Goal: Task Accomplishment & Management: Use online tool/utility

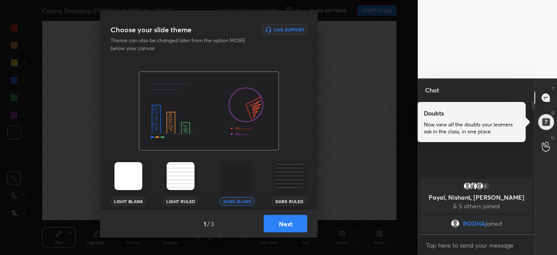
click at [277, 224] on button "Next" at bounding box center [286, 222] width 44 height 17
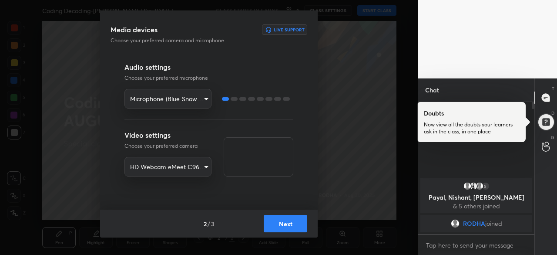
click at [234, 97] on div at bounding box center [234, 98] width 7 height 3
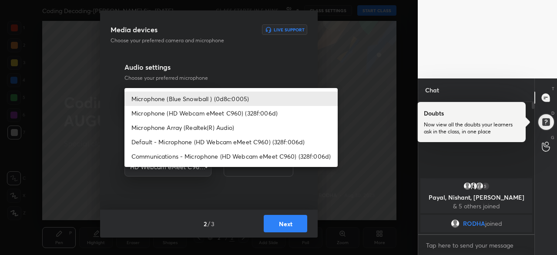
click at [207, 95] on body "1 2 3 4 5 6 7 R O A L C X Z Erase all C X Z Coding Decoding-Shrikant Sir- 30 AU…" at bounding box center [278, 127] width 557 height 255
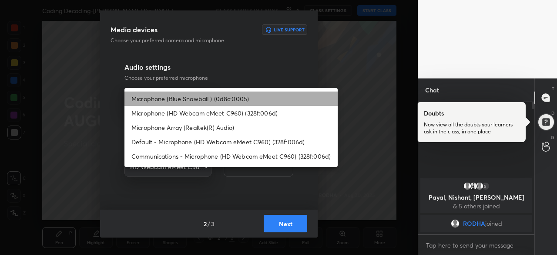
click at [217, 97] on li "Microphone (Blue Snowball ) (0d8c:0005)" at bounding box center [230, 98] width 213 height 14
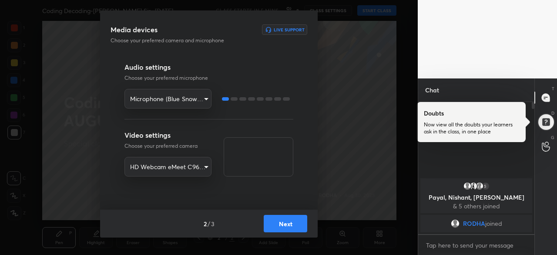
click at [284, 221] on button "Next" at bounding box center [286, 222] width 44 height 17
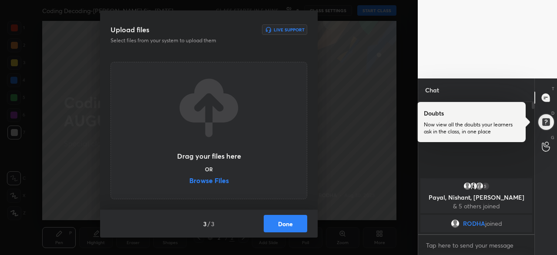
click at [221, 177] on label "Browse Files" at bounding box center [209, 181] width 40 height 9
click at [189, 177] on input "Browse Files" at bounding box center [189, 181] width 0 height 9
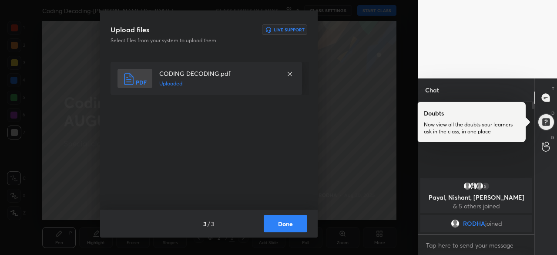
click at [296, 221] on button "Done" at bounding box center [286, 222] width 44 height 17
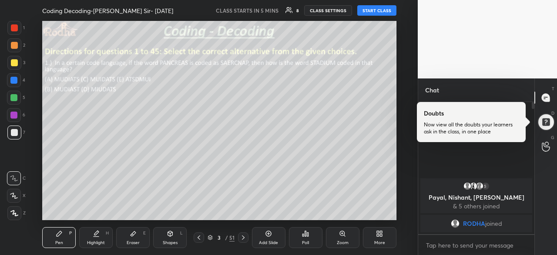
click at [198, 238] on icon at bounding box center [198, 237] width 7 height 7
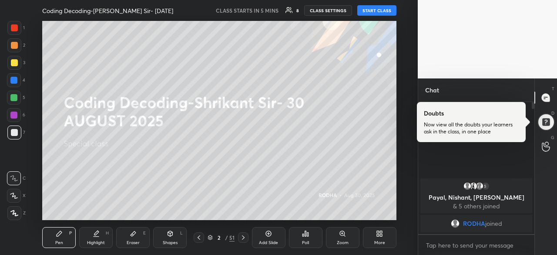
click at [203, 239] on div at bounding box center [199, 237] width 10 height 10
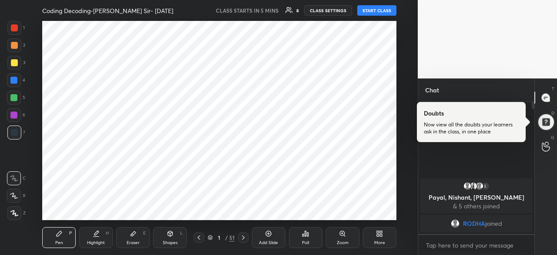
click at [246, 239] on icon at bounding box center [243, 237] width 7 height 7
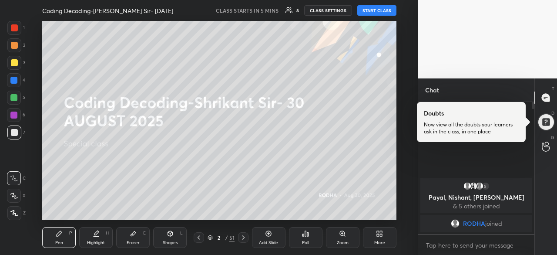
click at [246, 239] on icon at bounding box center [243, 237] width 7 height 7
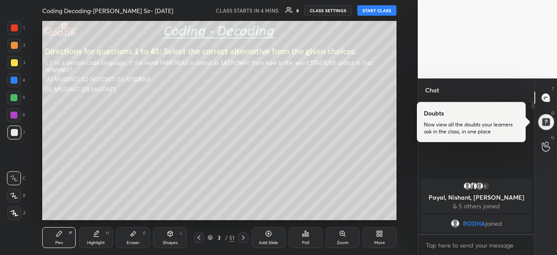
click at [196, 235] on icon at bounding box center [198, 237] width 7 height 7
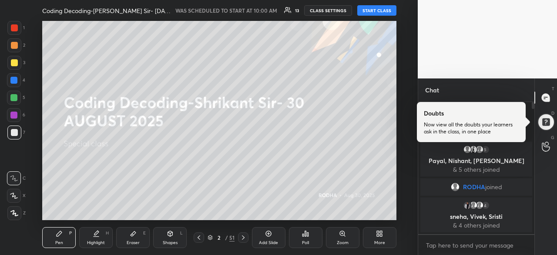
click at [506, 94] on div "Chat" at bounding box center [476, 89] width 116 height 23
click at [547, 99] on icon at bounding box center [546, 98] width 8 height 8
click at [377, 13] on button "START CLASS" at bounding box center [376, 10] width 39 height 10
type textarea "x"
click at [378, 10] on button "START CLASS" at bounding box center [376, 10] width 39 height 10
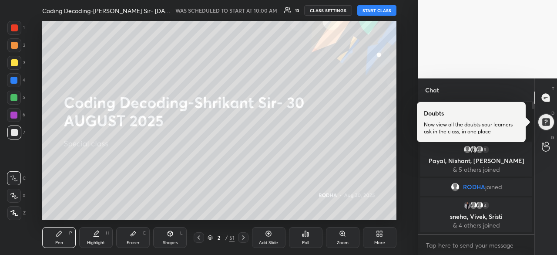
click at [378, 10] on button "START CLASS" at bounding box center [376, 10] width 39 height 10
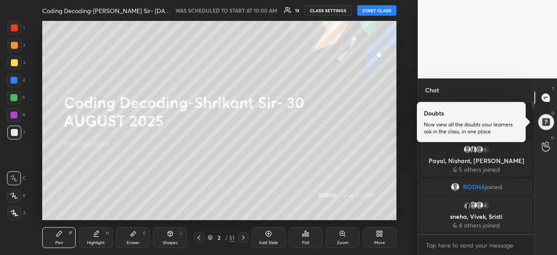
click at [373, 10] on button "START CLASS" at bounding box center [376, 10] width 39 height 10
click at [379, 6] on button "START CLASS" at bounding box center [376, 10] width 39 height 10
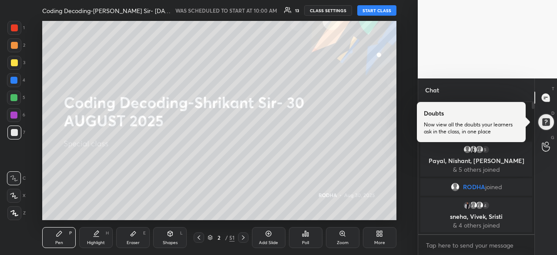
click at [379, 6] on button "START CLASS" at bounding box center [376, 10] width 39 height 10
click at [371, 14] on button "START CLASS" at bounding box center [376, 10] width 39 height 10
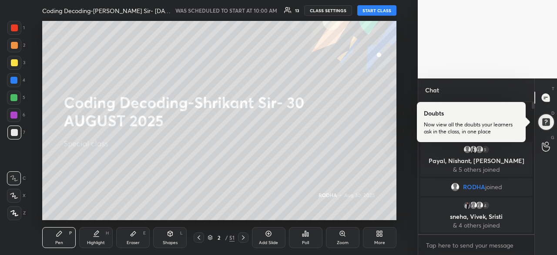
click at [371, 14] on button "START CLASS" at bounding box center [376, 10] width 39 height 10
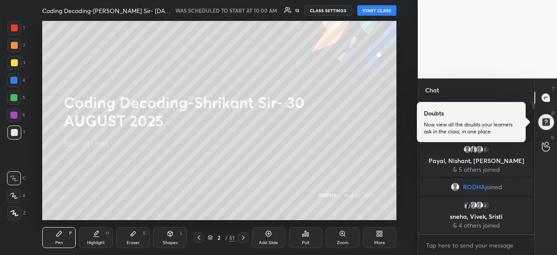
click at [371, 14] on button "START CLASS" at bounding box center [376, 10] width 39 height 10
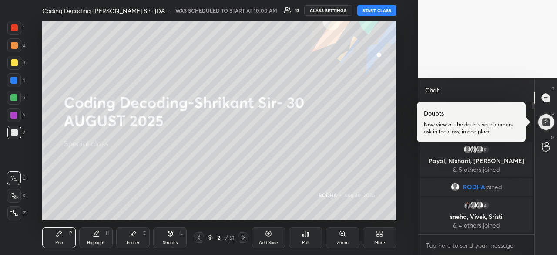
click at [371, 14] on button "START CLASS" at bounding box center [376, 10] width 39 height 10
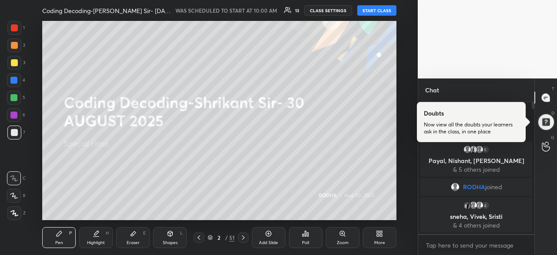
click at [371, 14] on button "START CLASS" at bounding box center [376, 10] width 39 height 10
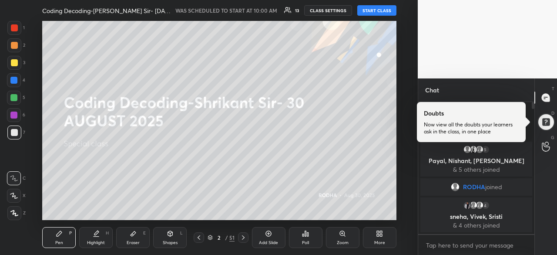
click at [371, 14] on button "START CLASS" at bounding box center [376, 10] width 39 height 10
drag, startPoint x: 371, startPoint y: 14, endPoint x: 342, endPoint y: 16, distance: 28.7
click at [371, 15] on button "START CLASS" at bounding box center [376, 10] width 39 height 10
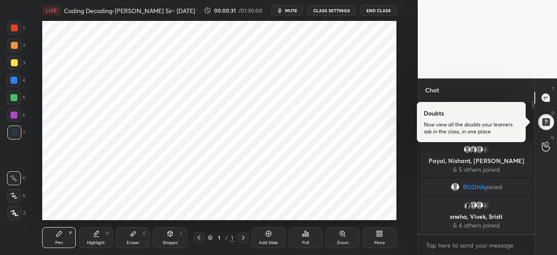
scroll to position [43306, 43122]
click at [244, 237] on icon at bounding box center [243, 237] width 3 height 4
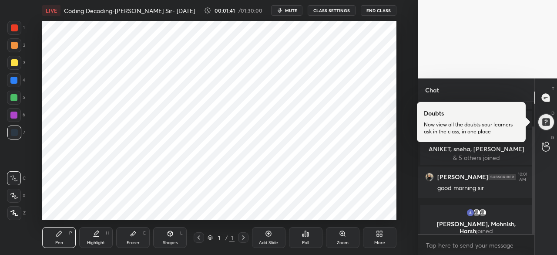
scroll to position [43306, 43122]
click at [371, 235] on div "More" at bounding box center [379, 237] width 33 height 21
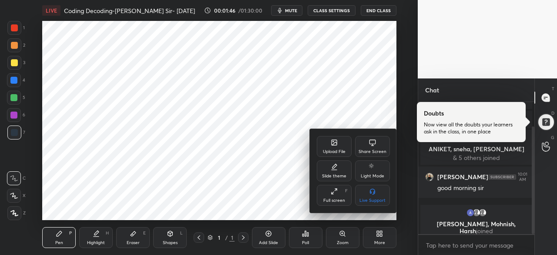
click at [331, 149] on div "Upload File" at bounding box center [334, 151] width 23 height 4
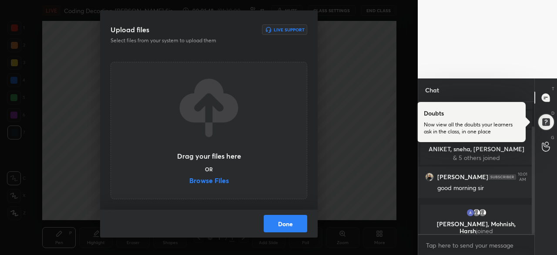
click at [205, 182] on label "Browse Files" at bounding box center [209, 181] width 40 height 9
click at [189, 182] on input "Browse Files" at bounding box center [189, 181] width 0 height 9
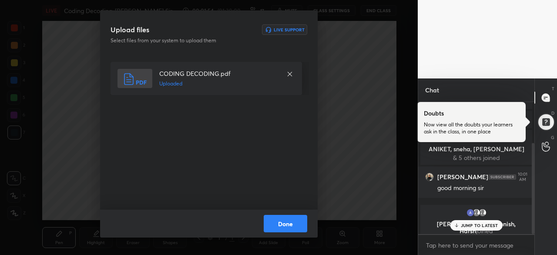
scroll to position [59, 0]
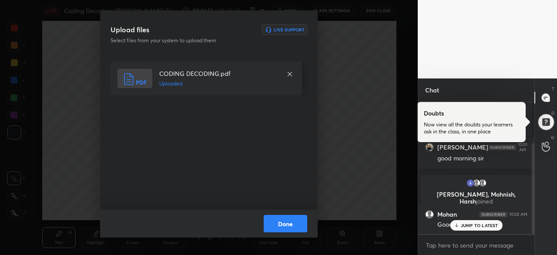
click at [292, 222] on button "Done" at bounding box center [286, 222] width 44 height 17
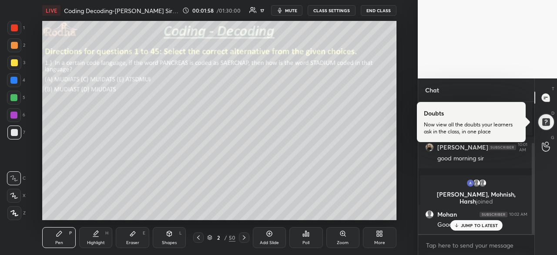
click at [202, 237] on div at bounding box center [198, 237] width 10 height 10
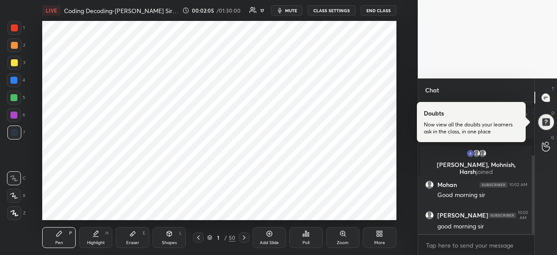
click at [516, 93] on div "Chat" at bounding box center [476, 89] width 116 height 23
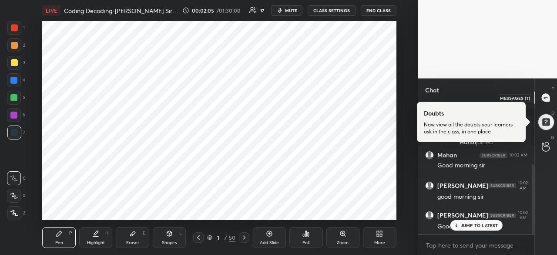
click at [546, 97] on icon at bounding box center [545, 97] width 3 height 0
click at [467, 225] on p "JUMP TO LATEST" at bounding box center [479, 224] width 37 height 5
click at [496, 81] on div "Chat" at bounding box center [476, 89] width 116 height 23
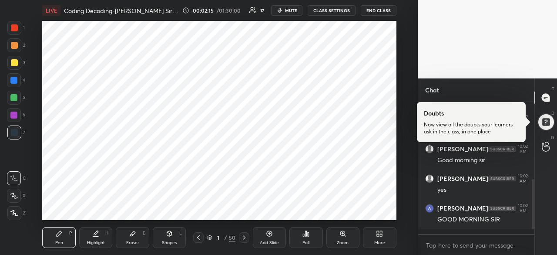
scroll to position [214, 0]
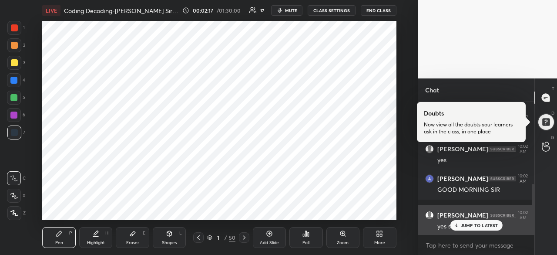
click at [458, 225] on icon at bounding box center [456, 224] width 6 height 5
click at [457, 226] on div "yes sir" at bounding box center [482, 226] width 90 height 9
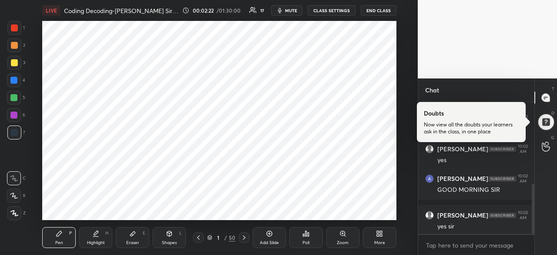
click at [15, 30] on div at bounding box center [14, 27] width 7 height 7
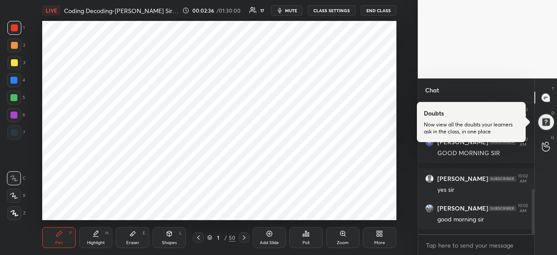
scroll to position [280, 0]
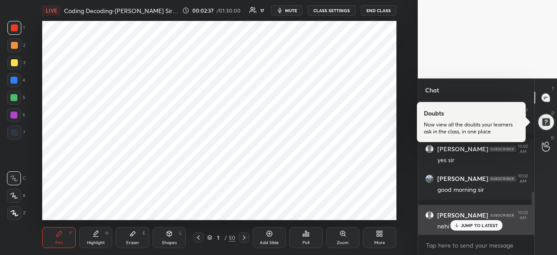
click at [470, 227] on p "JUMP TO LATEST" at bounding box center [479, 224] width 37 height 5
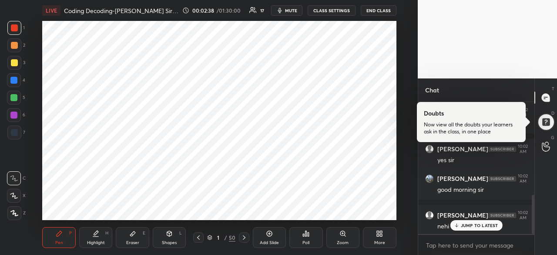
scroll to position [311, 0]
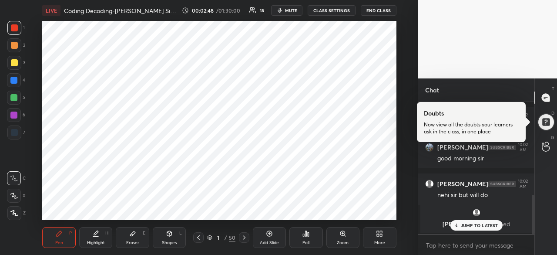
click at [477, 223] on p "JUMP TO LATEST" at bounding box center [479, 224] width 37 height 5
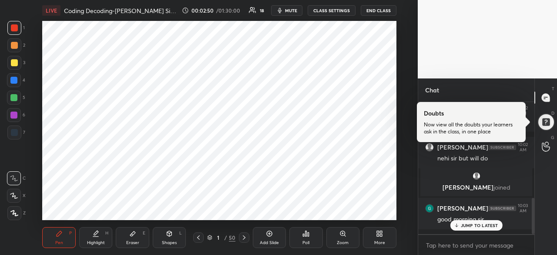
click at [482, 224] on p "JUMP TO LATEST" at bounding box center [479, 224] width 37 height 5
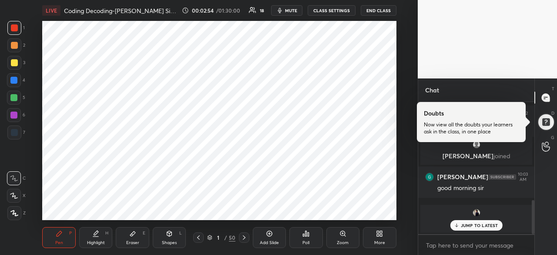
click at [473, 226] on p "JUMP TO LATEST" at bounding box center [479, 224] width 37 height 5
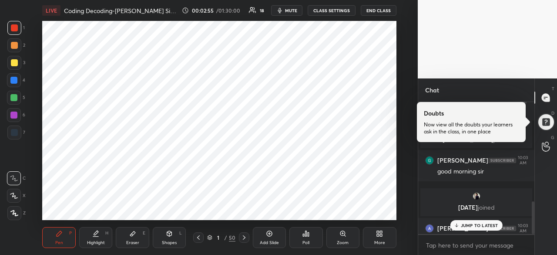
scroll to position [399, 0]
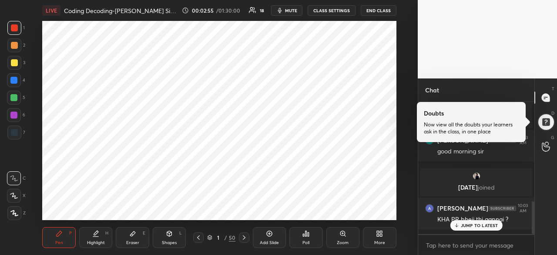
click at [473, 226] on p "JUMP TO LATEST" at bounding box center [479, 224] width 37 height 5
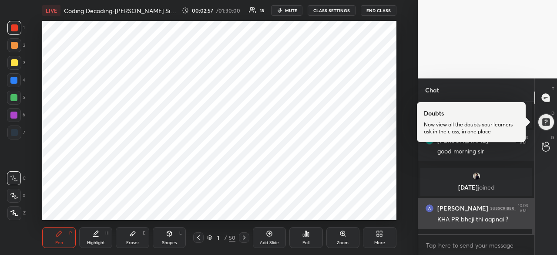
scroll to position [431, 0]
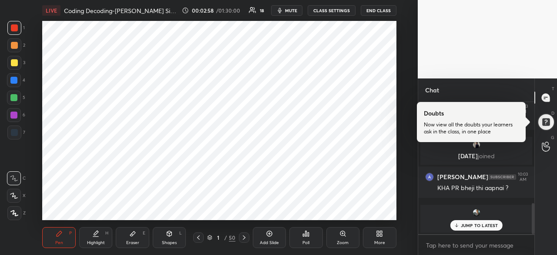
click at [472, 227] on p "JUMP TO LATEST" at bounding box center [479, 224] width 37 height 5
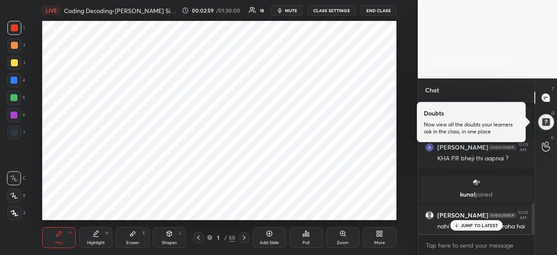
click at [474, 225] on p "JUMP TO LATEST" at bounding box center [479, 224] width 37 height 5
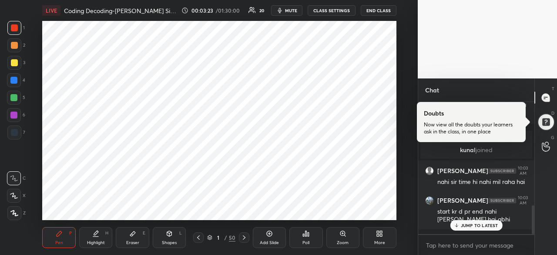
click at [482, 225] on p "JUMP TO LATEST" at bounding box center [479, 224] width 37 height 5
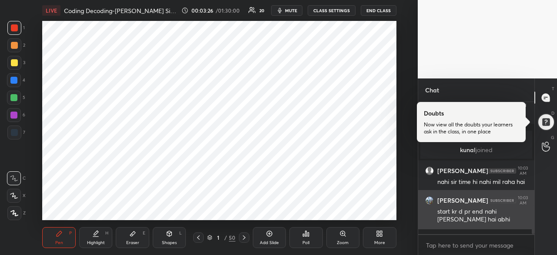
scroll to position [509, 0]
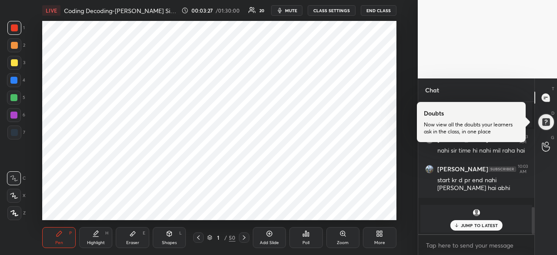
click at [493, 220] on div "JUMP TO LATEST" at bounding box center [476, 225] width 52 height 10
click at [241, 239] on icon at bounding box center [244, 237] width 7 height 7
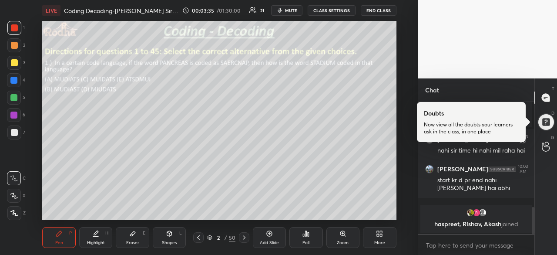
click at [200, 237] on icon at bounding box center [198, 237] width 7 height 7
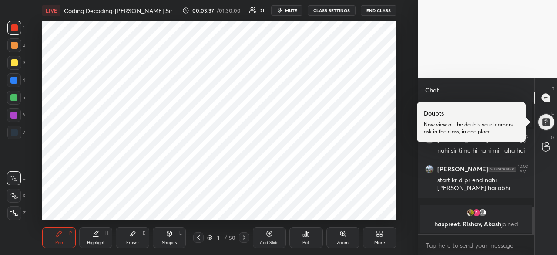
click at [19, 30] on div at bounding box center [14, 28] width 14 height 14
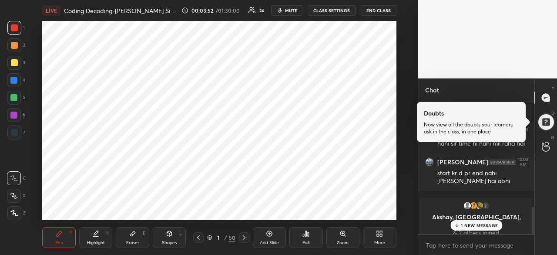
click at [478, 227] on p "1 NEW MESSAGE" at bounding box center [479, 224] width 37 height 5
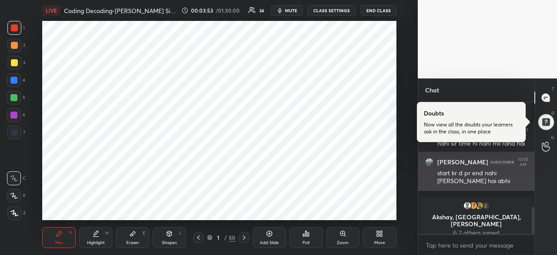
scroll to position [520, 0]
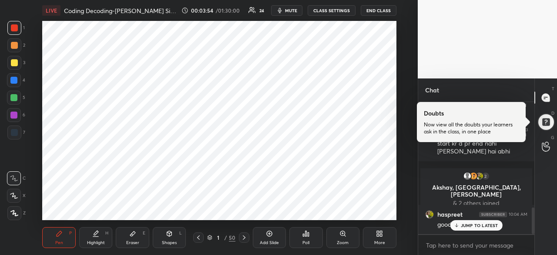
click at [468, 229] on div "JUMP TO LATEST" at bounding box center [476, 225] width 52 height 10
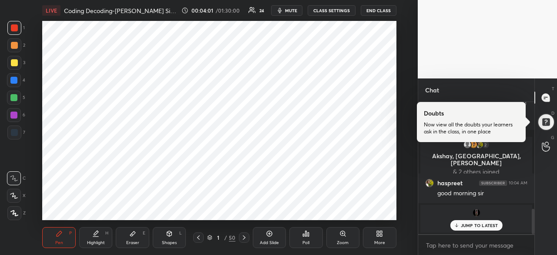
click at [481, 221] on div "JUMP TO LATEST" at bounding box center [476, 225] width 52 height 10
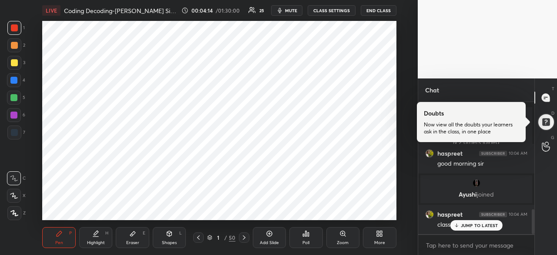
click at [491, 225] on p "JUMP TO LATEST" at bounding box center [479, 224] width 37 height 5
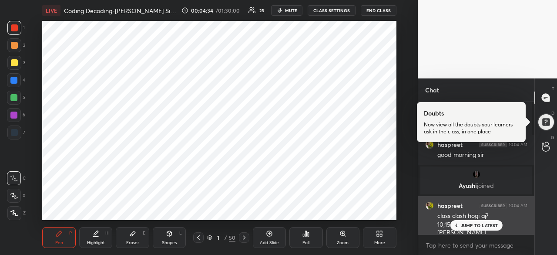
scroll to position [604, 0]
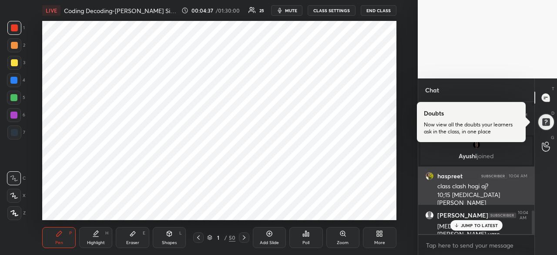
click at [499, 226] on div "JUMP TO LATEST" at bounding box center [476, 225] width 52 height 10
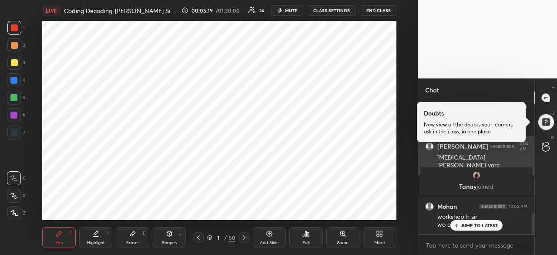
scroll to position [687, 0]
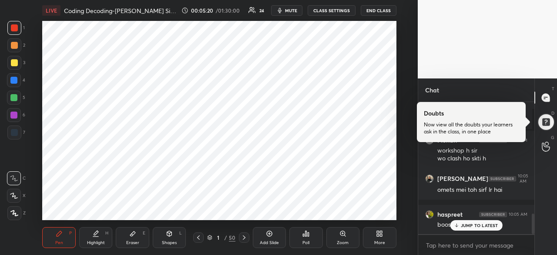
click at [459, 225] on icon at bounding box center [456, 224] width 6 height 5
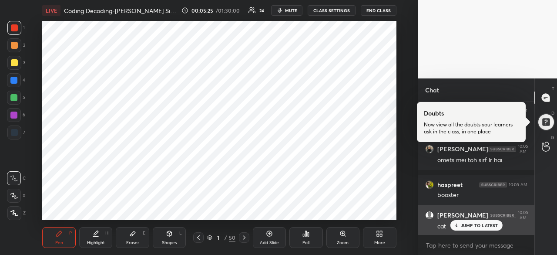
scroll to position [754, 0]
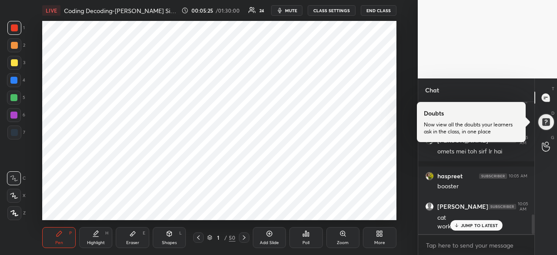
click at [473, 228] on p "JUMP TO LATEST" at bounding box center [479, 224] width 37 height 5
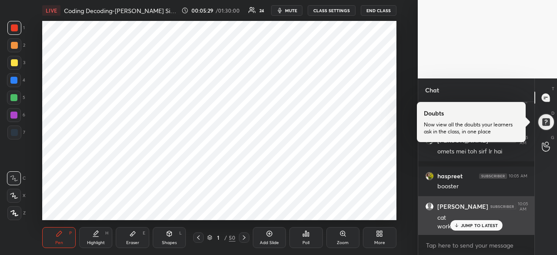
scroll to position [786, 0]
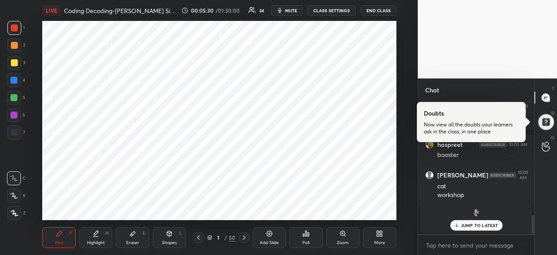
click at [485, 226] on p "JUMP TO LATEST" at bounding box center [479, 224] width 37 height 5
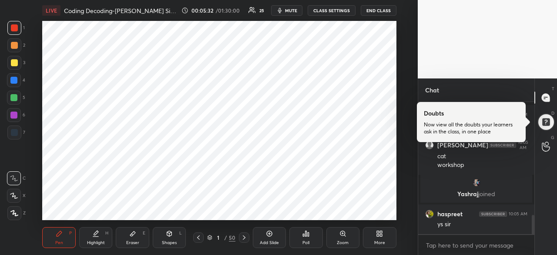
scroll to position [744, 0]
click at [244, 238] on icon at bounding box center [244, 237] width 7 height 7
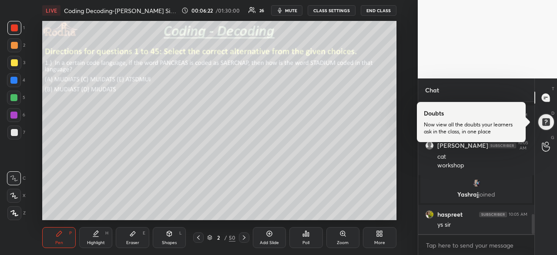
click at [15, 98] on div at bounding box center [13, 97] width 7 height 7
click at [15, 133] on div at bounding box center [14, 132] width 7 height 7
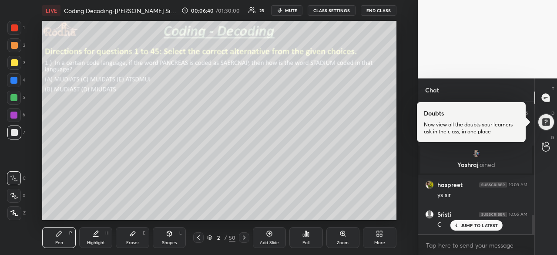
click at [16, 79] on div at bounding box center [13, 80] width 7 height 7
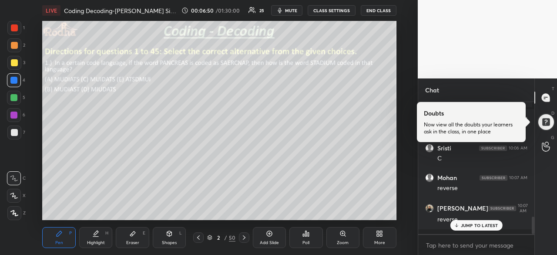
scroll to position [876, 0]
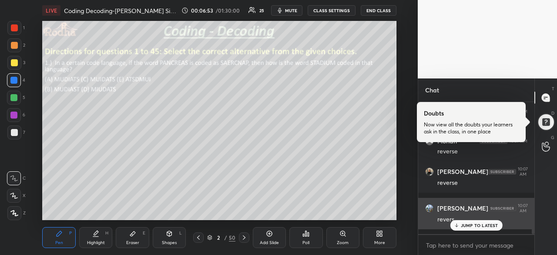
click at [476, 222] on div "JUMP TO LATEST" at bounding box center [476, 225] width 52 height 10
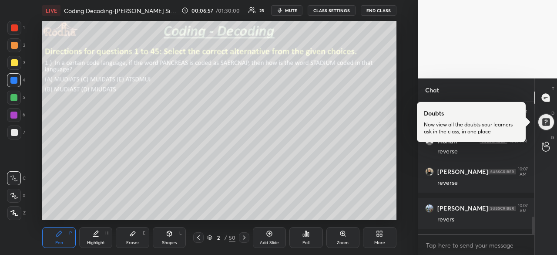
click at [17, 29] on div at bounding box center [14, 27] width 7 height 7
click at [16, 98] on div at bounding box center [13, 97] width 7 height 7
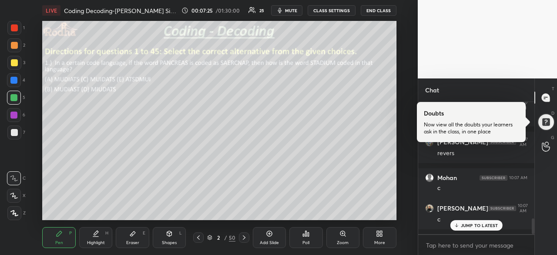
scroll to position [979, 0]
click at [475, 227] on p "JUMP TO LATEST" at bounding box center [479, 224] width 37 height 5
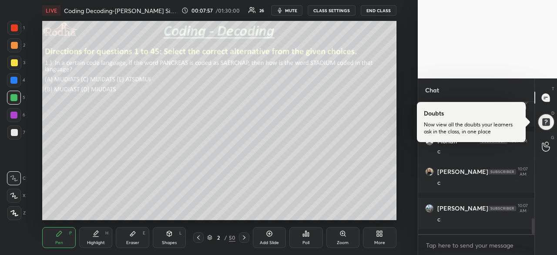
scroll to position [1010, 0]
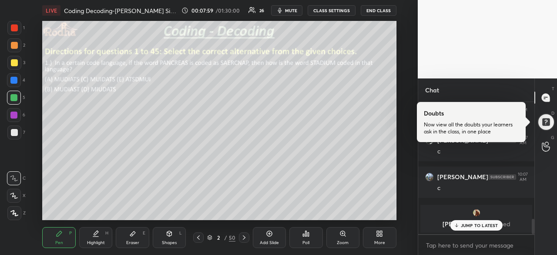
click at [475, 224] on p "JUMP TO LATEST" at bounding box center [479, 224] width 37 height 5
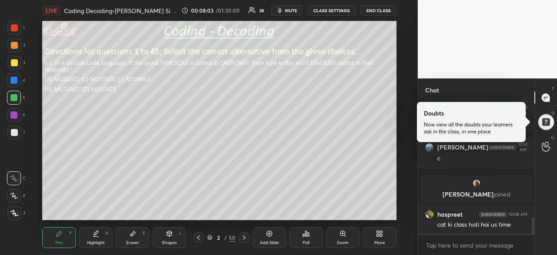
click at [242, 236] on icon at bounding box center [244, 237] width 7 height 7
click at [15, 30] on div at bounding box center [14, 27] width 7 height 7
click at [17, 132] on div at bounding box center [14, 132] width 7 height 7
click at [135, 233] on icon at bounding box center [132, 233] width 5 height 5
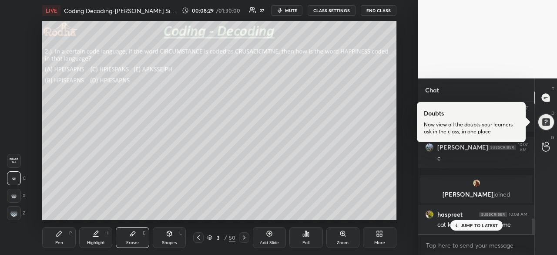
scroll to position [968, 0]
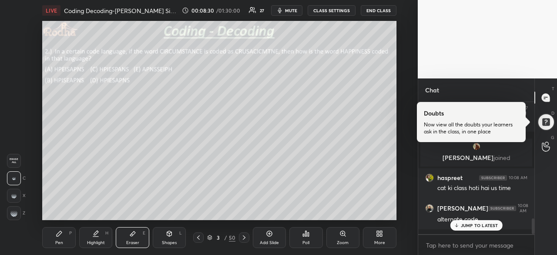
click at [59, 234] on icon at bounding box center [59, 233] width 5 height 5
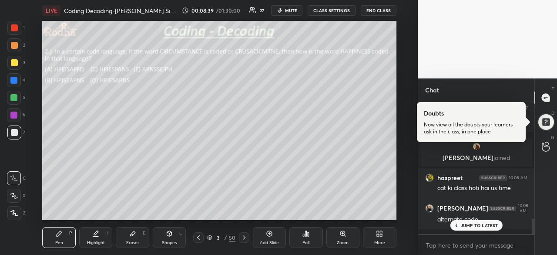
click at [17, 80] on div at bounding box center [13, 80] width 7 height 7
click at [475, 223] on p "JUMP TO LATEST" at bounding box center [479, 224] width 37 height 5
click at [13, 100] on div at bounding box center [13, 97] width 7 height 7
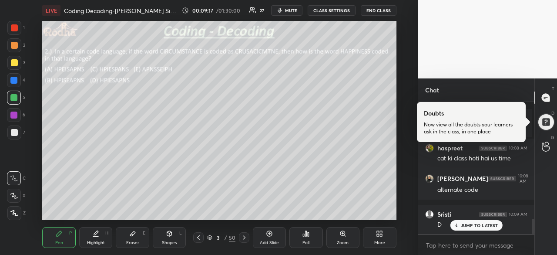
scroll to position [1035, 0]
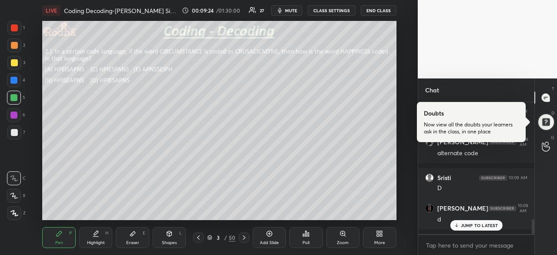
click at [13, 28] on div at bounding box center [14, 27] width 7 height 7
click at [15, 98] on div at bounding box center [13, 97] width 7 height 7
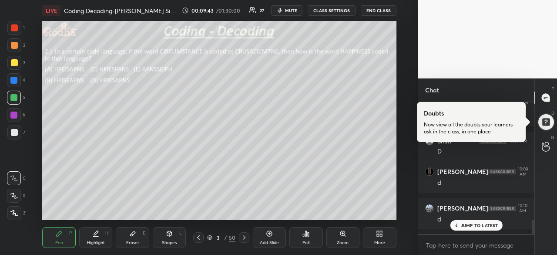
click at [15, 130] on div at bounding box center [14, 132] width 7 height 7
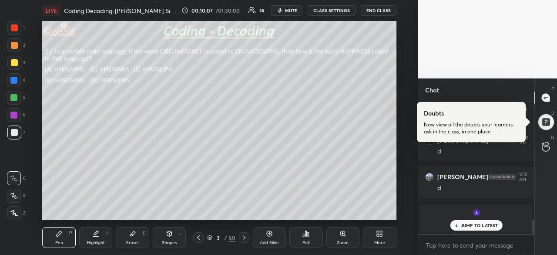
click at [481, 224] on p "JUMP TO LATEST" at bounding box center [479, 224] width 37 height 5
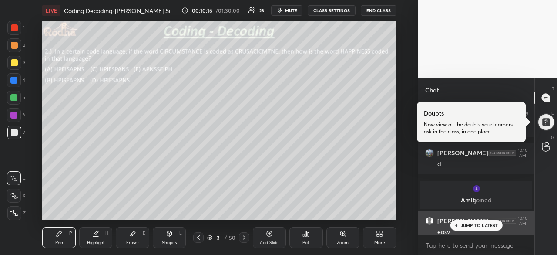
scroll to position [1126, 0]
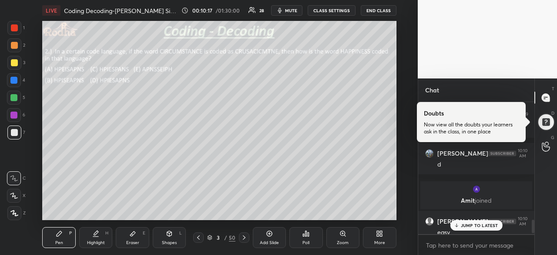
click at [469, 224] on p "JUMP TO LATEST" at bounding box center [479, 224] width 37 height 5
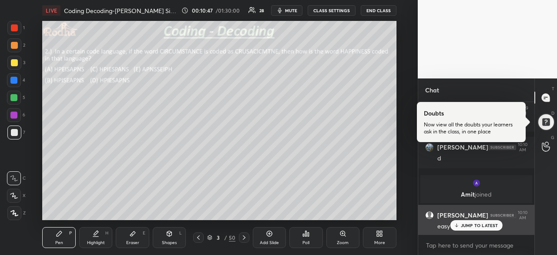
scroll to position [1163, 0]
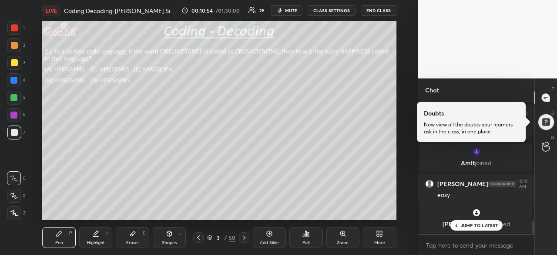
click at [466, 226] on p "JUMP TO LATEST" at bounding box center [479, 224] width 37 height 5
click at [468, 211] on div "1 NEW MESSAGE" at bounding box center [476, 207] width 52 height 10
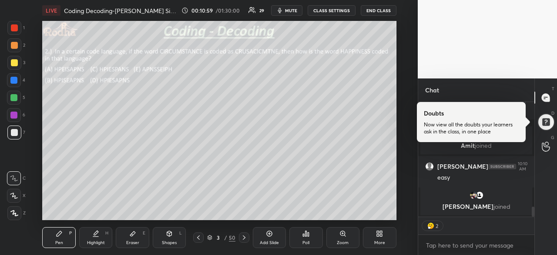
click at [432, 225] on img at bounding box center [430, 225] width 9 height 9
click at [435, 228] on div "2" at bounding box center [436, 225] width 3 height 7
click at [433, 227] on img at bounding box center [430, 225] width 9 height 9
type textarea "x"
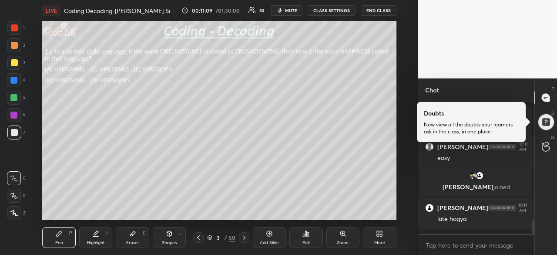
scroll to position [1120, 0]
click at [477, 226] on p "JUMP TO LATEST" at bounding box center [479, 224] width 37 height 5
click at [242, 238] on icon at bounding box center [244, 237] width 7 height 7
click at [308, 235] on icon at bounding box center [308, 234] width 1 height 4
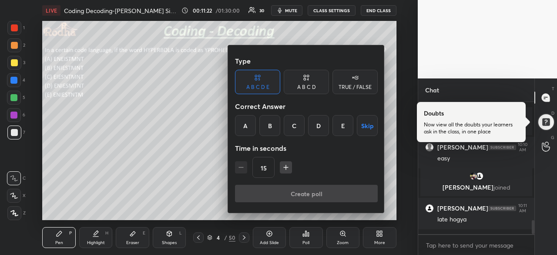
click at [298, 129] on div "C" at bounding box center [294, 125] width 21 height 21
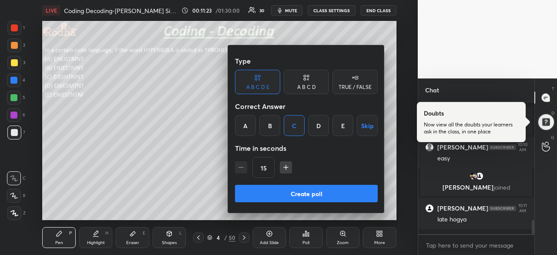
click at [287, 169] on icon "button" at bounding box center [285, 167] width 9 height 9
click at [288, 169] on icon "button" at bounding box center [285, 167] width 9 height 9
type input "75"
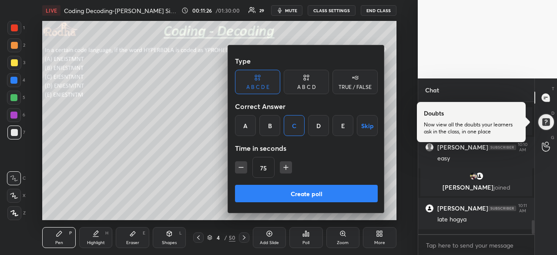
click at [303, 194] on button "Create poll" at bounding box center [306, 192] width 143 height 17
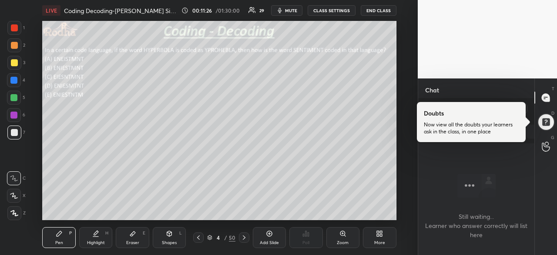
scroll to position [981, 0]
click at [499, 152] on div "Still waiting... Learner who answer correctly will list here" at bounding box center [476, 202] width 102 height 104
click at [546, 94] on icon at bounding box center [546, 98] width 8 height 8
click at [549, 120] on div at bounding box center [545, 121] width 17 height 17
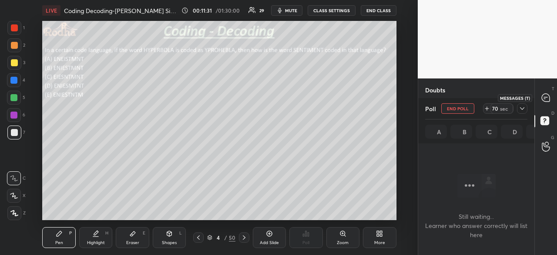
click at [544, 95] on icon at bounding box center [546, 98] width 8 height 8
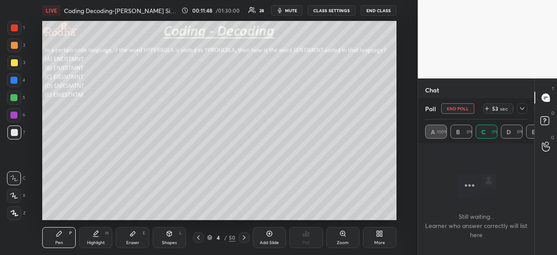
click at [15, 31] on div at bounding box center [14, 27] width 7 height 7
click at [15, 132] on div at bounding box center [14, 132] width 7 height 7
click at [17, 83] on div at bounding box center [14, 80] width 14 height 14
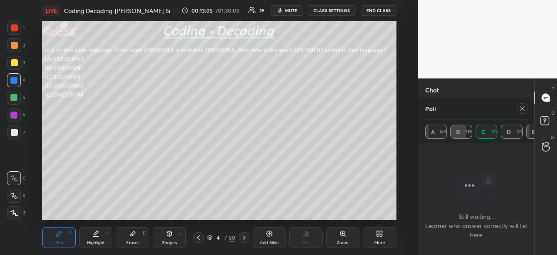
click at [522, 105] on icon at bounding box center [522, 108] width 7 height 7
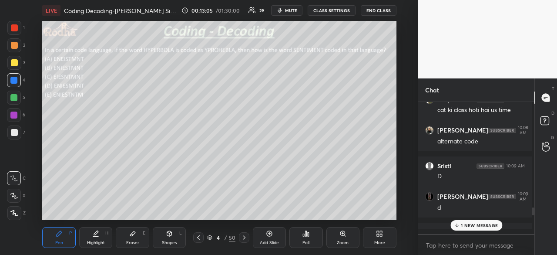
scroll to position [0, 0]
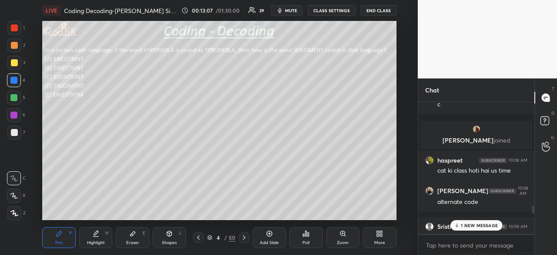
click at [469, 221] on div "1 NEW MESSAGE" at bounding box center [476, 225] width 52 height 10
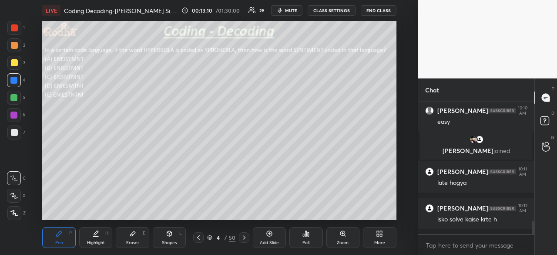
scroll to position [3, 3]
click at [474, 210] on p "JUMP TO LATEST" at bounding box center [479, 207] width 37 height 5
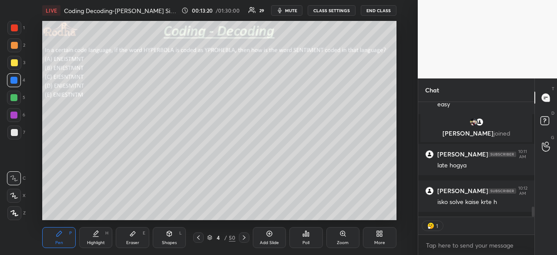
scroll to position [1206, 0]
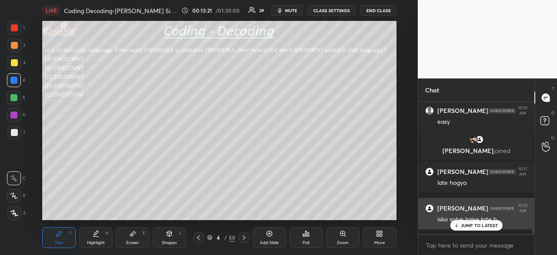
click at [470, 226] on p "JUMP TO LATEST" at bounding box center [479, 224] width 37 height 5
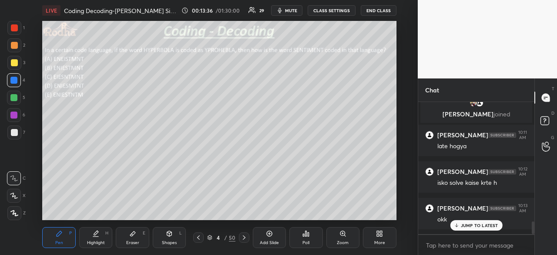
scroll to position [1274, 0]
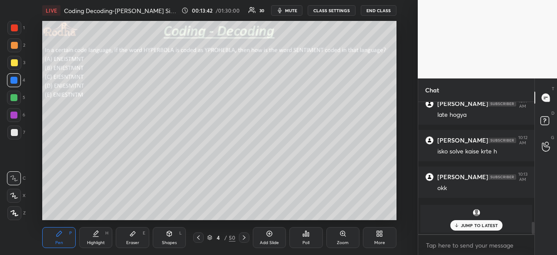
click at [16, 97] on div at bounding box center [13, 97] width 7 height 7
click at [134, 235] on icon at bounding box center [132, 233] width 7 height 7
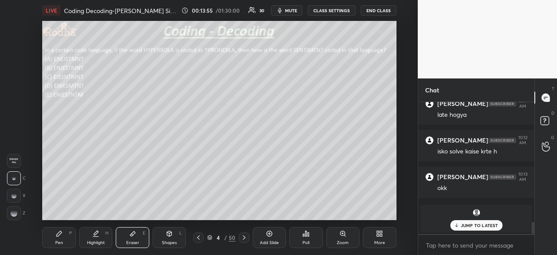
click at [61, 237] on div "Pen P" at bounding box center [58, 237] width 33 height 21
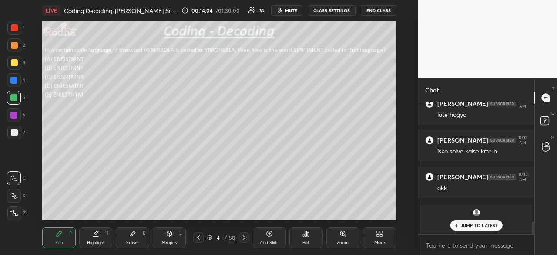
click at [469, 224] on p "JUMP TO LATEST" at bounding box center [479, 224] width 37 height 5
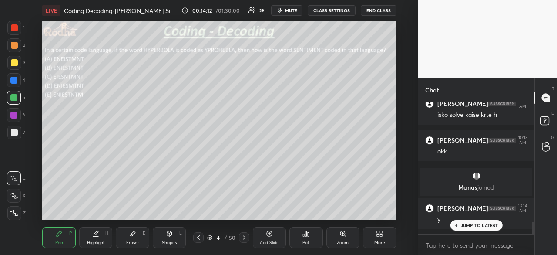
click at [16, 30] on div at bounding box center [14, 27] width 7 height 7
click at [15, 81] on div at bounding box center [13, 80] width 7 height 7
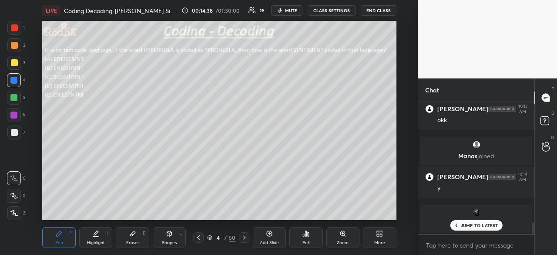
click at [17, 134] on div at bounding box center [14, 132] width 7 height 7
click at [13, 100] on div at bounding box center [13, 97] width 7 height 7
click at [479, 223] on p "JUMP TO LATEST" at bounding box center [479, 224] width 37 height 5
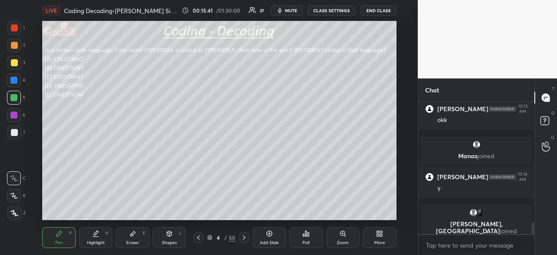
scroll to position [1371, 0]
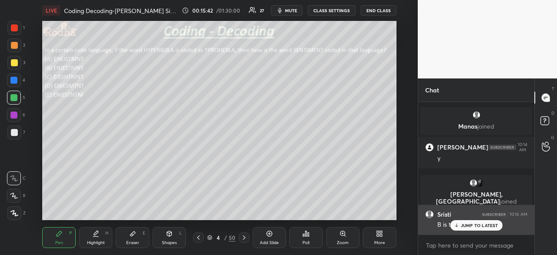
click at [474, 222] on p "JUMP TO LATEST" at bounding box center [479, 224] width 37 height 5
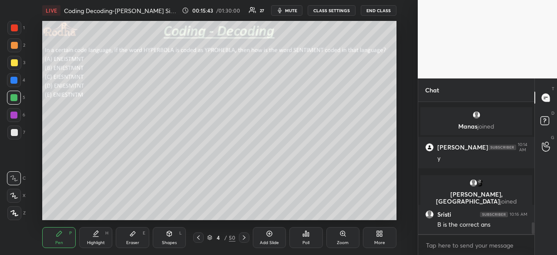
scroll to position [1401, 0]
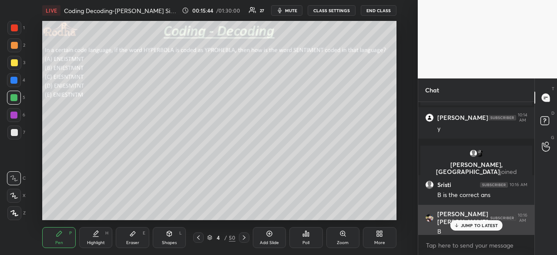
click at [467, 224] on p "JUMP TO LATEST" at bounding box center [479, 224] width 37 height 5
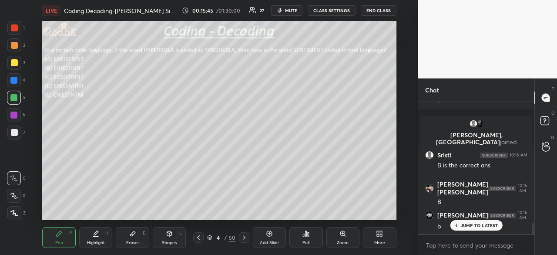
scroll to position [1460, 0]
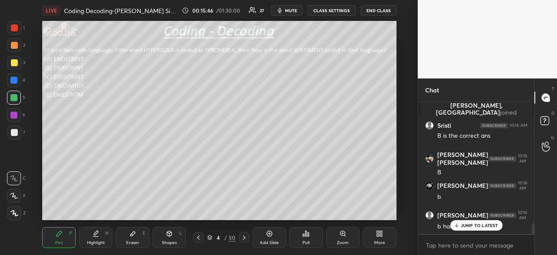
click at [132, 234] on icon at bounding box center [132, 233] width 5 height 5
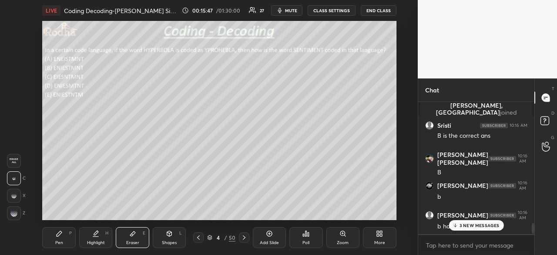
scroll to position [1563, 0]
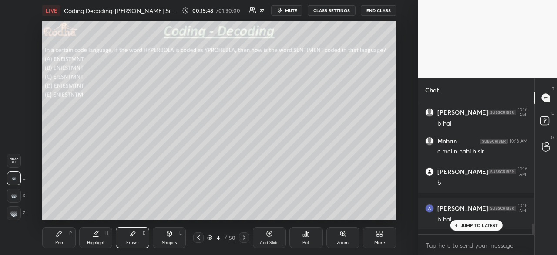
click at [58, 237] on icon at bounding box center [59, 233] width 7 height 7
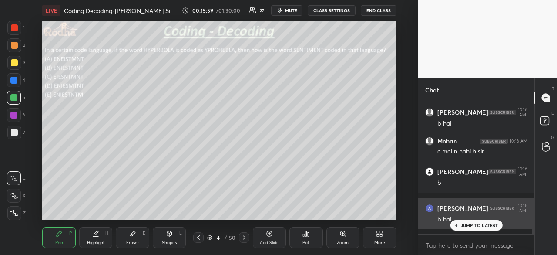
click at [472, 225] on p "JUMP TO LATEST" at bounding box center [479, 224] width 37 height 5
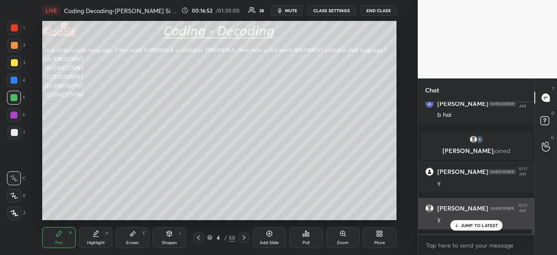
scroll to position [1476, 0]
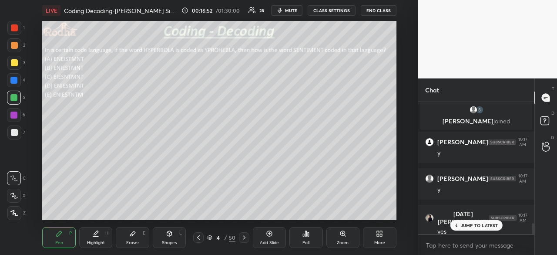
click at [476, 228] on div "JUMP TO LATEST" at bounding box center [476, 225] width 52 height 10
click at [243, 237] on icon at bounding box center [244, 237] width 7 height 7
click at [303, 239] on div "Poll" at bounding box center [305, 237] width 33 height 21
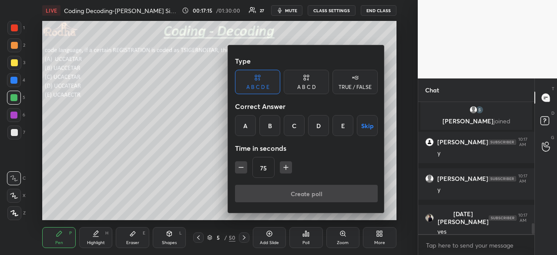
scroll to position [1507, 0]
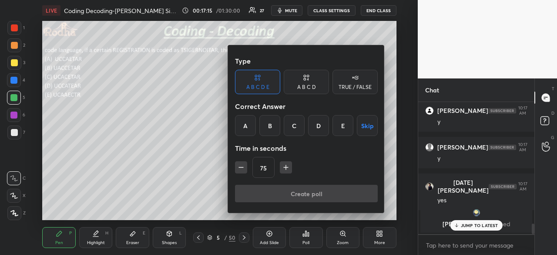
click at [243, 126] on div "A" at bounding box center [245, 125] width 21 height 21
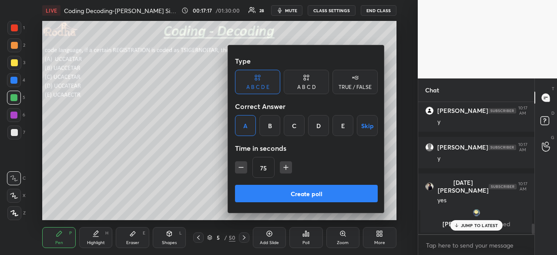
click at [306, 194] on button "Create poll" at bounding box center [306, 192] width 143 height 17
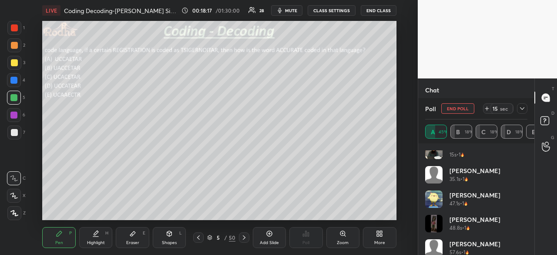
scroll to position [17, 0]
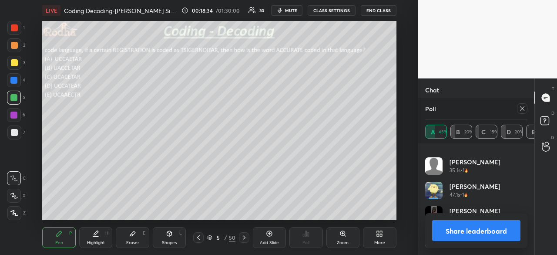
click at [497, 228] on button "Share leaderboard" at bounding box center [476, 230] width 88 height 21
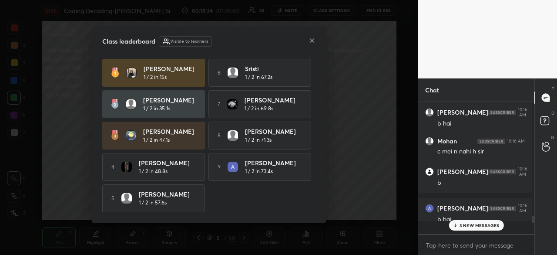
scroll to position [151, 114]
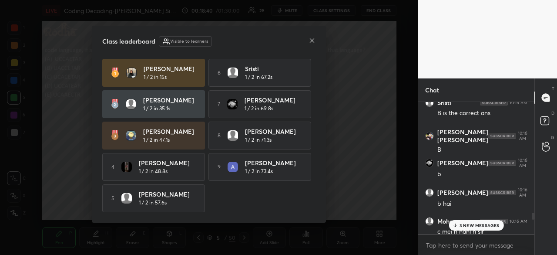
click at [313, 38] on icon at bounding box center [312, 40] width 4 height 4
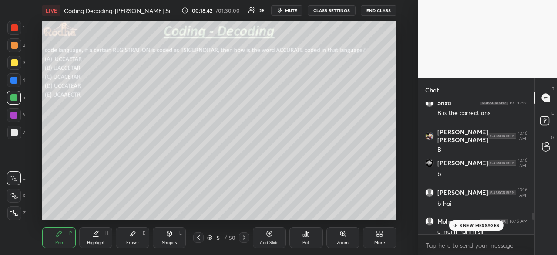
click at [473, 226] on p "3 NEW MESSAGES" at bounding box center [479, 224] width 40 height 5
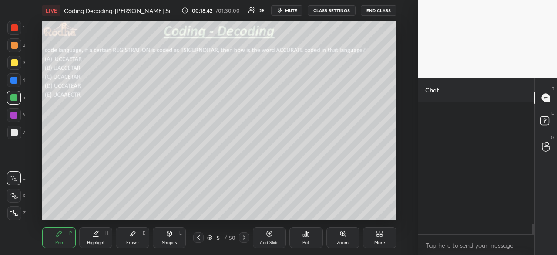
scroll to position [1556, 0]
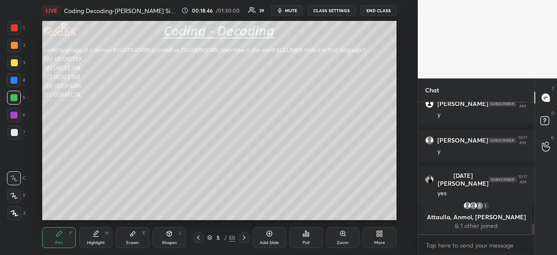
click at [15, 28] on div at bounding box center [14, 27] width 7 height 7
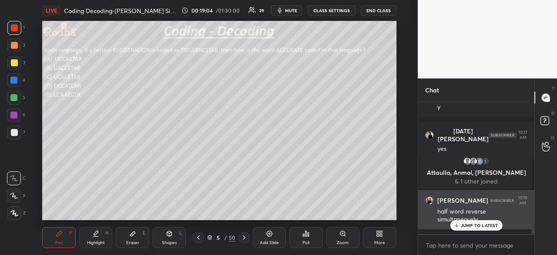
click at [475, 221] on div "JUMP TO LATEST" at bounding box center [476, 225] width 52 height 10
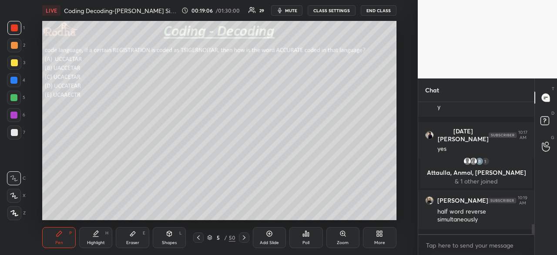
click at [17, 81] on div at bounding box center [13, 80] width 7 height 7
click at [19, 29] on div at bounding box center [14, 28] width 14 height 14
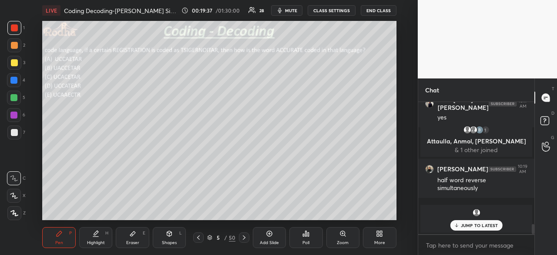
click at [13, 133] on div at bounding box center [14, 132] width 7 height 7
click at [484, 225] on p "JUMP TO LATEST" at bounding box center [479, 224] width 37 height 5
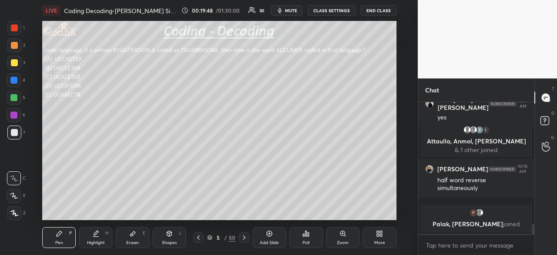
click at [15, 98] on div at bounding box center [13, 97] width 7 height 7
click at [16, 28] on div at bounding box center [14, 27] width 7 height 7
click at [13, 78] on div at bounding box center [13, 80] width 7 height 7
click at [15, 134] on div at bounding box center [14, 132] width 7 height 7
click at [15, 99] on div at bounding box center [13, 97] width 7 height 7
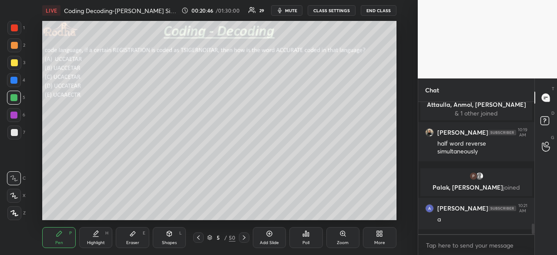
scroll to position [1577, 0]
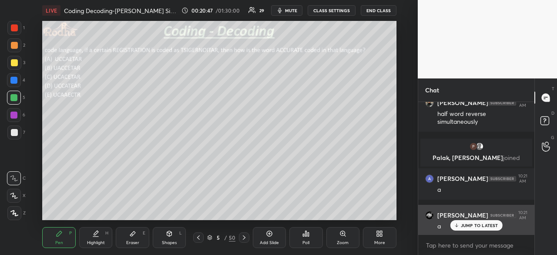
click at [483, 230] on div "JUMP TO LATEST" at bounding box center [476, 225] width 52 height 10
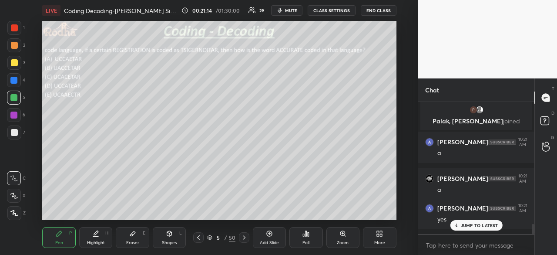
click at [471, 220] on div "JUMP TO LATEST" at bounding box center [476, 225] width 52 height 10
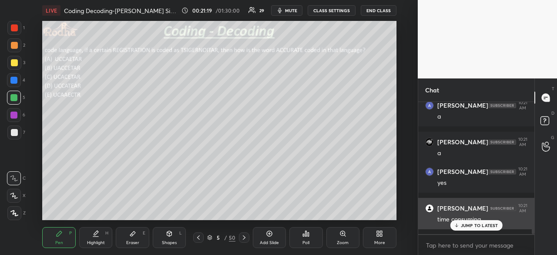
click at [464, 224] on p "JUMP TO LATEST" at bounding box center [479, 224] width 37 height 5
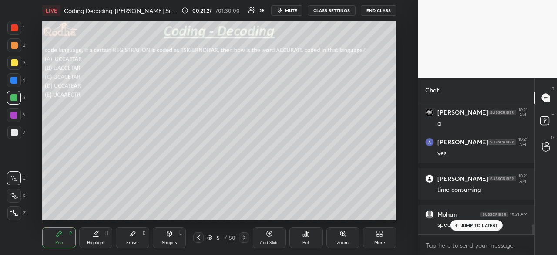
click at [462, 228] on div "JUMP TO LATEST" at bounding box center [476, 225] width 52 height 10
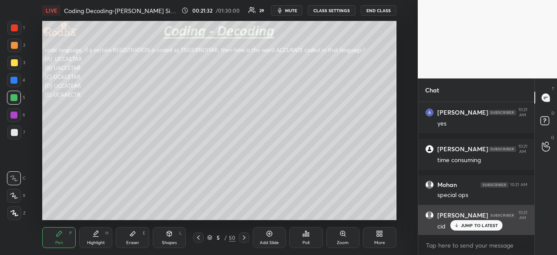
click at [477, 220] on div "JUMP TO LATEST" at bounding box center [476, 225] width 52 height 10
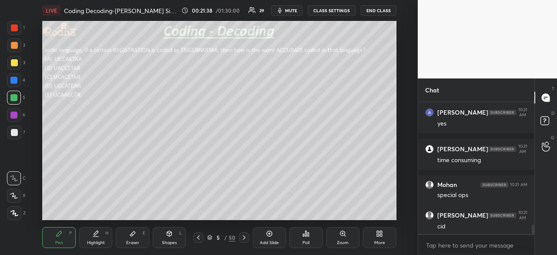
scroll to position [1739, 0]
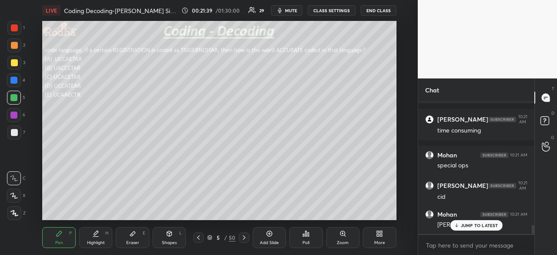
click at [468, 225] on p "JUMP TO LATEST" at bounding box center [479, 224] width 37 height 5
click at [244, 237] on icon at bounding box center [244, 237] width 7 height 7
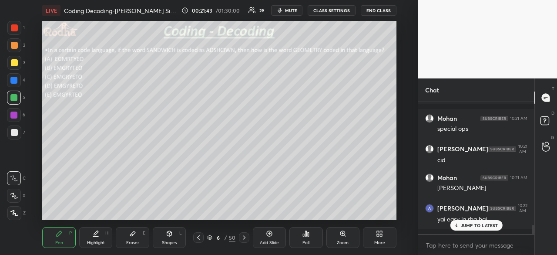
click at [486, 229] on div "[PERSON_NAME] 10:22 AM yai easy lg rha hai" at bounding box center [476, 213] width 116 height 31
click at [462, 225] on p "JUMP TO LATEST" at bounding box center [479, 224] width 37 height 5
click at [308, 234] on icon at bounding box center [308, 234] width 1 height 4
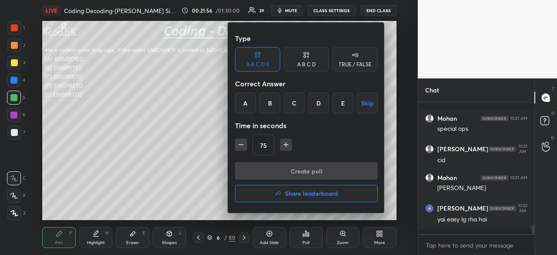
click at [348, 100] on div "E" at bounding box center [342, 102] width 21 height 21
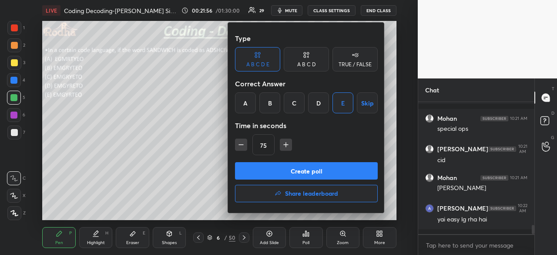
click at [314, 173] on button "Create poll" at bounding box center [306, 170] width 143 height 17
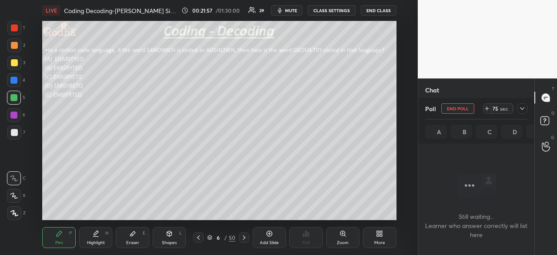
scroll to position [1569, 0]
click at [12, 28] on div at bounding box center [14, 27] width 7 height 7
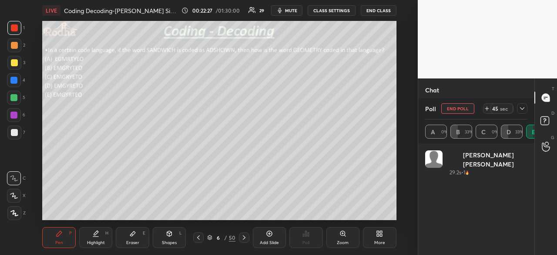
scroll to position [102, 100]
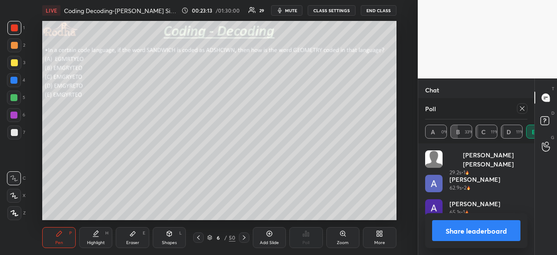
click at [465, 226] on button "Share leaderboard" at bounding box center [476, 230] width 88 height 21
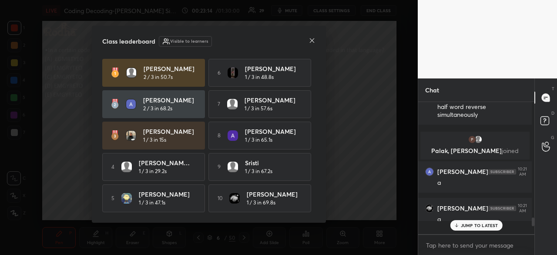
scroll to position [0, 0]
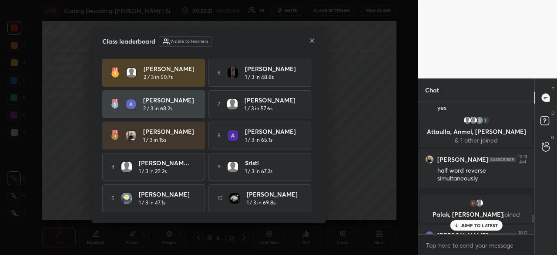
click at [469, 223] on p "JUMP TO LATEST" at bounding box center [479, 224] width 37 height 5
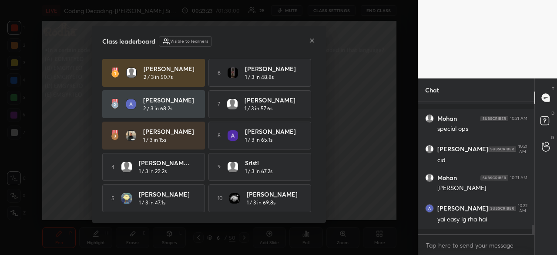
click at [314, 38] on icon at bounding box center [311, 40] width 7 height 7
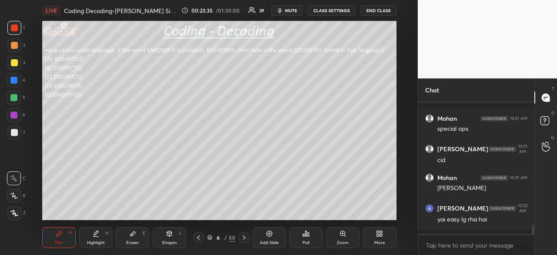
click at [13, 133] on div at bounding box center [14, 132] width 7 height 7
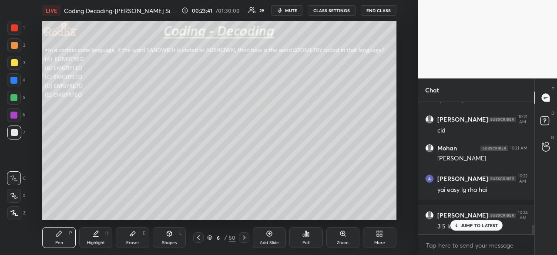
click at [466, 227] on p "JUMP TO LATEST" at bounding box center [479, 224] width 37 height 5
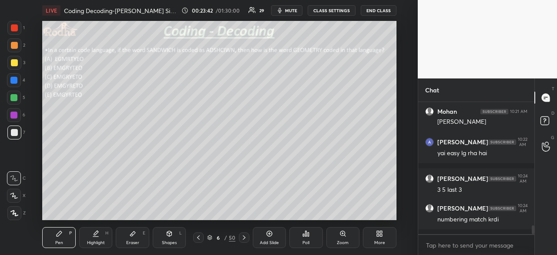
scroll to position [1872, 0]
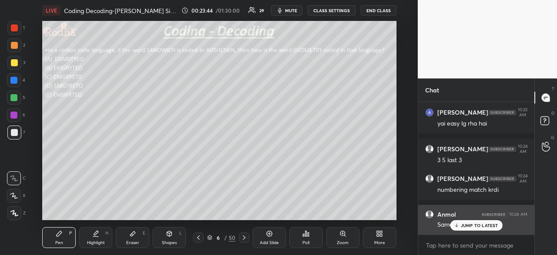
click at [461, 222] on p "JUMP TO LATEST" at bounding box center [479, 224] width 37 height 5
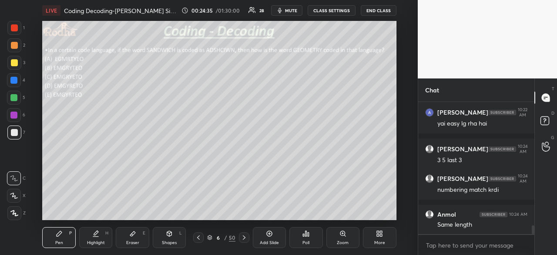
click at [14, 97] on div at bounding box center [13, 97] width 7 height 7
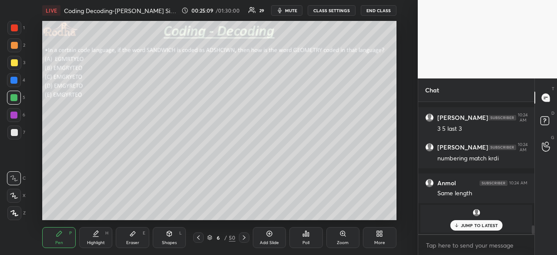
scroll to position [1817, 0]
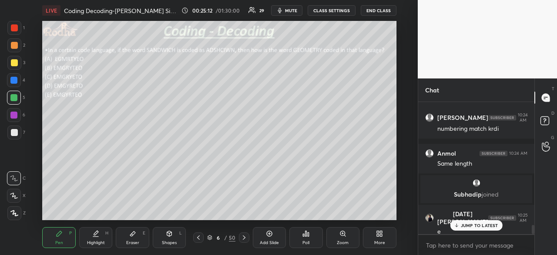
click at [17, 28] on div at bounding box center [14, 27] width 7 height 7
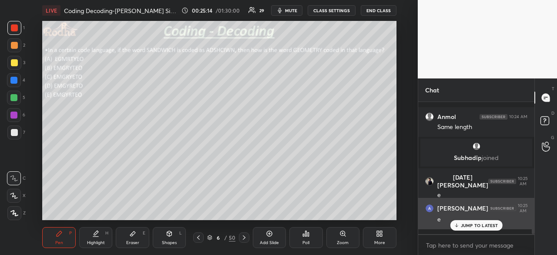
click at [471, 228] on p "JUMP TO LATEST" at bounding box center [479, 224] width 37 height 5
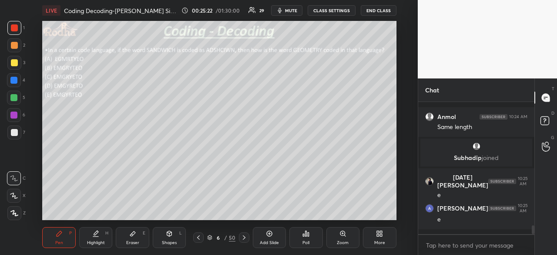
click at [15, 133] on div at bounding box center [14, 132] width 7 height 7
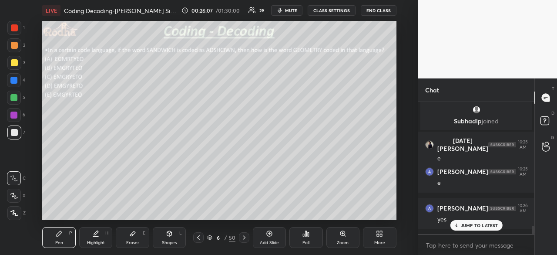
scroll to position [1956, 0]
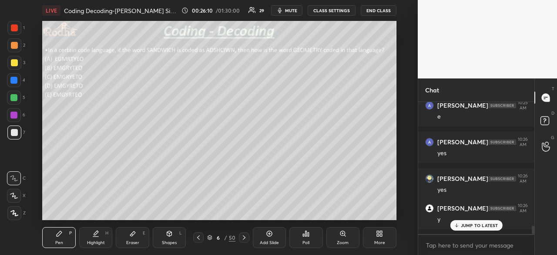
click at [478, 225] on p "JUMP TO LATEST" at bounding box center [479, 224] width 37 height 5
click at [245, 235] on icon at bounding box center [244, 237] width 7 height 7
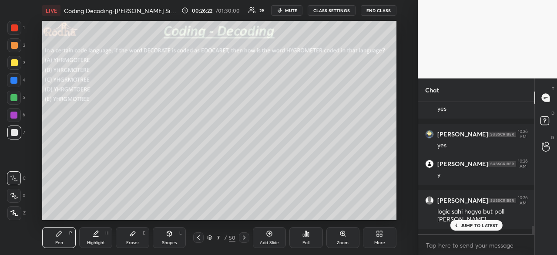
click at [483, 224] on p "JUMP TO LATEST" at bounding box center [479, 224] width 37 height 5
click at [311, 239] on div "Poll" at bounding box center [305, 237] width 33 height 21
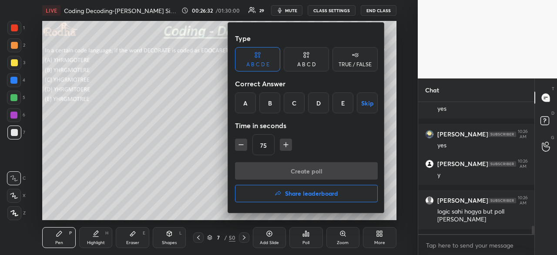
click at [305, 101] on div "A B C D E Skip" at bounding box center [306, 102] width 143 height 21
click at [289, 107] on div "C" at bounding box center [294, 102] width 21 height 21
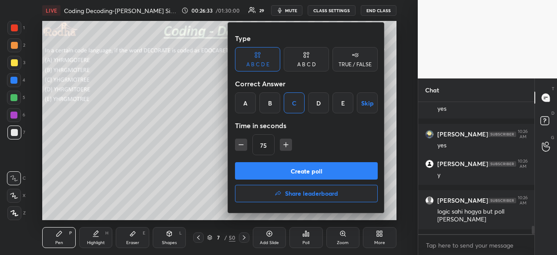
click at [312, 167] on button "Create poll" at bounding box center [306, 170] width 143 height 17
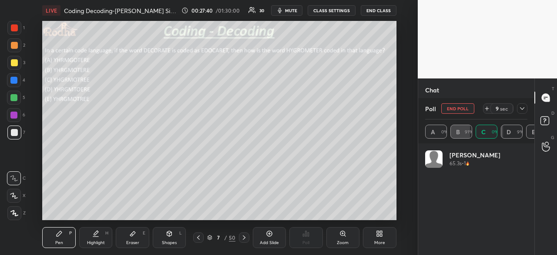
scroll to position [3, 3]
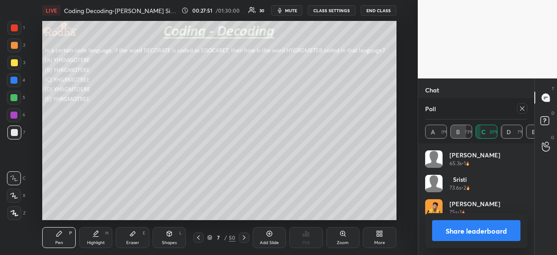
click at [466, 228] on button "Share leaderboard" at bounding box center [476, 230] width 88 height 21
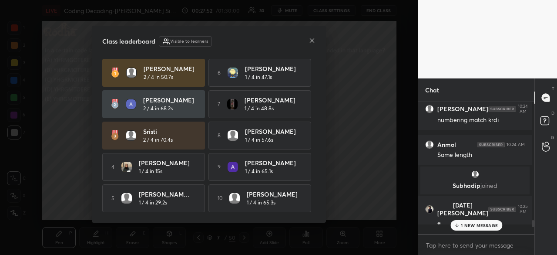
scroll to position [0, 0]
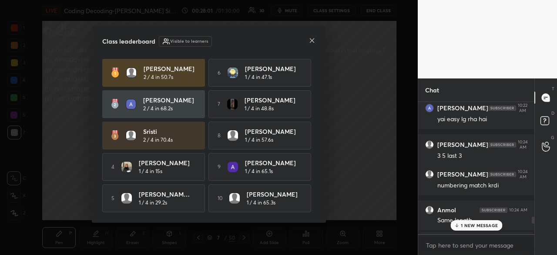
click at [314, 38] on icon at bounding box center [311, 40] width 7 height 7
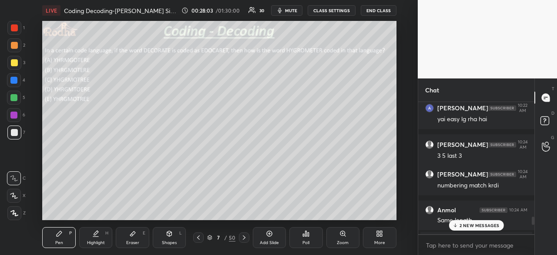
click at [484, 224] on p "2 NEW MESSAGES" at bounding box center [479, 224] width 40 height 5
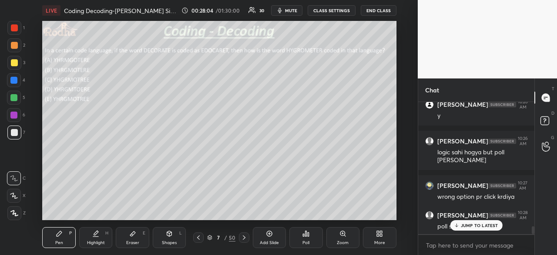
click at [480, 225] on p "JUMP TO LATEST" at bounding box center [479, 224] width 37 height 5
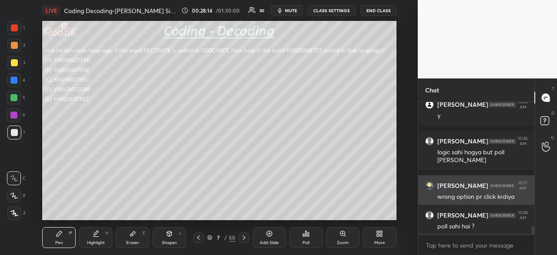
click at [16, 82] on div at bounding box center [13, 80] width 7 height 7
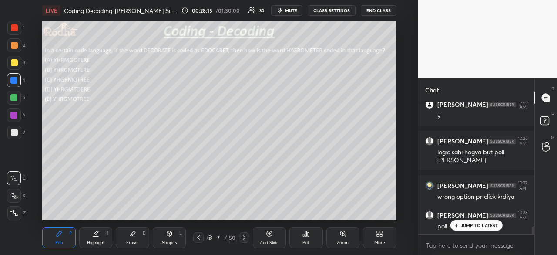
scroll to position [2096, 0]
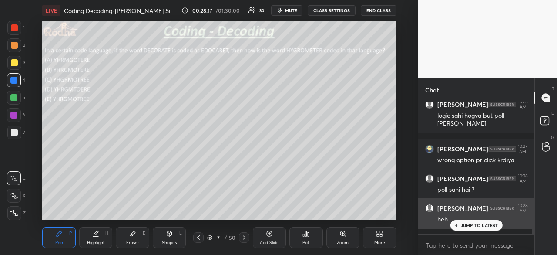
click at [475, 221] on div "JUMP TO LATEST" at bounding box center [476, 225] width 52 height 10
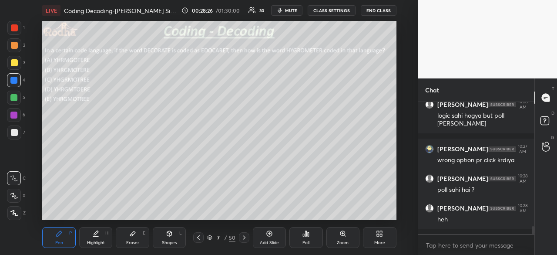
click at [16, 62] on div at bounding box center [14, 62] width 7 height 7
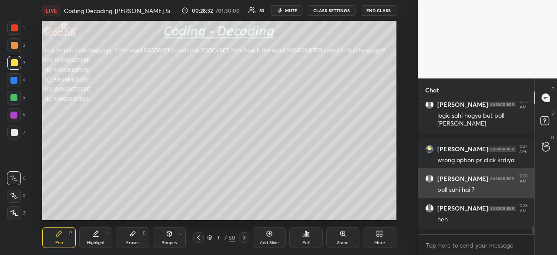
click at [15, 114] on div at bounding box center [13, 114] width 7 height 7
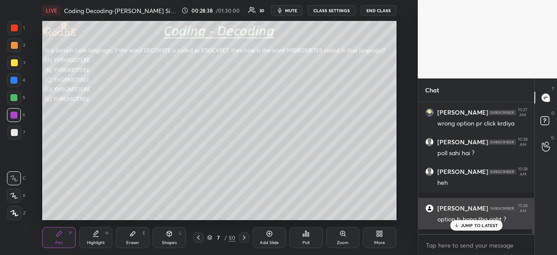
click at [463, 224] on p "JUMP TO LATEST" at bounding box center [479, 224] width 37 height 5
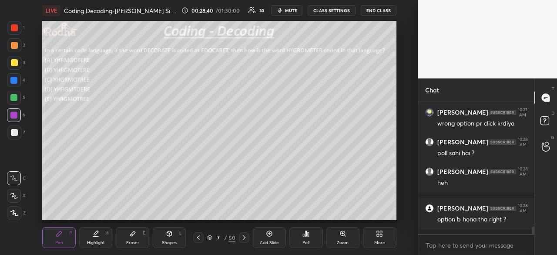
click at [14, 98] on div at bounding box center [13, 97] width 7 height 7
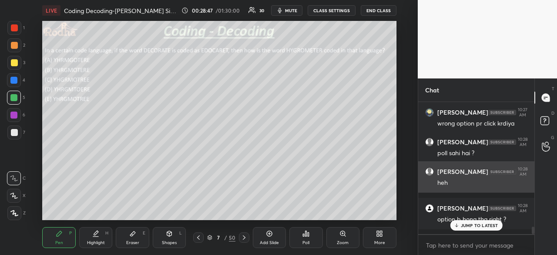
scroll to position [2162, 0]
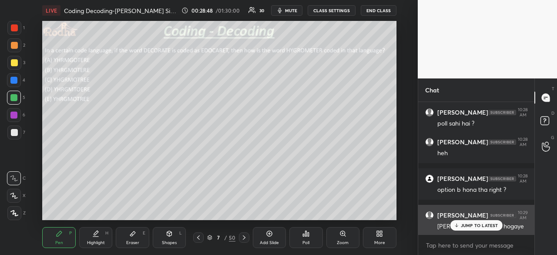
click at [479, 223] on p "JUMP TO LATEST" at bounding box center [479, 224] width 37 height 5
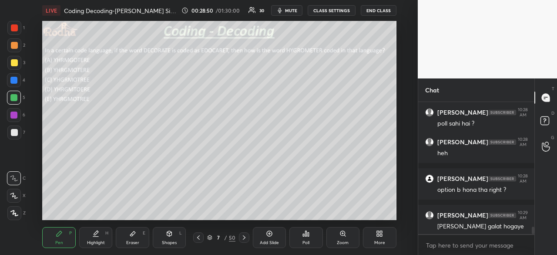
scroll to position [2192, 0]
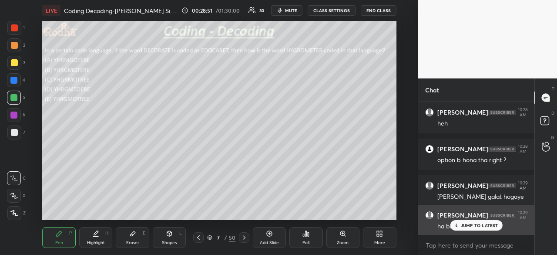
click at [479, 228] on div "JUMP TO LATEST" at bounding box center [476, 225] width 52 height 10
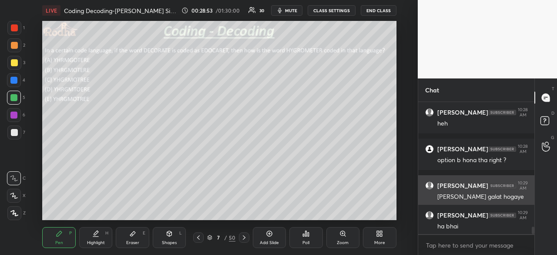
click at [15, 28] on div at bounding box center [14, 27] width 7 height 7
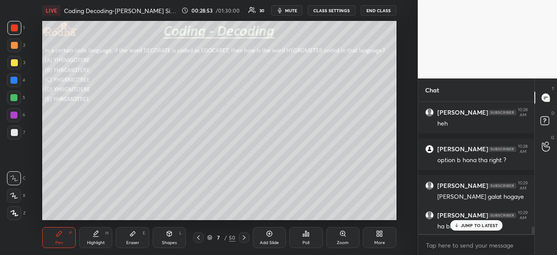
scroll to position [2221, 0]
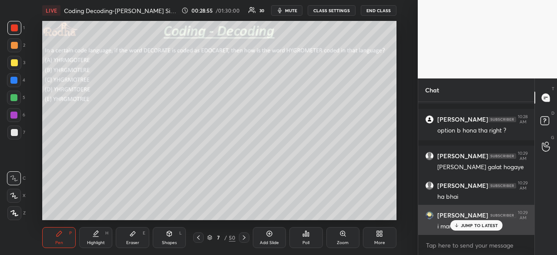
click at [466, 226] on p "JUMP TO LATEST" at bounding box center [479, 224] width 37 height 5
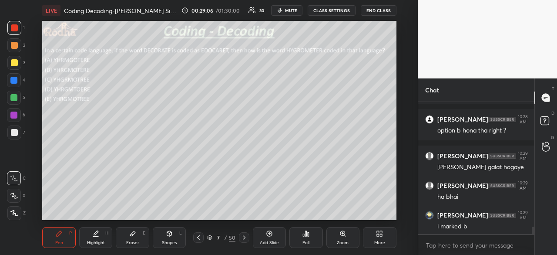
click at [15, 132] on div at bounding box center [14, 132] width 7 height 7
click at [128, 234] on div "Eraser E" at bounding box center [132, 237] width 33 height 21
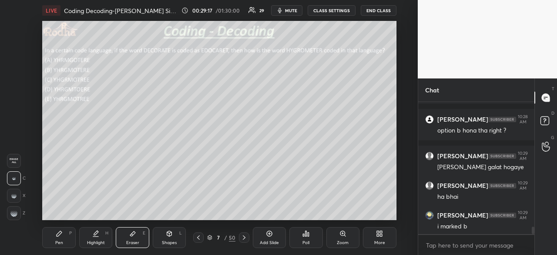
click at [65, 233] on div "Pen P" at bounding box center [58, 237] width 33 height 21
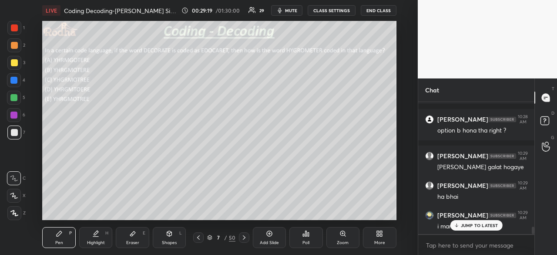
scroll to position [2251, 0]
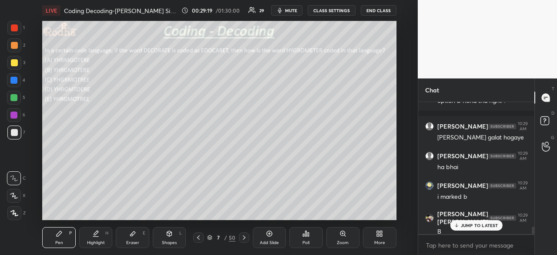
click at [15, 27] on div at bounding box center [14, 27] width 7 height 7
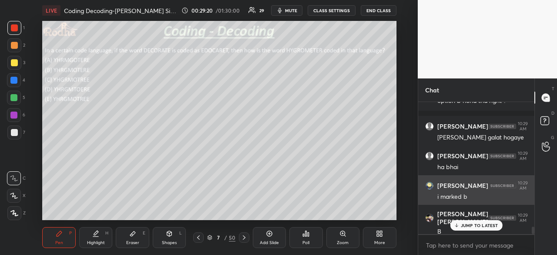
click at [16, 132] on div at bounding box center [14, 132] width 7 height 7
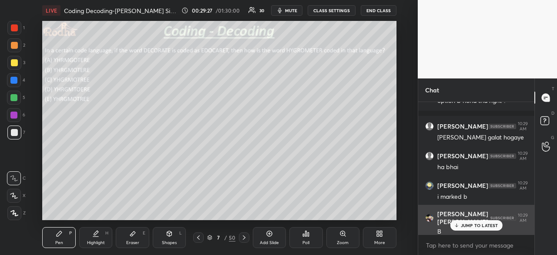
click at [468, 228] on p "JUMP TO LATEST" at bounding box center [479, 224] width 37 height 5
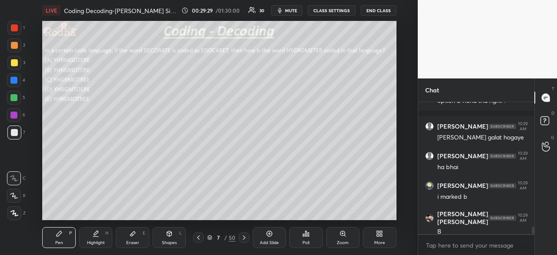
click at [16, 115] on div at bounding box center [13, 114] width 7 height 7
click at [14, 81] on div at bounding box center [13, 80] width 7 height 7
click at [17, 131] on div at bounding box center [14, 132] width 7 height 7
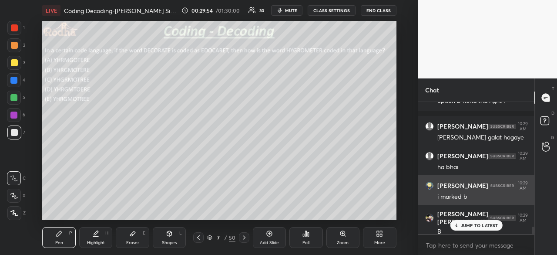
scroll to position [2288, 0]
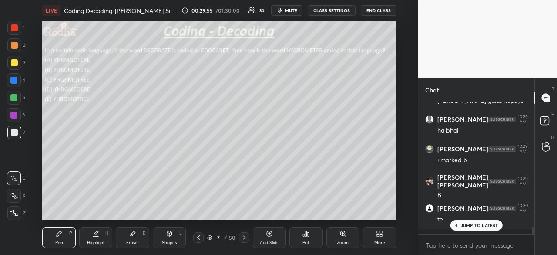
click at [61, 236] on icon at bounding box center [59, 233] width 7 height 7
click at [94, 237] on icon at bounding box center [95, 233] width 7 height 7
click at [132, 234] on icon at bounding box center [132, 233] width 5 height 5
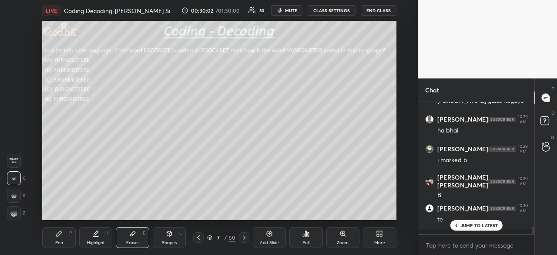
click at [63, 234] on div "Pen P" at bounding box center [58, 237] width 33 height 21
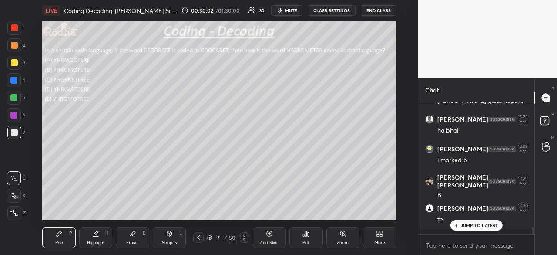
click at [58, 239] on div "Pen P" at bounding box center [58, 237] width 33 height 21
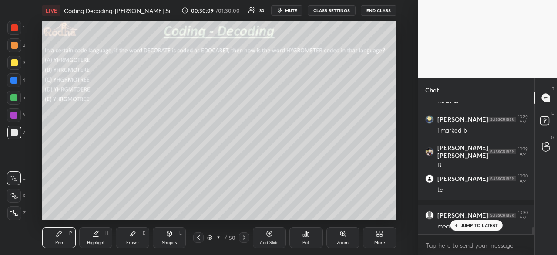
scroll to position [2347, 0]
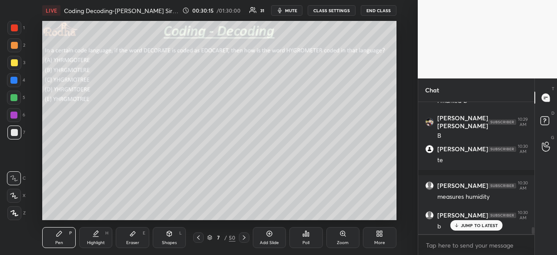
click at [13, 78] on div at bounding box center [13, 80] width 7 height 7
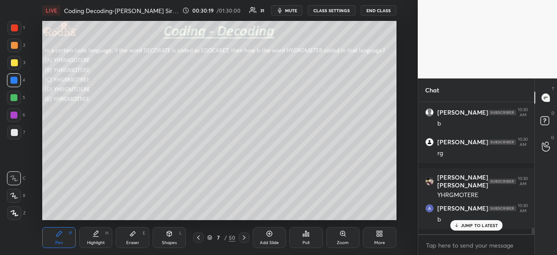
scroll to position [2486, 0]
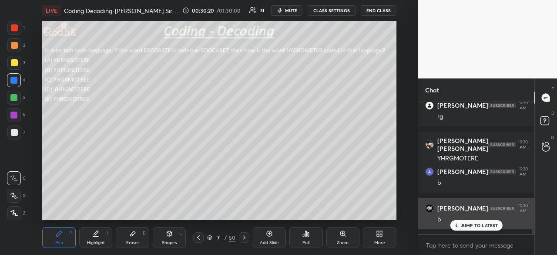
click at [468, 227] on p "JUMP TO LATEST" at bounding box center [479, 224] width 37 height 5
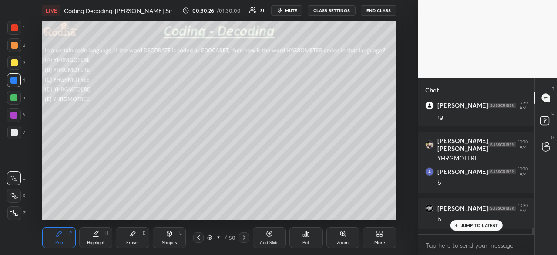
click at [486, 224] on p "JUMP TO LATEST" at bounding box center [479, 224] width 37 height 5
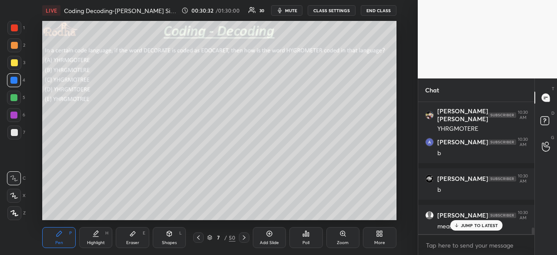
click at [486, 224] on p "JUMP TO LATEST" at bounding box center [479, 224] width 37 height 5
click at [244, 238] on icon at bounding box center [244, 237] width 7 height 7
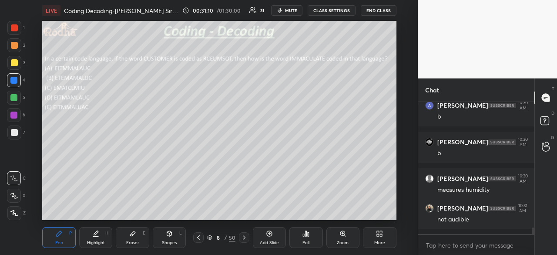
click at [302, 235] on icon at bounding box center [305, 233] width 7 height 7
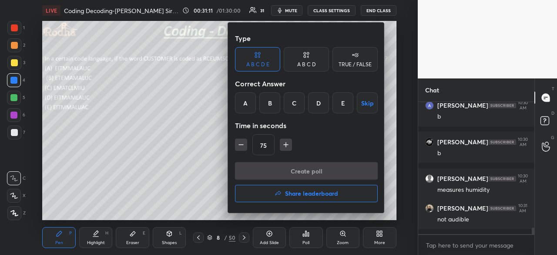
click at [248, 105] on div "A" at bounding box center [245, 102] width 21 height 21
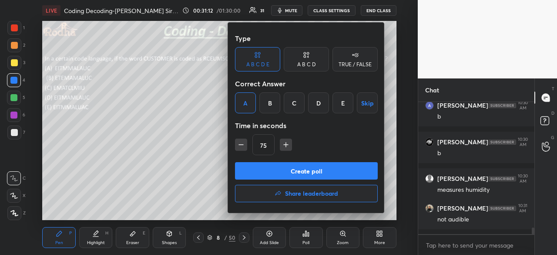
click at [298, 167] on button "Create poll" at bounding box center [306, 170] width 143 height 17
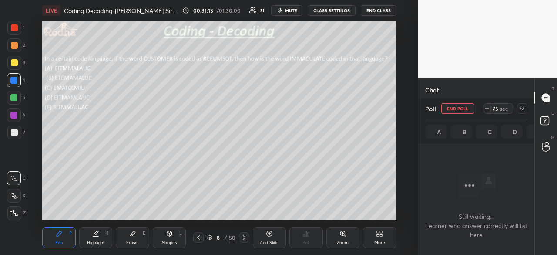
scroll to position [3, 3]
click at [17, 27] on div at bounding box center [14, 27] width 7 height 7
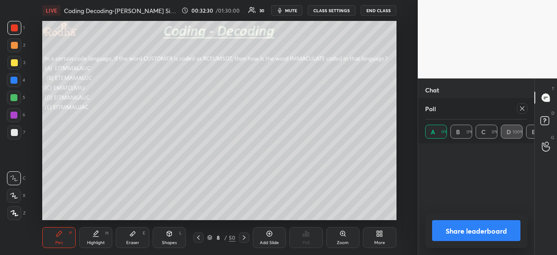
click at [521, 107] on icon at bounding box center [522, 108] width 7 height 7
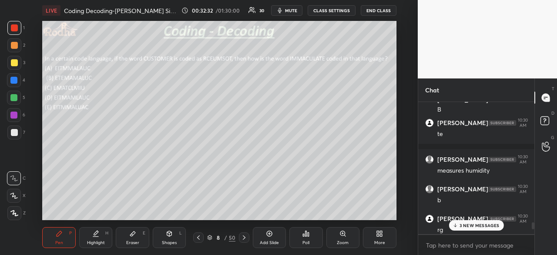
click at [479, 224] on p "3 NEW MESSAGES" at bounding box center [479, 224] width 40 height 5
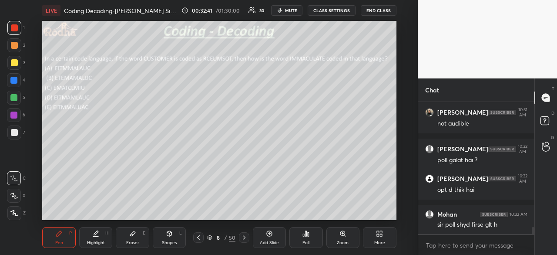
scroll to position [2468, 0]
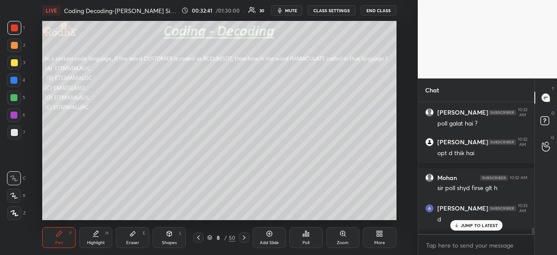
click at [15, 132] on div at bounding box center [14, 132] width 7 height 7
click at [462, 228] on div "JUMP TO LATEST" at bounding box center [476, 225] width 52 height 10
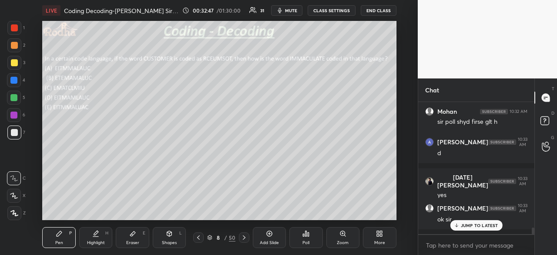
scroll to position [2570, 0]
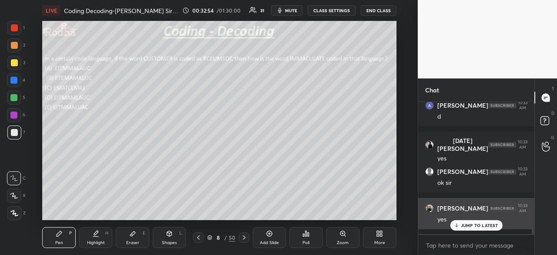
click at [460, 222] on div "JUMP TO LATEST" at bounding box center [476, 225] width 52 height 10
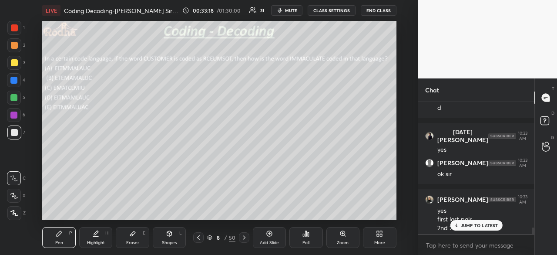
scroll to position [2588, 0]
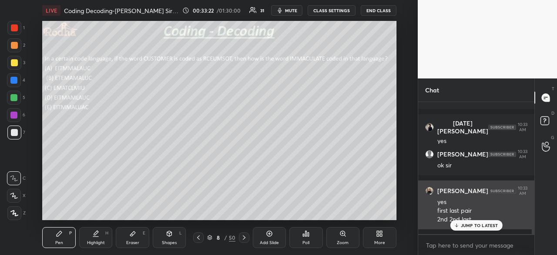
click at [468, 225] on p "JUMP TO LATEST" at bounding box center [479, 224] width 37 height 5
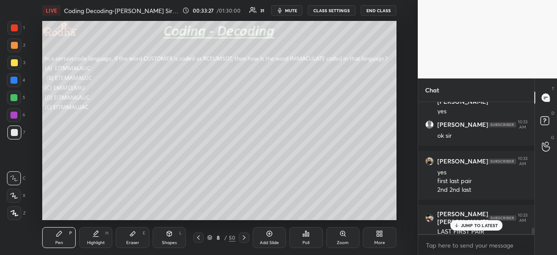
click at [479, 225] on p "JUMP TO LATEST" at bounding box center [479, 224] width 37 height 5
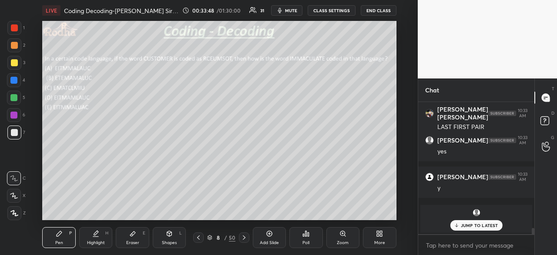
scroll to position [2758, 0]
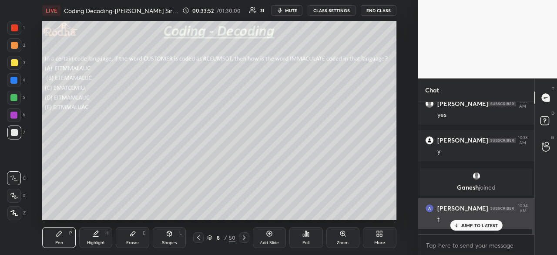
click at [470, 225] on p "JUMP TO LATEST" at bounding box center [479, 224] width 37 height 5
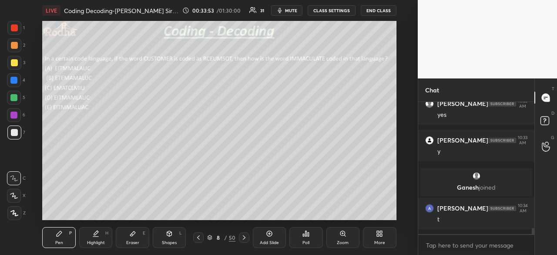
click at [134, 234] on icon at bounding box center [132, 233] width 7 height 7
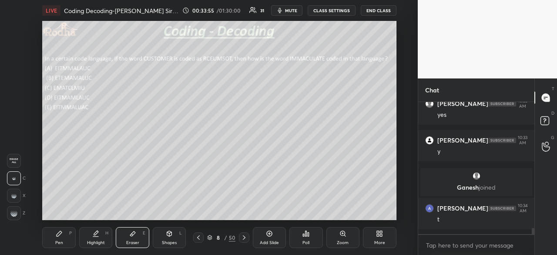
scroll to position [2795, 0]
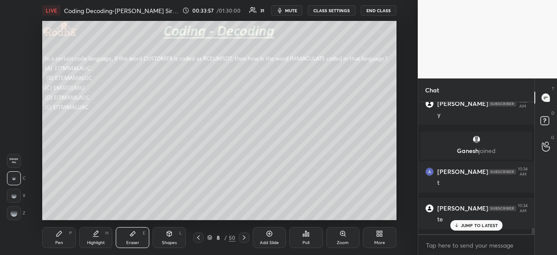
click at [64, 234] on div "Pen P" at bounding box center [58, 237] width 33 height 21
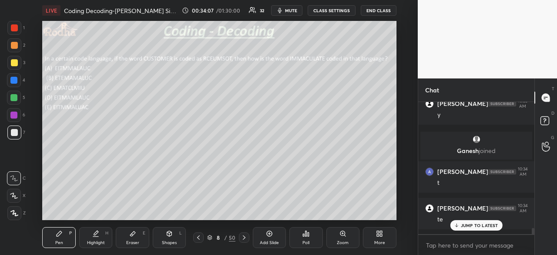
click at [16, 28] on div at bounding box center [14, 27] width 7 height 7
click at [15, 133] on div at bounding box center [14, 132] width 7 height 7
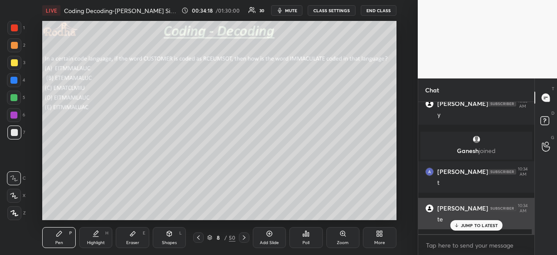
click at [465, 225] on p "JUMP TO LATEST" at bounding box center [479, 224] width 37 height 5
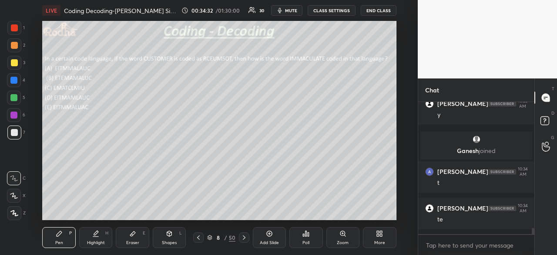
scroll to position [2831, 0]
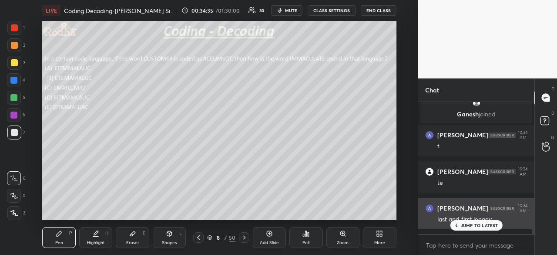
click at [453, 207] on h6 "[PERSON_NAME]" at bounding box center [462, 208] width 51 height 8
click at [461, 222] on p "JUMP TO LATEST" at bounding box center [479, 224] width 37 height 5
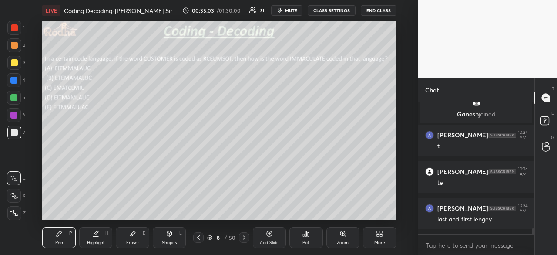
click at [16, 28] on div at bounding box center [14, 27] width 7 height 7
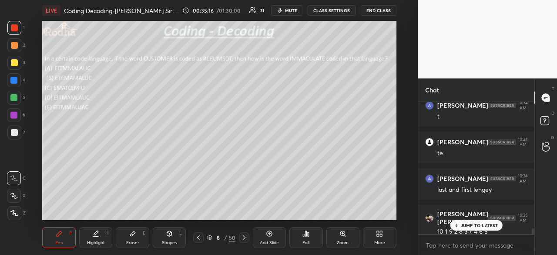
click at [15, 134] on div at bounding box center [14, 132] width 7 height 7
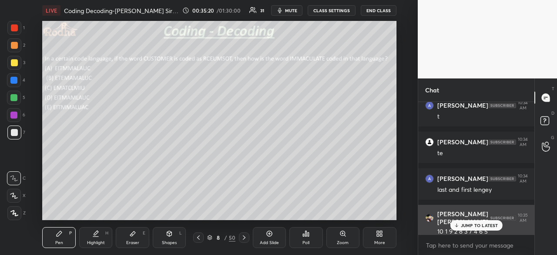
click at [467, 224] on p "JUMP TO LATEST" at bounding box center [479, 224] width 37 height 5
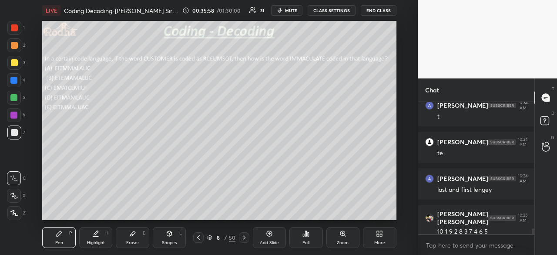
click at [17, 28] on div at bounding box center [14, 27] width 7 height 7
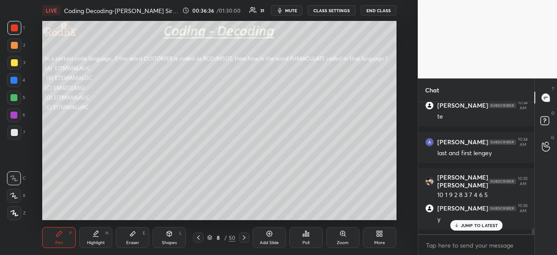
click at [486, 224] on p "JUMP TO LATEST" at bounding box center [479, 224] width 37 height 5
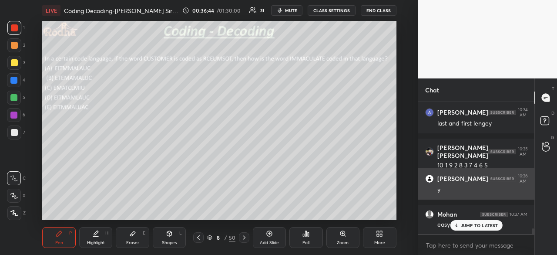
scroll to position [2964, 0]
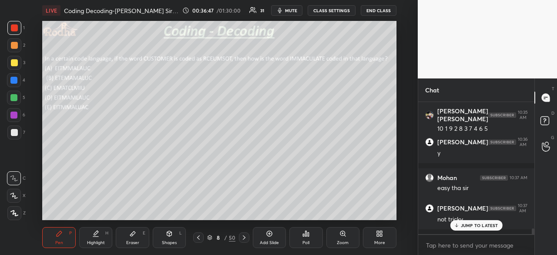
click at [489, 224] on p "JUMP TO LATEST" at bounding box center [479, 224] width 37 height 5
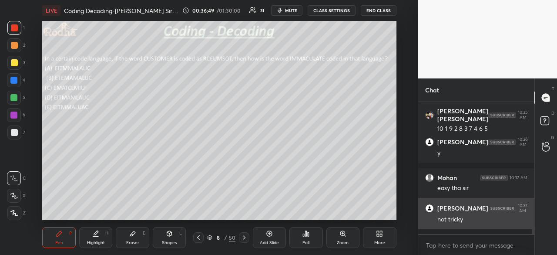
scroll to position [2993, 0]
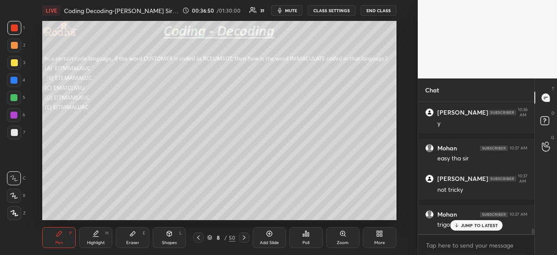
click at [479, 225] on p "JUMP TO LATEST" at bounding box center [479, 224] width 37 height 5
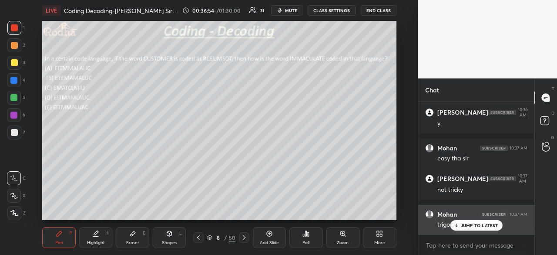
scroll to position [3023, 0]
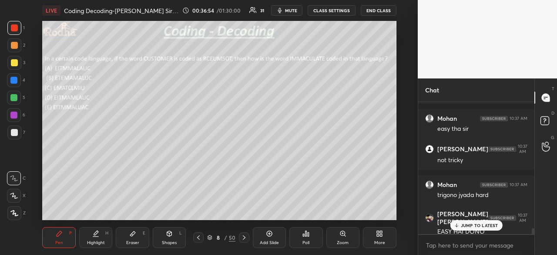
click at [482, 226] on p "JUMP TO LATEST" at bounding box center [479, 224] width 37 height 5
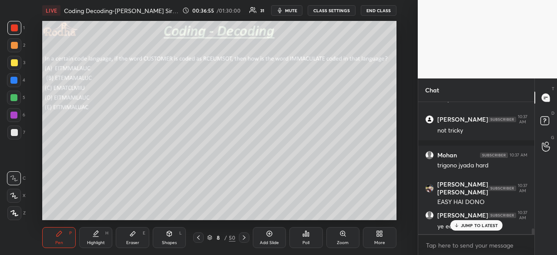
click at [486, 226] on p "JUMP TO LATEST" at bounding box center [479, 224] width 37 height 5
click at [246, 241] on div at bounding box center [244, 237] width 10 height 10
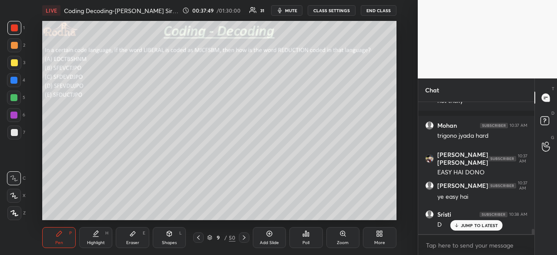
click at [308, 235] on icon at bounding box center [308, 234] width 1 height 4
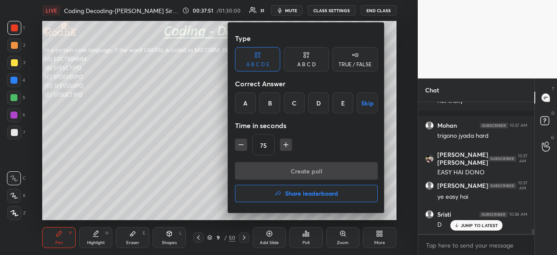
click at [319, 100] on div "D" at bounding box center [318, 102] width 21 height 21
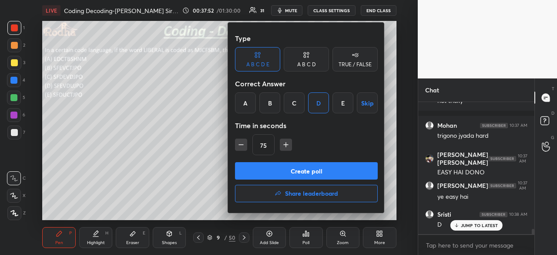
click at [292, 167] on button "Create poll" at bounding box center [306, 170] width 143 height 17
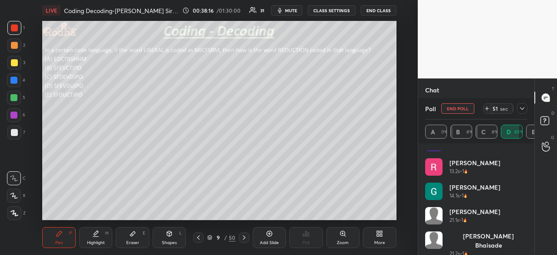
scroll to position [164, 0]
click at [17, 28] on div at bounding box center [14, 27] width 7 height 7
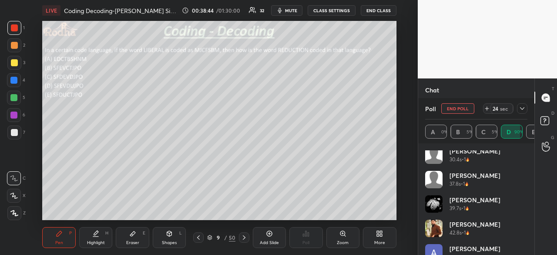
scroll to position [334, 0]
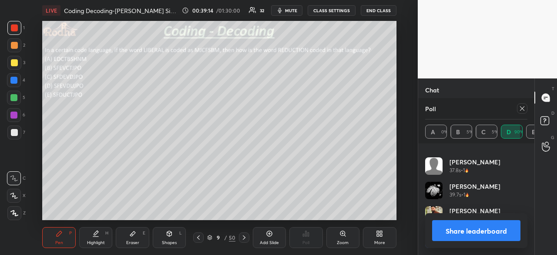
click at [486, 225] on button "Share leaderboard" at bounding box center [476, 230] width 88 height 21
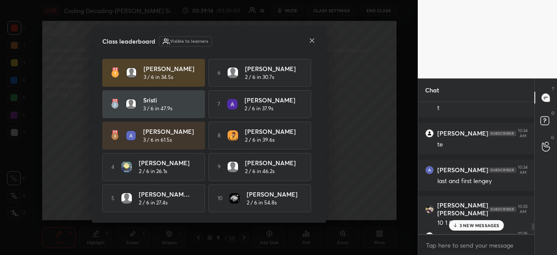
scroll to position [151, 114]
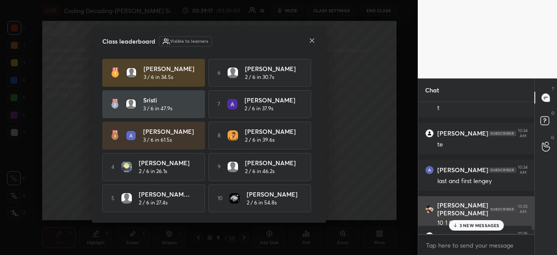
click at [311, 39] on icon at bounding box center [312, 40] width 4 height 4
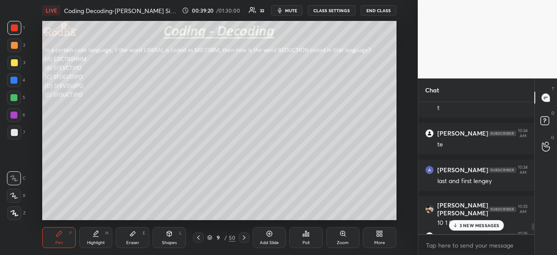
click at [15, 134] on div at bounding box center [14, 132] width 7 height 7
click at [16, 97] on div at bounding box center [13, 97] width 7 height 7
click at [17, 132] on div at bounding box center [14, 132] width 7 height 7
click at [482, 223] on p "8 NEW MESSAGES" at bounding box center [479, 224] width 40 height 5
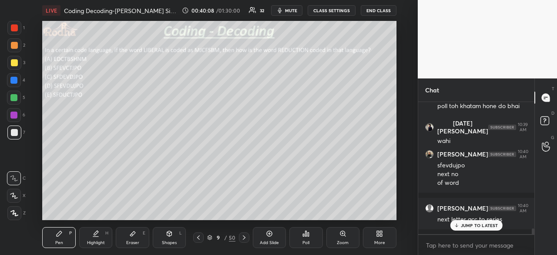
click at [479, 225] on p "JUMP TO LATEST" at bounding box center [479, 224] width 37 height 5
click at [136, 235] on div "Eraser E" at bounding box center [132, 237] width 33 height 21
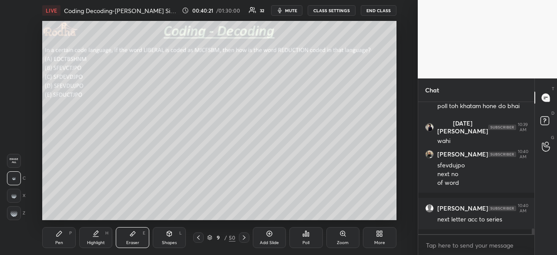
click at [60, 234] on icon at bounding box center [59, 233] width 7 height 7
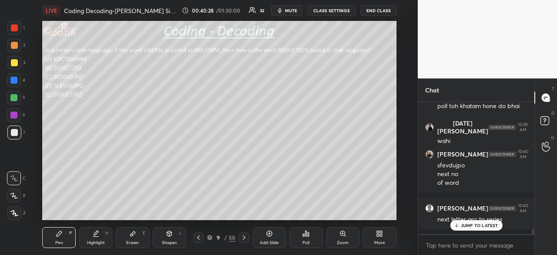
scroll to position [3096, 0]
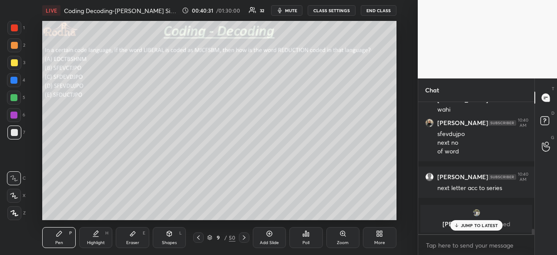
click at [13, 30] on div at bounding box center [14, 27] width 7 height 7
click at [14, 129] on div at bounding box center [14, 132] width 7 height 7
click at [478, 225] on p "JUMP TO LATEST" at bounding box center [479, 224] width 37 height 5
click at [13, 29] on div at bounding box center [14, 27] width 7 height 7
click at [17, 132] on div at bounding box center [14, 132] width 7 height 7
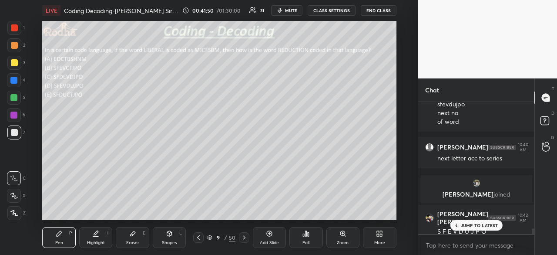
scroll to position [2964, 0]
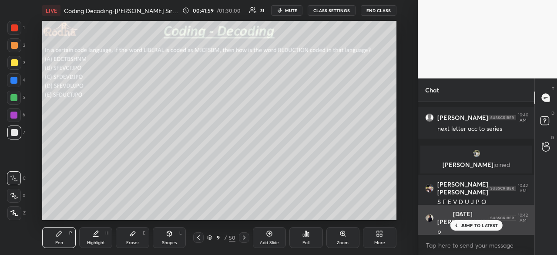
click at [479, 228] on p "JUMP TO LATEST" at bounding box center [479, 224] width 37 height 5
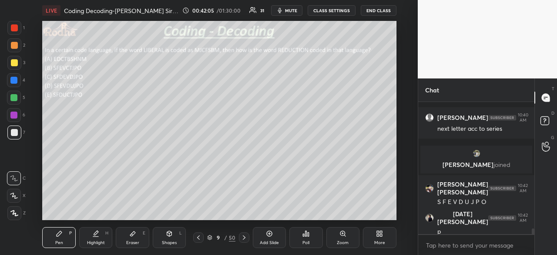
scroll to position [2993, 0]
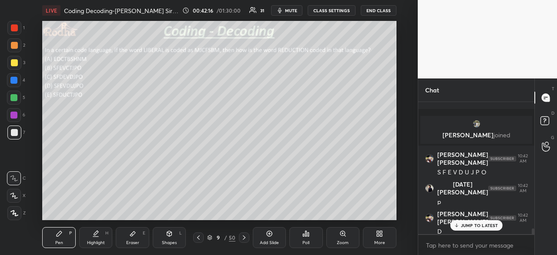
click at [478, 227] on p "JUMP TO LATEST" at bounding box center [479, 224] width 37 height 5
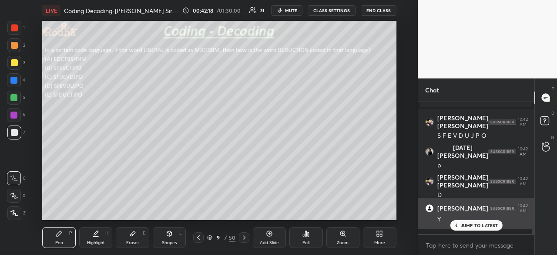
click at [468, 227] on p "JUMP TO LATEST" at bounding box center [479, 224] width 37 height 5
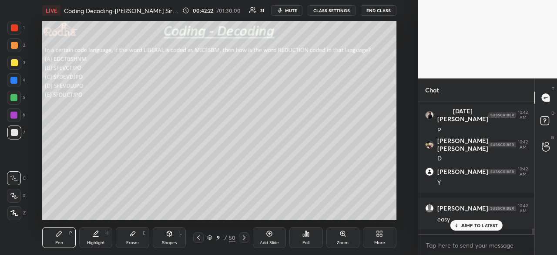
scroll to position [3096, 0]
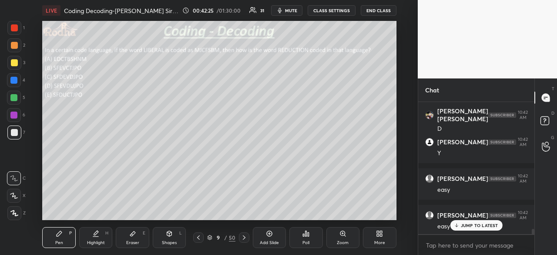
click at [243, 237] on icon at bounding box center [244, 237] width 7 height 7
click at [307, 236] on icon at bounding box center [305, 233] width 7 height 7
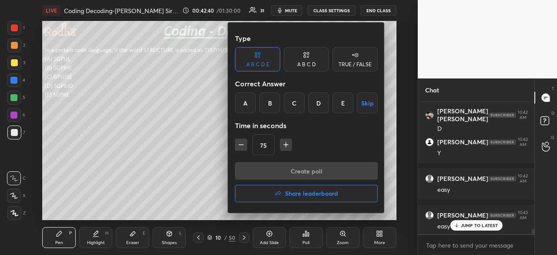
click at [343, 100] on div "E" at bounding box center [342, 102] width 21 height 21
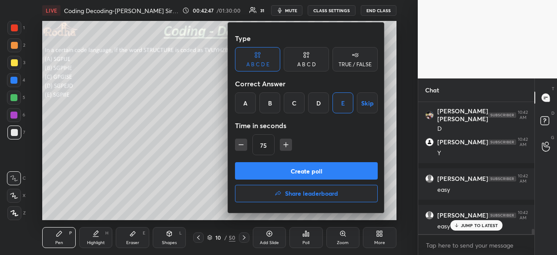
click at [323, 100] on div "D" at bounding box center [318, 102] width 21 height 21
click at [322, 169] on button "Create poll" at bounding box center [306, 170] width 143 height 17
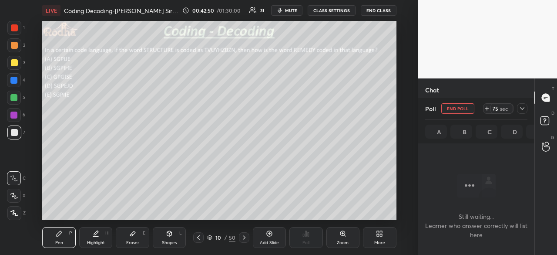
scroll to position [2917, 0]
click at [17, 29] on div at bounding box center [14, 27] width 7 height 7
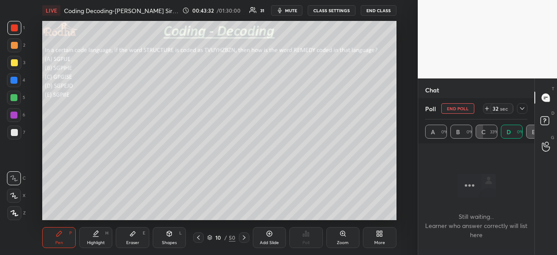
click at [134, 235] on icon at bounding box center [132, 233] width 7 height 7
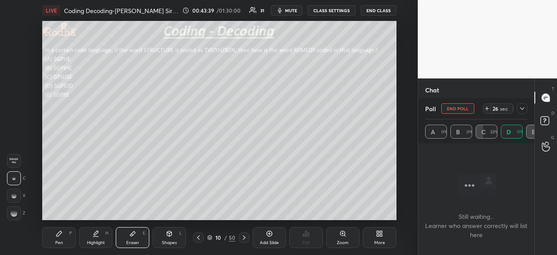
click at [14, 196] on rect at bounding box center [14, 195] width 1 height 1
click at [16, 213] on rect at bounding box center [16, 213] width 1 height 1
click at [104, 231] on div "Highlight H" at bounding box center [95, 237] width 33 height 21
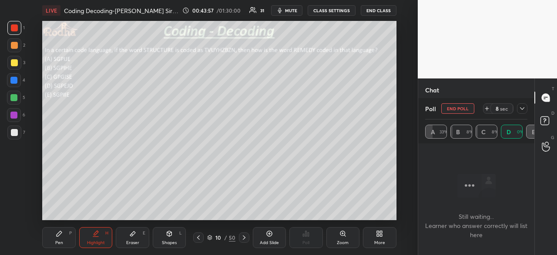
click at [67, 241] on div "Pen P" at bounding box center [58, 237] width 33 height 21
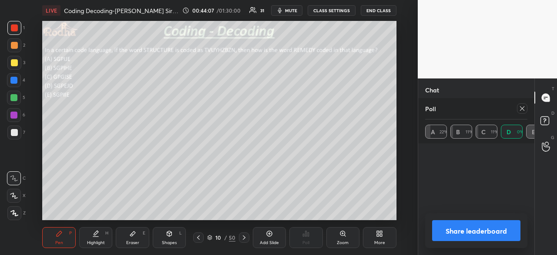
click at [471, 227] on button "Share leaderboard" at bounding box center [476, 230] width 88 height 21
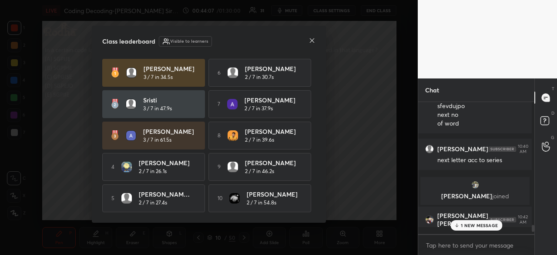
scroll to position [151, 114]
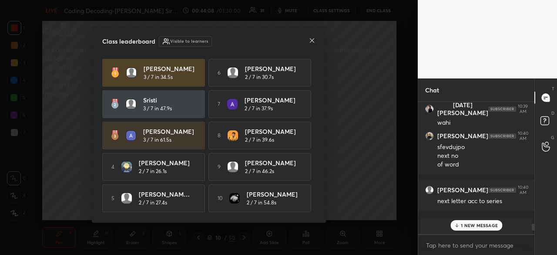
click at [474, 225] on p "1 NEW MESSAGE" at bounding box center [479, 224] width 37 height 5
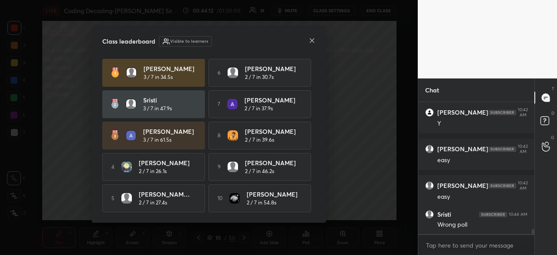
click at [314, 38] on icon at bounding box center [311, 40] width 7 height 7
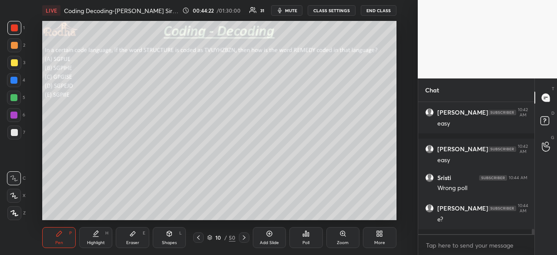
scroll to position [3192, 0]
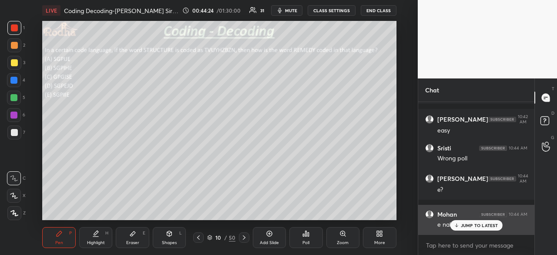
click at [459, 222] on div "JUMP TO LATEST" at bounding box center [476, 225] width 52 height 10
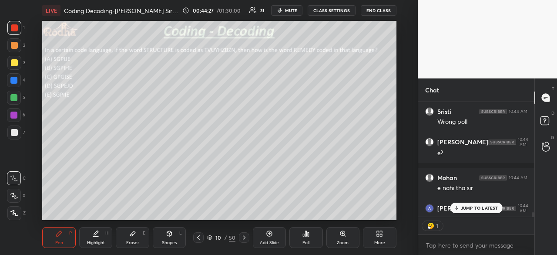
scroll to position [3, 3]
click at [15, 30] on div at bounding box center [14, 27] width 7 height 7
click at [476, 212] on div "JUMP TO LATEST" at bounding box center [476, 207] width 52 height 10
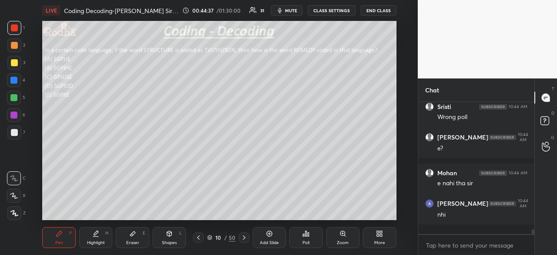
scroll to position [3228, 0]
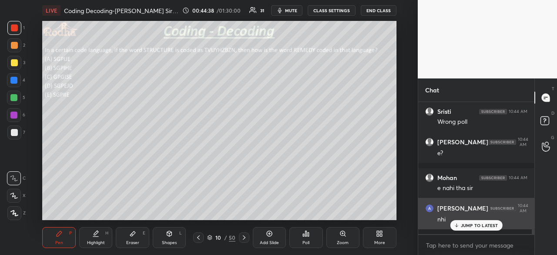
click at [476, 226] on p "JUMP TO LATEST" at bounding box center [479, 224] width 37 height 5
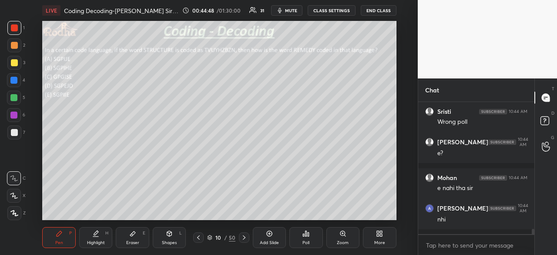
scroll to position [3258, 0]
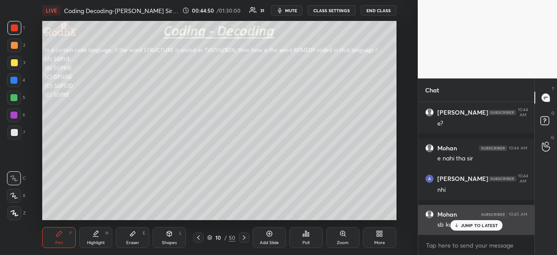
click at [480, 218] on div "sb kuch ek jaisa" at bounding box center [482, 223] width 90 height 10
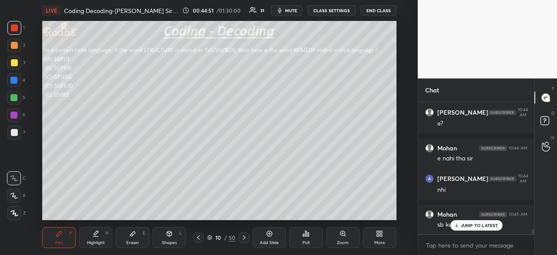
click at [482, 226] on p "JUMP TO LATEST" at bounding box center [479, 224] width 37 height 5
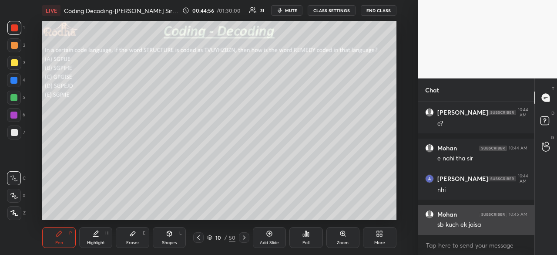
click at [13, 136] on div at bounding box center [14, 132] width 14 height 14
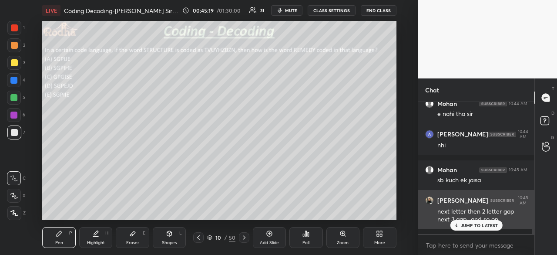
scroll to position [3333, 0]
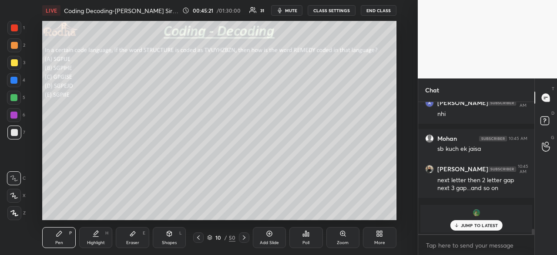
click at [15, 30] on div at bounding box center [14, 27] width 7 height 7
click at [17, 97] on div at bounding box center [13, 97] width 7 height 7
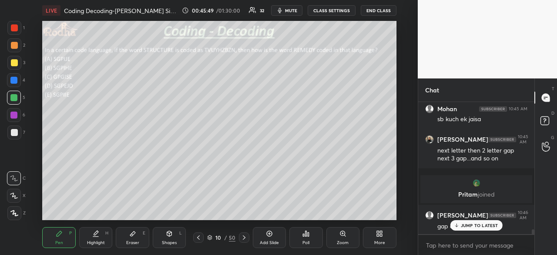
click at [16, 131] on div at bounding box center [14, 132] width 7 height 7
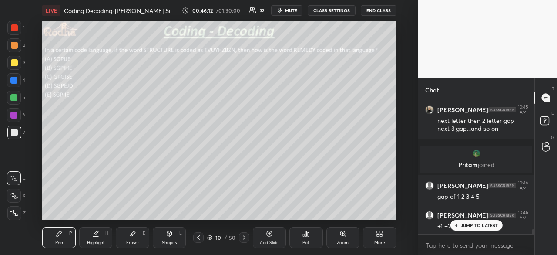
click at [17, 80] on div at bounding box center [13, 80] width 7 height 7
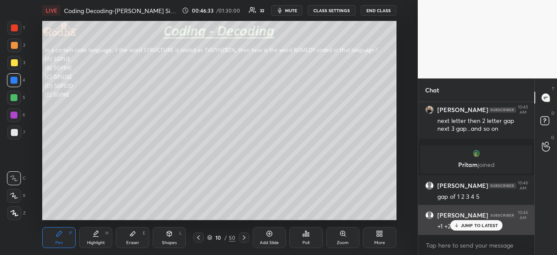
click at [462, 222] on div "JUMP TO LATEST" at bounding box center [476, 225] width 52 height 10
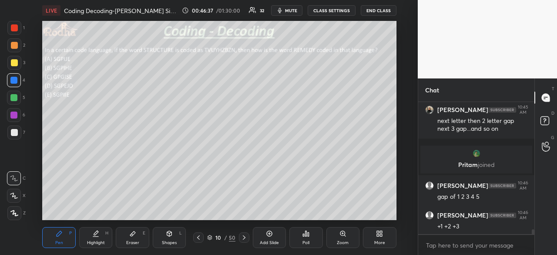
click at [131, 233] on icon at bounding box center [132, 233] width 7 height 7
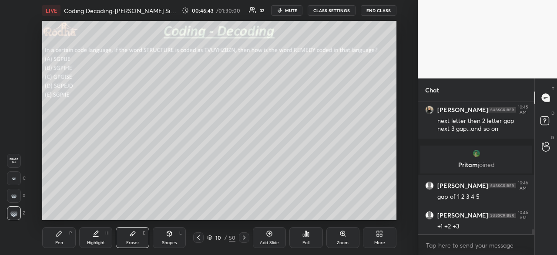
click at [60, 238] on div "Pen P" at bounding box center [58, 237] width 33 height 21
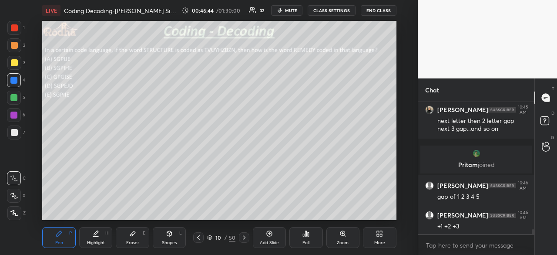
click at [16, 27] on div at bounding box center [14, 27] width 7 height 7
click at [17, 131] on div at bounding box center [14, 132] width 7 height 7
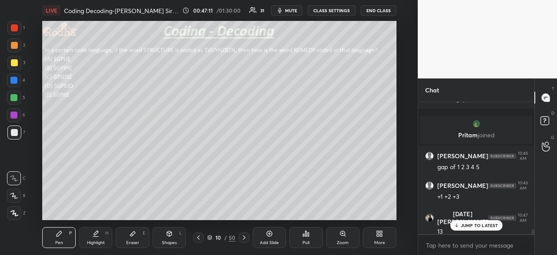
scroll to position [3452, 0]
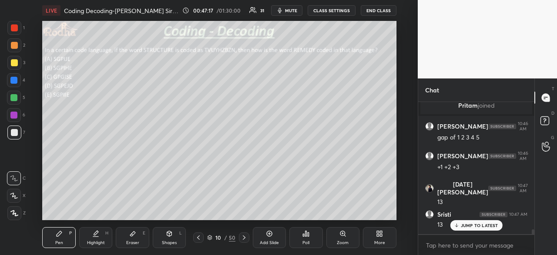
click at [15, 28] on div at bounding box center [14, 27] width 7 height 7
click at [462, 224] on p "JUMP TO LATEST" at bounding box center [479, 224] width 37 height 5
click at [15, 131] on div at bounding box center [14, 132] width 7 height 7
click at [17, 80] on div at bounding box center [13, 80] width 7 height 7
click at [16, 28] on div at bounding box center [14, 27] width 7 height 7
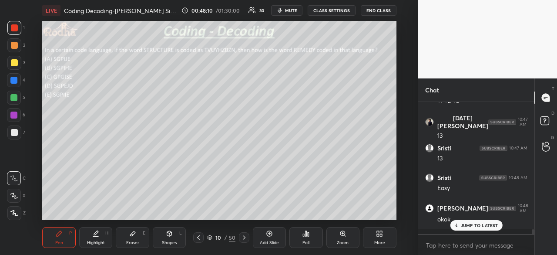
scroll to position [3547, 0]
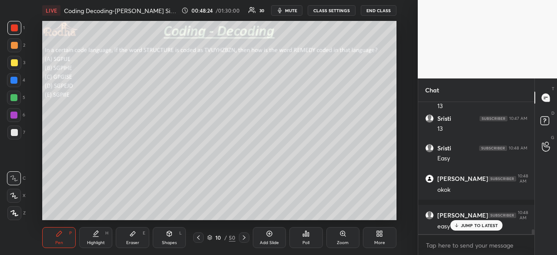
click at [474, 224] on p "JUMP TO LATEST" at bounding box center [479, 224] width 37 height 5
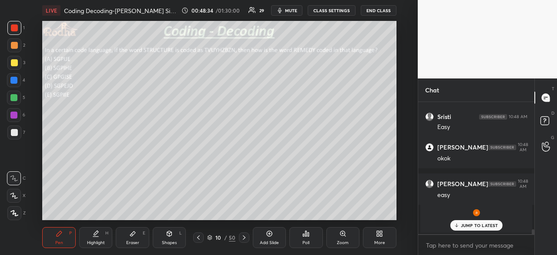
click at [472, 220] on p "[PERSON_NAME] joined" at bounding box center [475, 223] width 101 height 7
click at [477, 224] on p "JUMP TO LATEST" at bounding box center [479, 224] width 37 height 5
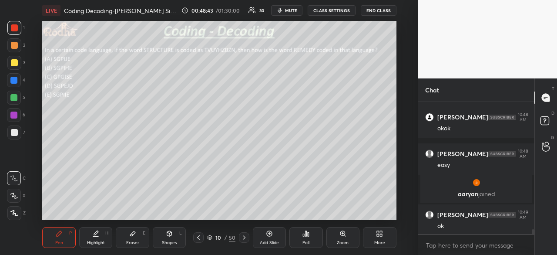
scroll to position [3382, 0]
click at [243, 239] on icon at bounding box center [244, 237] width 7 height 7
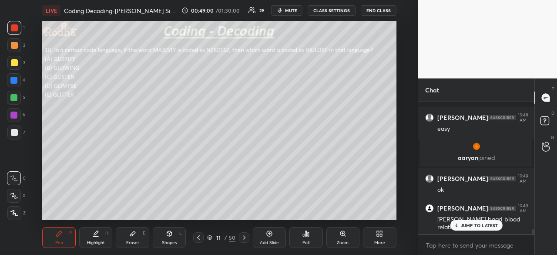
click at [464, 224] on p "JUMP TO LATEST" at bounding box center [479, 224] width 37 height 5
click at [298, 242] on div "Poll" at bounding box center [305, 237] width 33 height 21
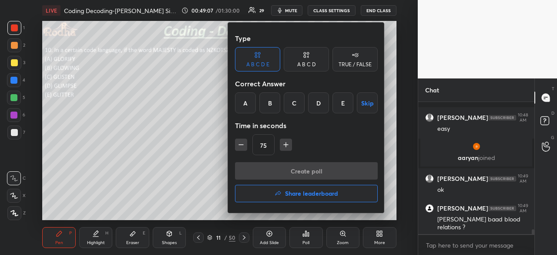
click at [317, 105] on div "D" at bounding box center [318, 102] width 21 height 21
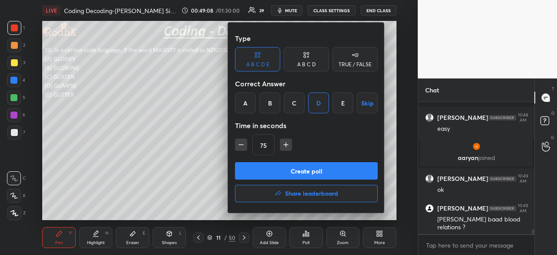
click at [301, 173] on button "Create poll" at bounding box center [306, 170] width 143 height 17
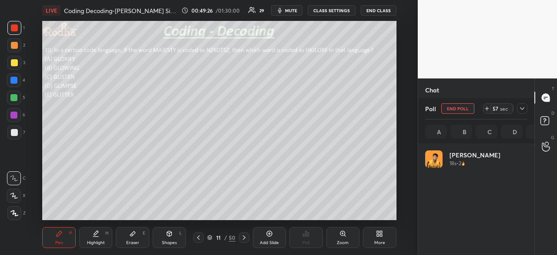
scroll to position [102, 100]
click at [17, 27] on div at bounding box center [14, 27] width 7 height 7
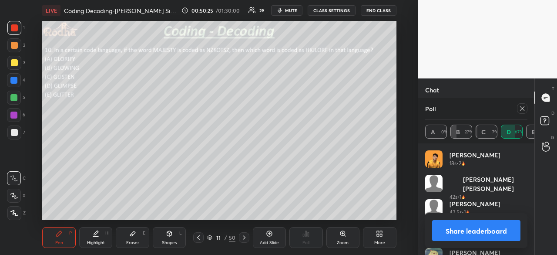
click at [463, 231] on button "Share leaderboard" at bounding box center [476, 230] width 88 height 21
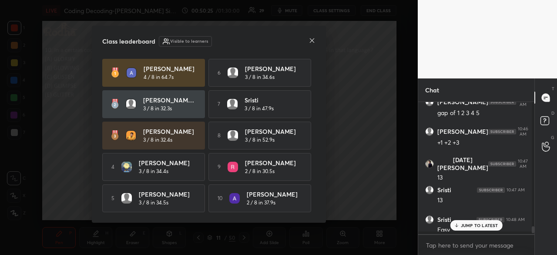
scroll to position [151, 114]
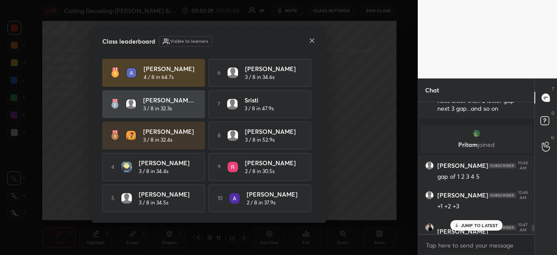
click at [475, 224] on p "JUMP TO LATEST" at bounding box center [479, 224] width 37 height 5
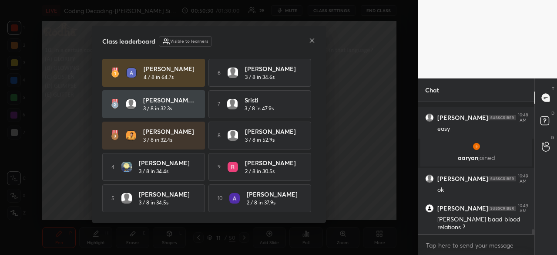
scroll to position [3508, 0]
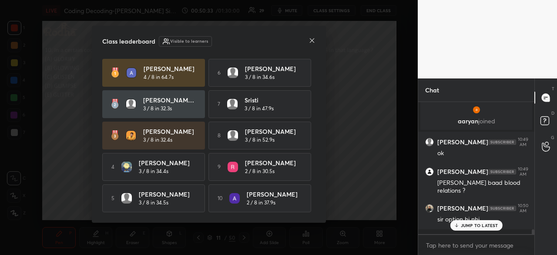
click at [474, 224] on p "JUMP TO LATEST" at bounding box center [479, 224] width 37 height 5
click at [313, 38] on icon at bounding box center [311, 40] width 7 height 7
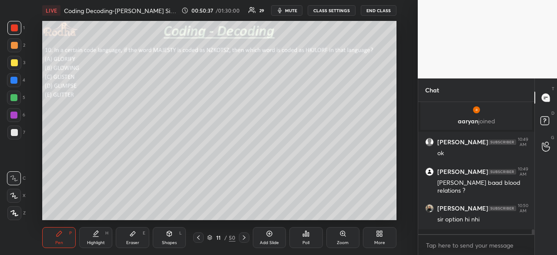
scroll to position [3517, 0]
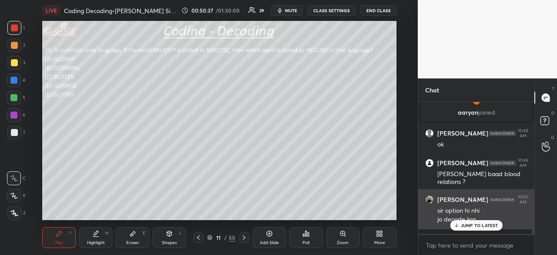
click at [474, 215] on div "sir option hi nhi" at bounding box center [482, 210] width 90 height 9
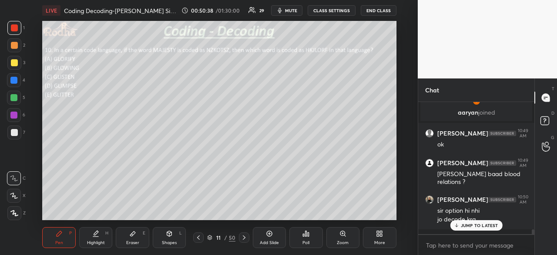
click at [475, 226] on p "JUMP TO LATEST" at bounding box center [479, 224] width 37 height 5
click at [16, 131] on div at bounding box center [14, 132] width 7 height 7
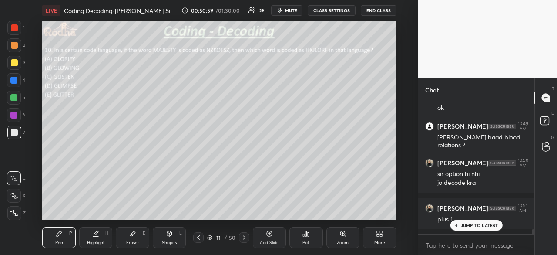
scroll to position [3583, 0]
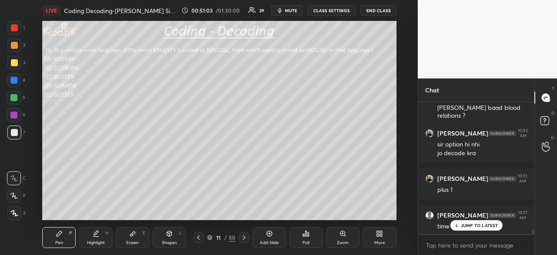
click at [130, 234] on icon at bounding box center [132, 233] width 7 height 7
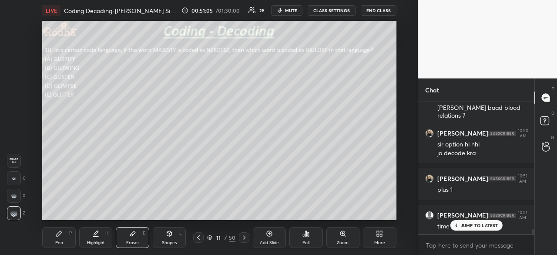
click at [66, 233] on div "Pen P" at bounding box center [58, 237] width 33 height 21
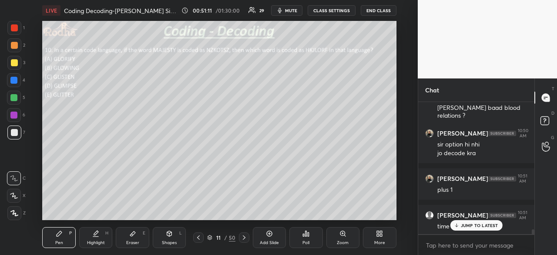
scroll to position [3613, 0]
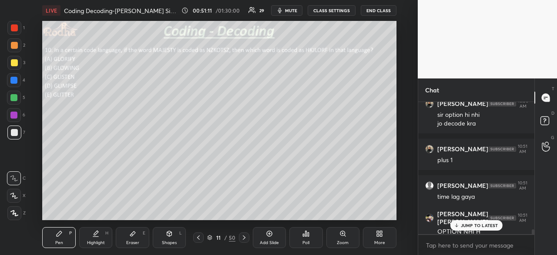
click at [463, 225] on p "JUMP TO LATEST" at bounding box center [479, 224] width 37 height 5
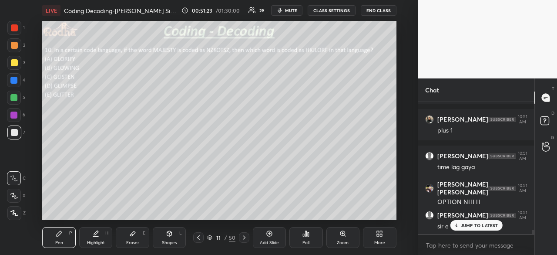
scroll to position [3679, 0]
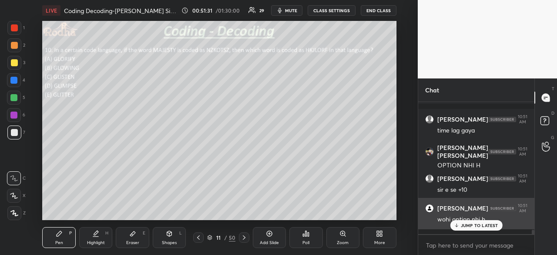
click at [470, 225] on p "JUMP TO LATEST" at bounding box center [479, 224] width 37 height 5
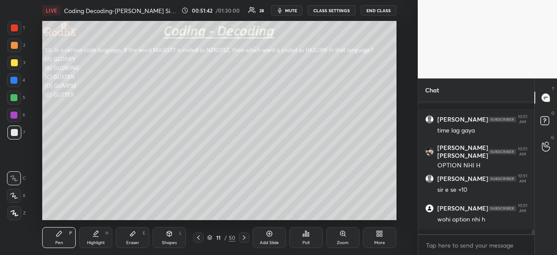
click at [15, 98] on div at bounding box center [13, 97] width 7 height 7
click at [15, 27] on div at bounding box center [14, 27] width 7 height 7
click at [13, 135] on div at bounding box center [14, 132] width 7 height 7
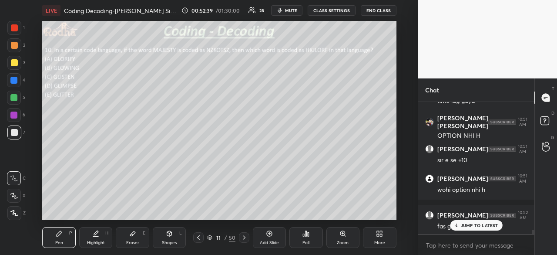
click at [17, 80] on div at bounding box center [14, 80] width 14 height 14
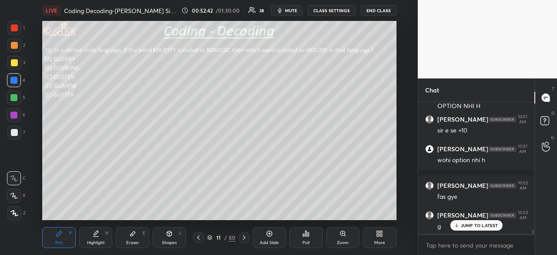
click at [471, 223] on p "JUMP TO LATEST" at bounding box center [479, 224] width 37 height 5
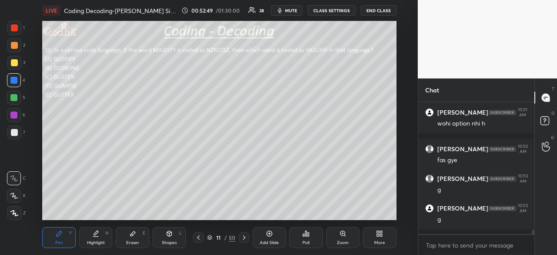
scroll to position [3783, 0]
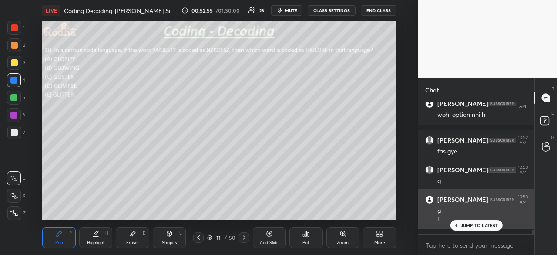
click at [466, 224] on p "JUMP TO LATEST" at bounding box center [479, 224] width 37 height 5
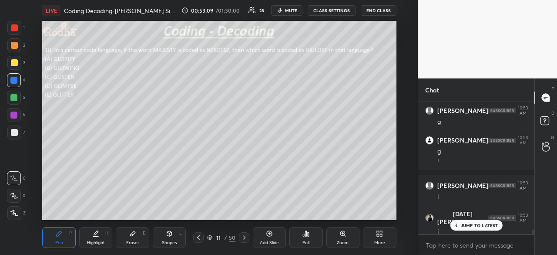
scroll to position [3872, 0]
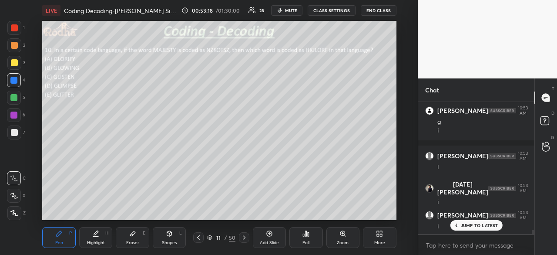
click at [472, 225] on p "JUMP TO LATEST" at bounding box center [479, 224] width 37 height 5
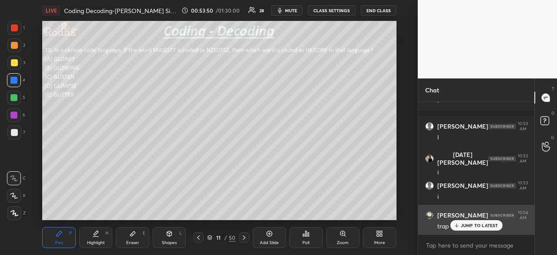
click at [470, 228] on div "JUMP TO LATEST" at bounding box center [476, 225] width 52 height 10
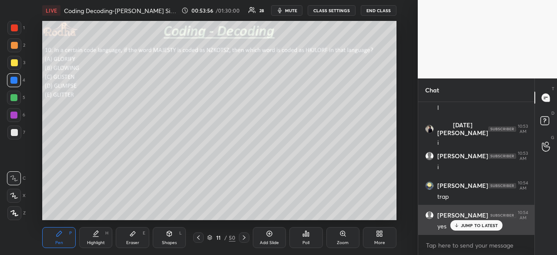
click at [464, 227] on p "JUMP TO LATEST" at bounding box center [479, 224] width 37 height 5
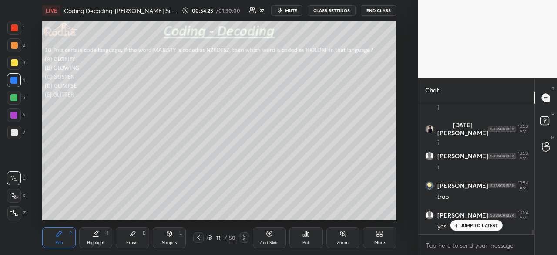
scroll to position [3961, 0]
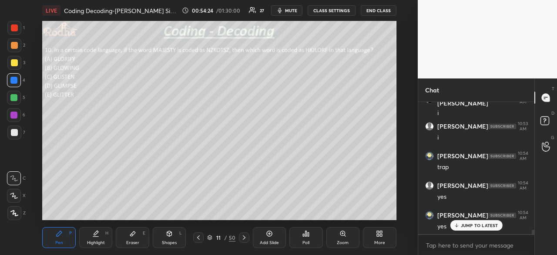
click at [469, 226] on p "JUMP TO LATEST" at bounding box center [479, 224] width 37 height 5
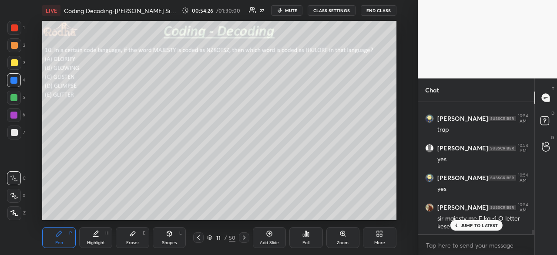
click at [482, 226] on p "JUMP TO LATEST" at bounding box center [479, 224] width 37 height 5
click at [16, 30] on div at bounding box center [14, 27] width 7 height 7
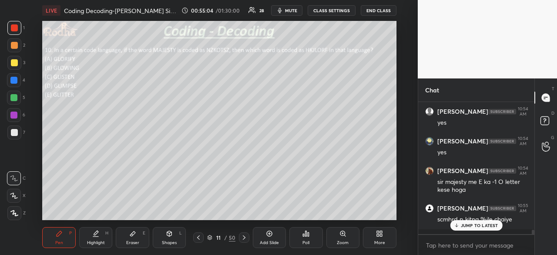
click at [474, 227] on p "JUMP TO LATEST" at bounding box center [479, 224] width 37 height 5
click at [244, 235] on icon at bounding box center [244, 237] width 7 height 7
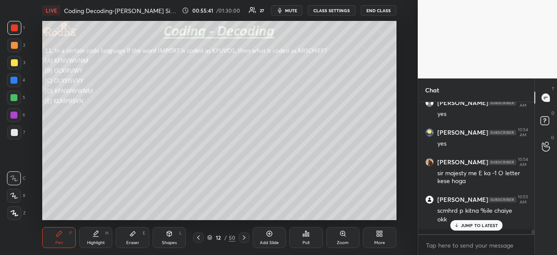
click at [478, 226] on p "JUMP TO LATEST" at bounding box center [479, 224] width 37 height 5
click at [314, 236] on div "Poll" at bounding box center [305, 237] width 33 height 21
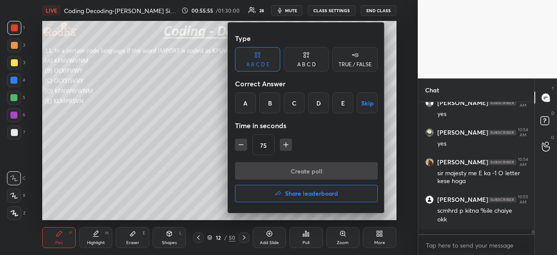
click at [253, 101] on div "A" at bounding box center [245, 102] width 21 height 21
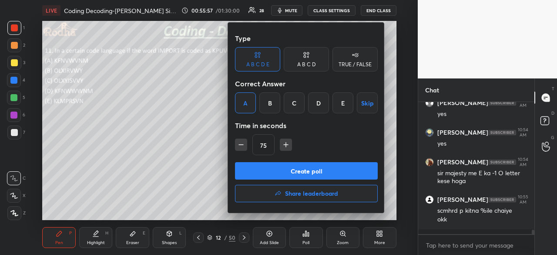
click at [300, 171] on button "Create poll" at bounding box center [306, 170] width 143 height 17
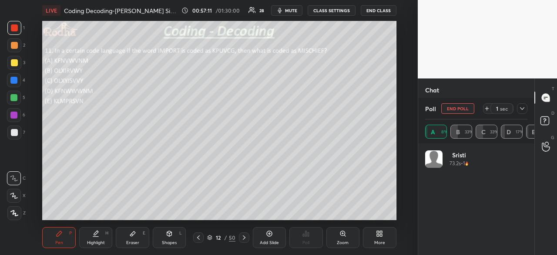
scroll to position [102, 100]
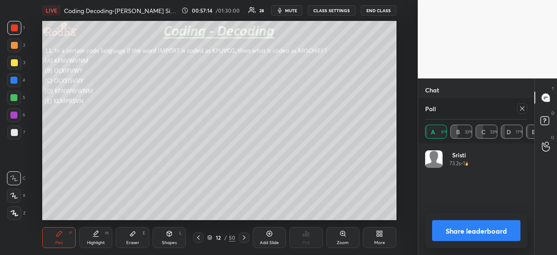
click at [489, 227] on button "Share leaderboard" at bounding box center [476, 230] width 88 height 21
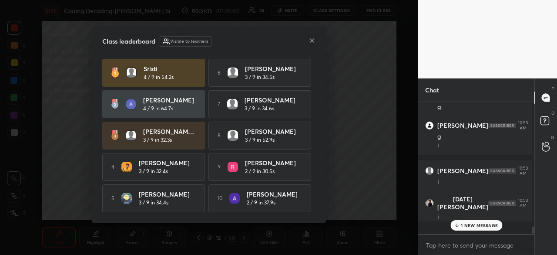
scroll to position [122, 111]
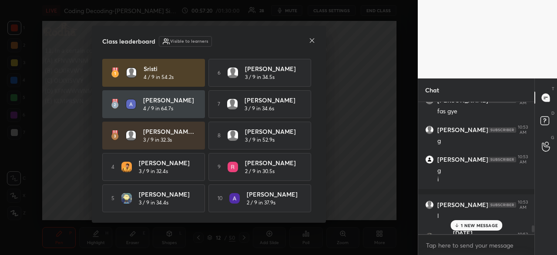
click at [314, 40] on icon at bounding box center [311, 40] width 7 height 7
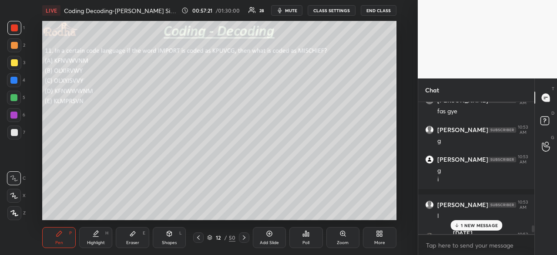
click at [476, 220] on div "1 NEW MESSAGE" at bounding box center [476, 225] width 52 height 10
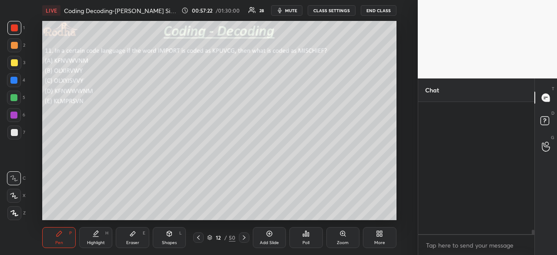
scroll to position [3881, 0]
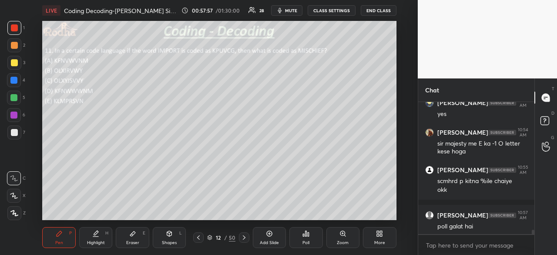
click at [15, 100] on div at bounding box center [13, 97] width 7 height 7
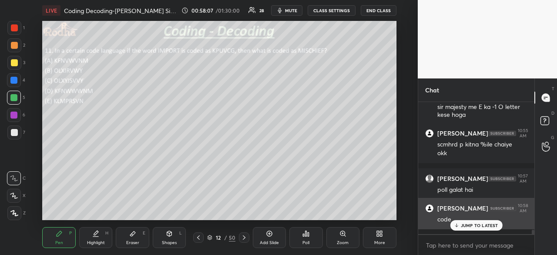
click at [458, 224] on icon at bounding box center [456, 224] width 6 height 5
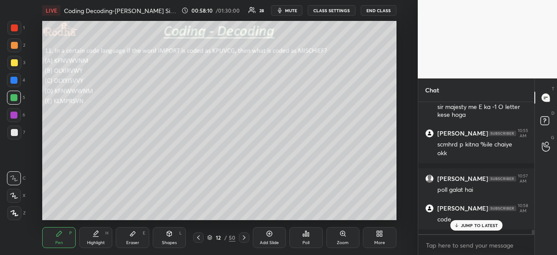
scroll to position [3954, 0]
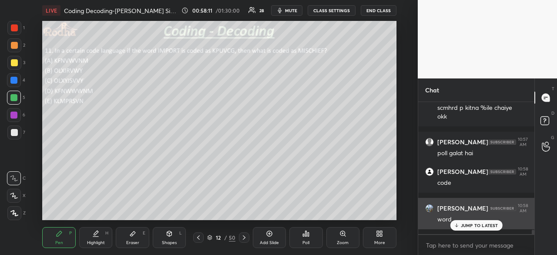
click at [472, 226] on p "JUMP TO LATEST" at bounding box center [479, 224] width 37 height 5
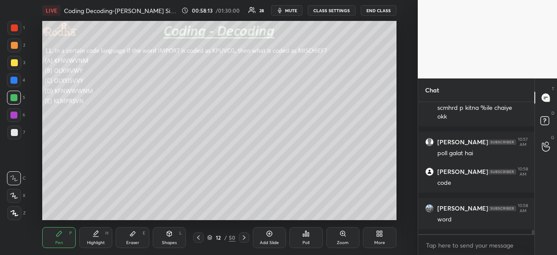
scroll to position [3990, 0]
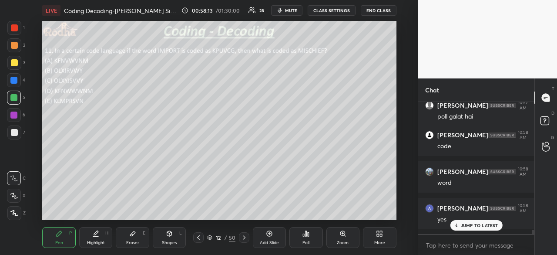
click at [17, 29] on div at bounding box center [14, 27] width 7 height 7
click at [462, 224] on p "JUMP TO LATEST" at bounding box center [479, 224] width 37 height 5
click at [17, 133] on div at bounding box center [14, 132] width 7 height 7
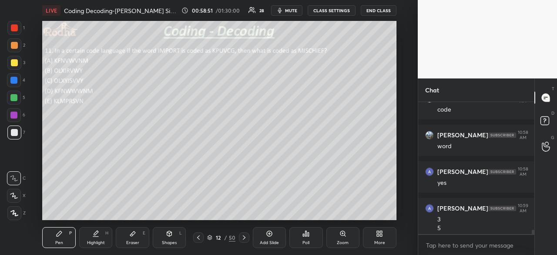
scroll to position [4036, 0]
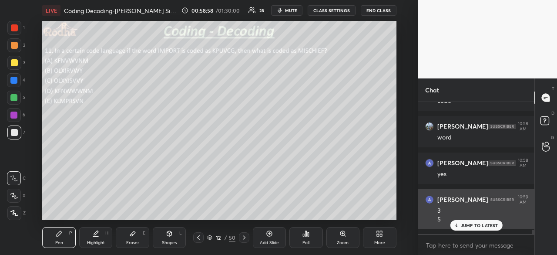
click at [465, 227] on p "JUMP TO LATEST" at bounding box center [479, 224] width 37 height 5
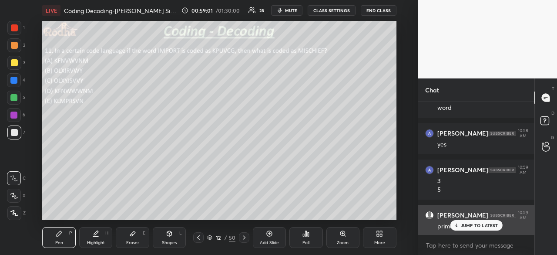
scroll to position [4095, 0]
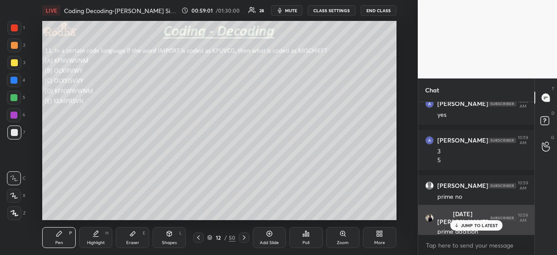
click at [458, 228] on div "JUMP TO LATEST" at bounding box center [476, 225] width 52 height 10
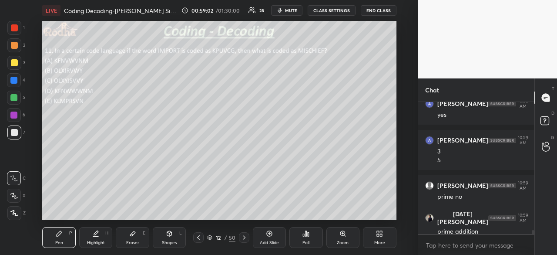
scroll to position [4163, 0]
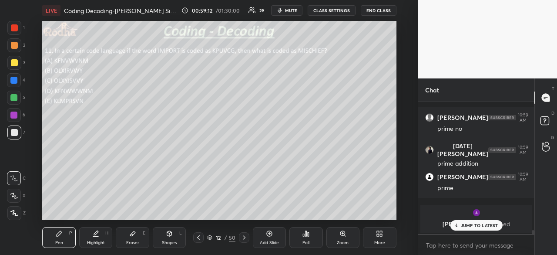
click at [483, 226] on p "JUMP TO LATEST" at bounding box center [479, 224] width 37 height 5
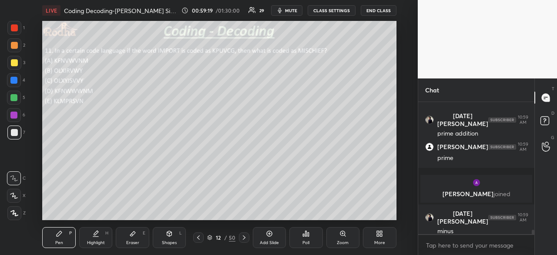
scroll to position [4021, 0]
click at [13, 29] on div at bounding box center [14, 27] width 7 height 7
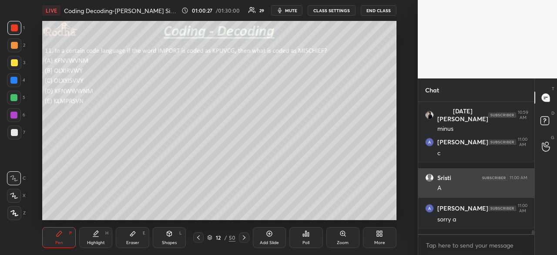
scroll to position [4153, 0]
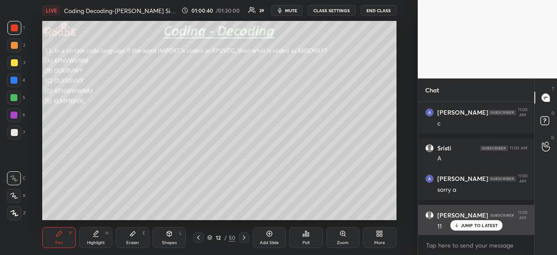
click at [467, 225] on p "JUMP TO LATEST" at bounding box center [479, 224] width 37 height 5
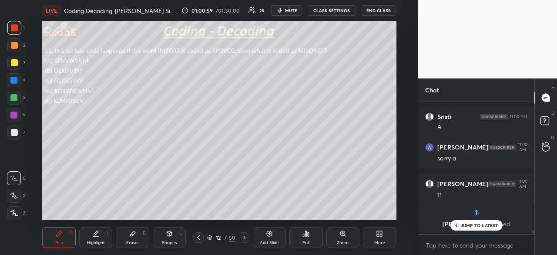
scroll to position [4143, 0]
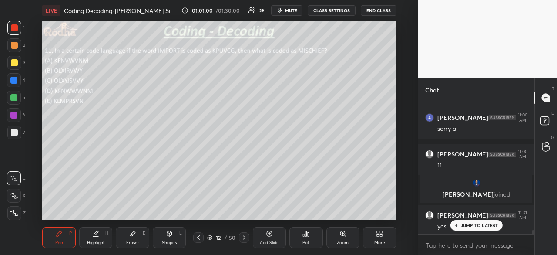
click at [472, 227] on p "JUMP TO LATEST" at bounding box center [479, 224] width 37 height 5
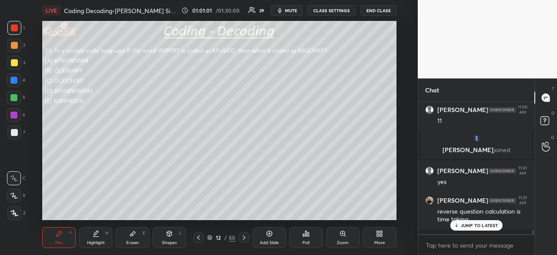
click at [477, 221] on div "JUMP TO LATEST" at bounding box center [476, 225] width 52 height 10
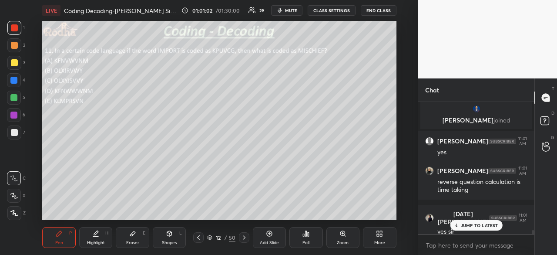
click at [475, 225] on p "JUMP TO LATEST" at bounding box center [479, 224] width 37 height 5
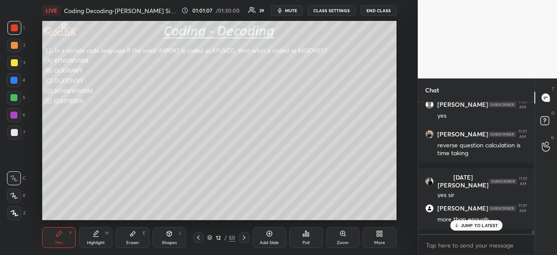
click at [477, 225] on p "JUMP TO LATEST" at bounding box center [479, 224] width 37 height 5
click at [242, 236] on icon at bounding box center [244, 237] width 7 height 7
click at [304, 234] on icon at bounding box center [303, 235] width 1 height 2
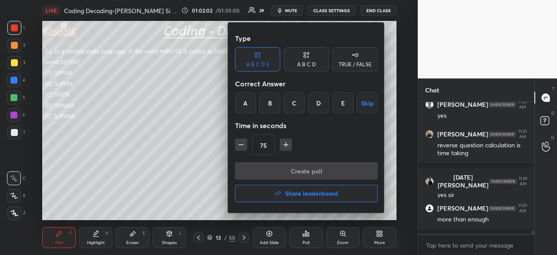
click at [322, 106] on div "D" at bounding box center [318, 102] width 21 height 21
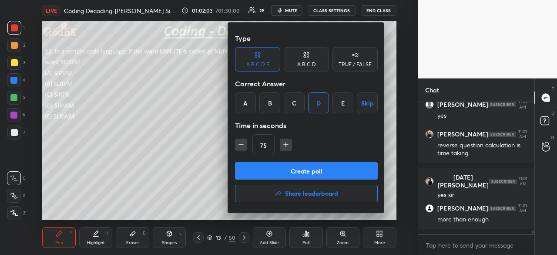
click at [311, 175] on button "Create poll" at bounding box center [306, 170] width 143 height 17
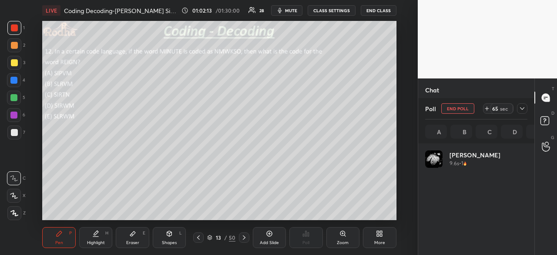
scroll to position [102, 100]
click at [15, 26] on div at bounding box center [14, 27] width 7 height 7
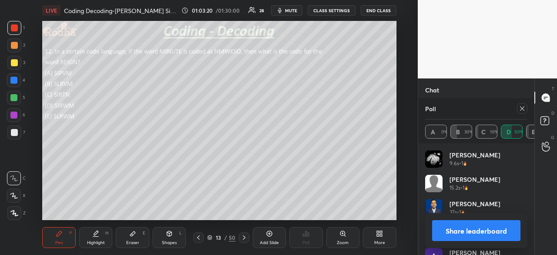
click at [465, 229] on button "Share leaderboard" at bounding box center [476, 230] width 88 height 21
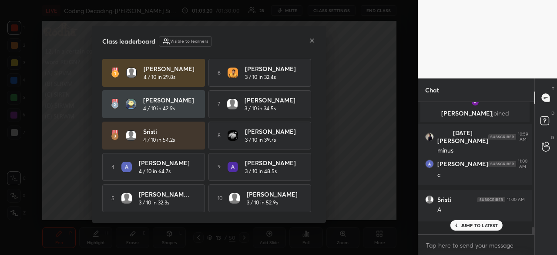
scroll to position [129, 114]
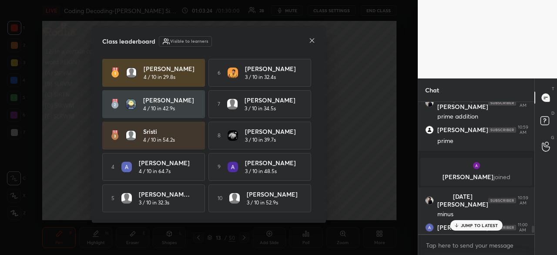
click at [313, 39] on icon at bounding box center [311, 40] width 7 height 7
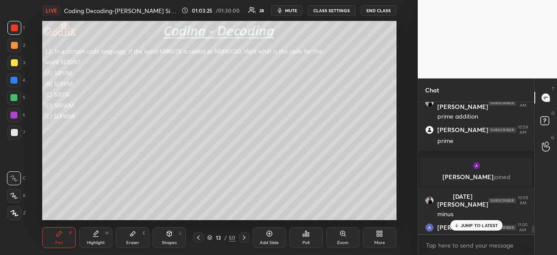
click at [475, 225] on p "JUMP TO LATEST" at bounding box center [479, 224] width 37 height 5
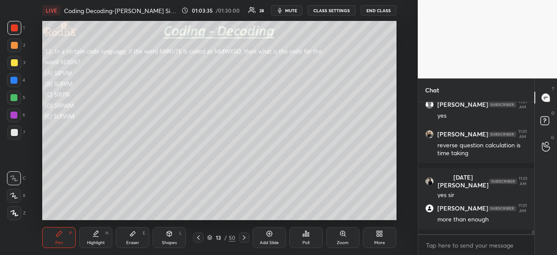
scroll to position [4338, 0]
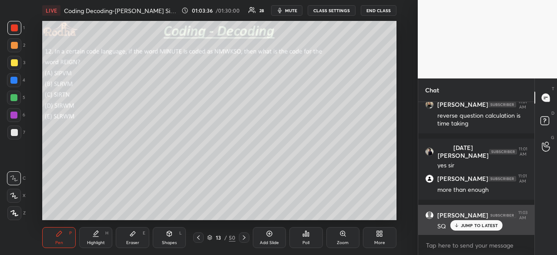
click at [471, 223] on p "JUMP TO LATEST" at bounding box center [479, 224] width 37 height 5
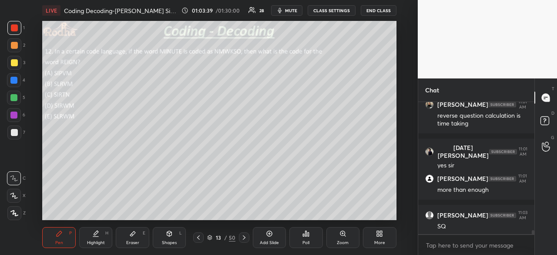
scroll to position [4368, 0]
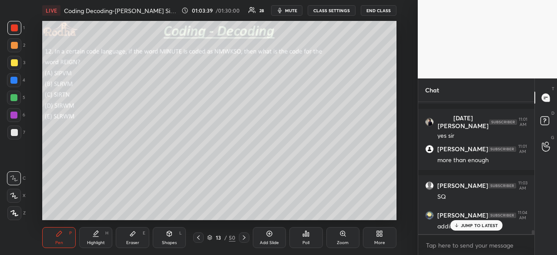
click at [17, 81] on div at bounding box center [13, 80] width 7 height 7
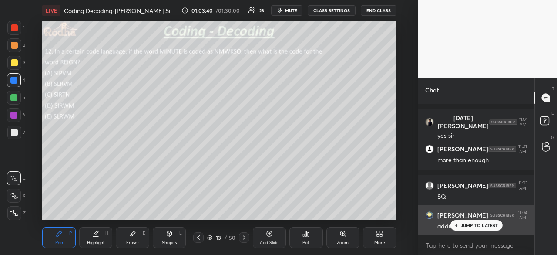
click at [482, 225] on p "JUMP TO LATEST" at bounding box center [479, 224] width 37 height 5
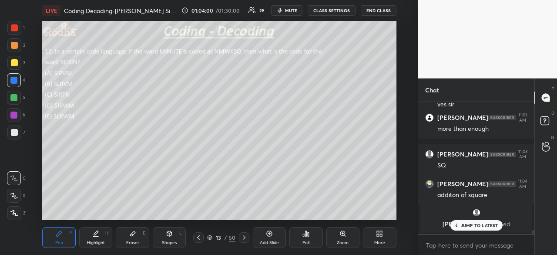
click at [480, 226] on p "JUMP TO LATEST" at bounding box center [479, 224] width 37 height 5
click at [15, 29] on div at bounding box center [14, 27] width 7 height 7
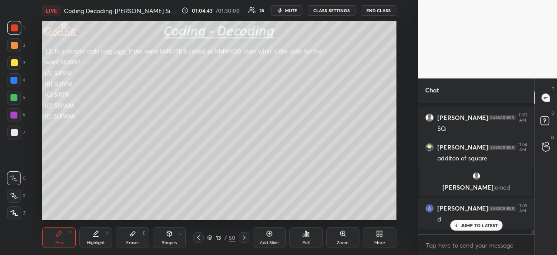
scroll to position [4326, 0]
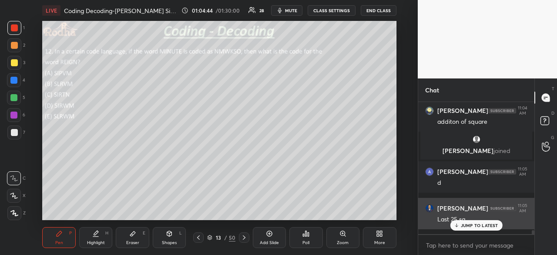
click at [479, 225] on p "JUMP TO LATEST" at bounding box center [479, 224] width 37 height 5
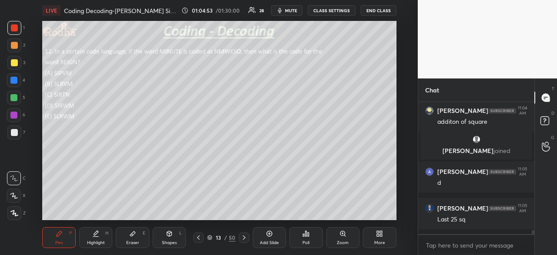
scroll to position [4356, 0]
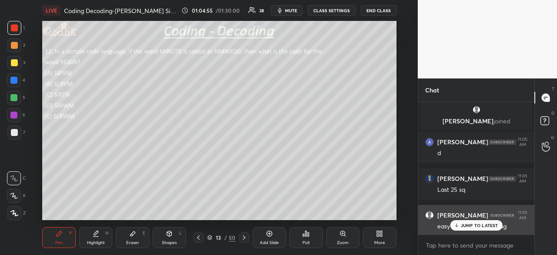
click at [469, 227] on p "JUMP TO LATEST" at bounding box center [479, 224] width 37 height 5
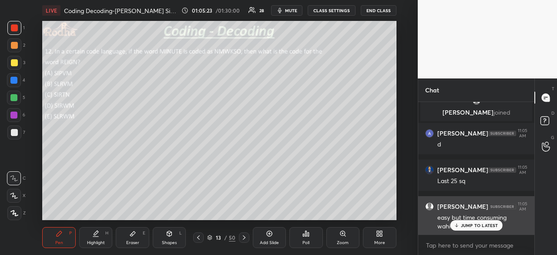
click at [466, 225] on p "JUMP TO LATEST" at bounding box center [479, 224] width 37 height 5
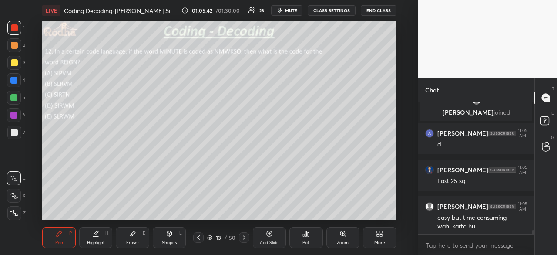
scroll to position [4394, 0]
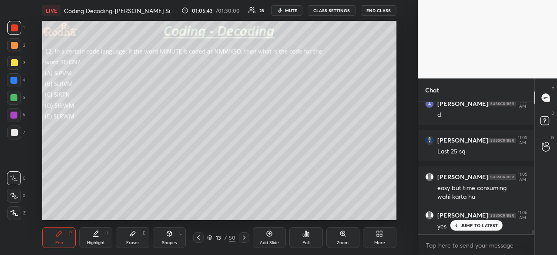
click at [480, 228] on div "JUMP TO LATEST" at bounding box center [476, 225] width 52 height 10
click at [243, 240] on icon at bounding box center [244, 237] width 7 height 7
click at [308, 233] on icon at bounding box center [308, 234] width 1 height 4
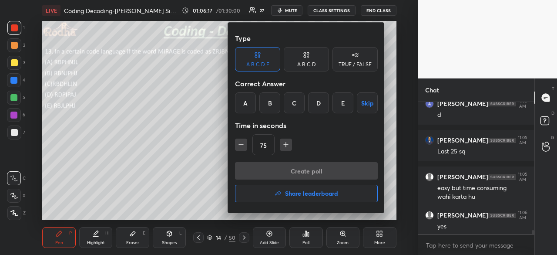
click at [269, 100] on div "B" at bounding box center [269, 102] width 21 height 21
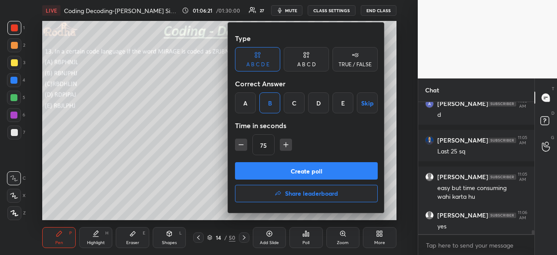
click at [305, 170] on button "Create poll" at bounding box center [306, 170] width 143 height 17
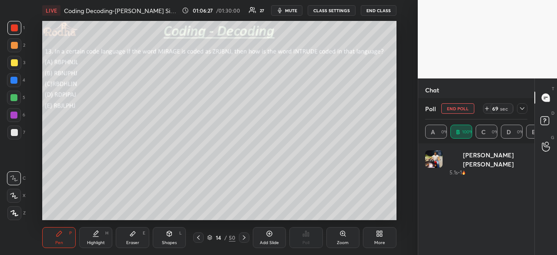
scroll to position [102, 100]
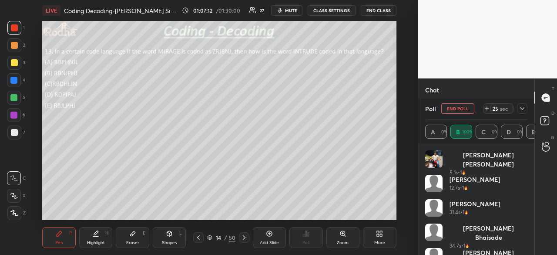
click at [17, 82] on div at bounding box center [13, 80] width 7 height 7
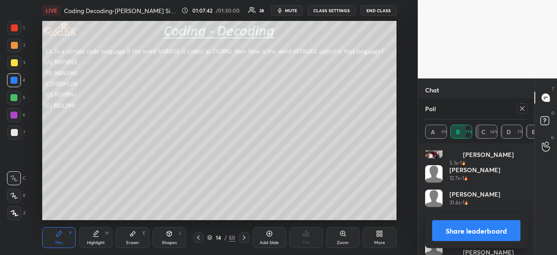
scroll to position [0, 0]
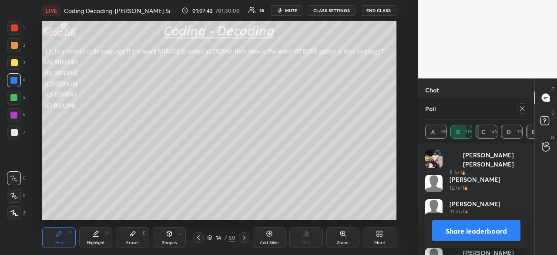
click at [467, 227] on button "Share leaderboard" at bounding box center [476, 230] width 88 height 21
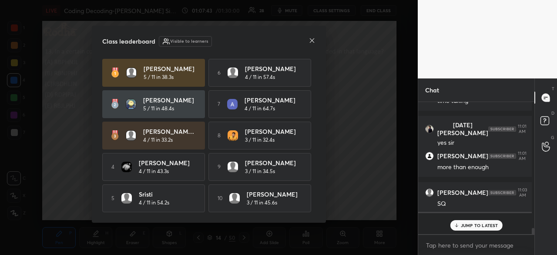
scroll to position [124, 111]
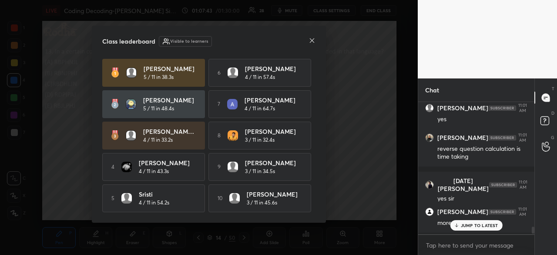
click at [475, 223] on p "JUMP TO LATEST" at bounding box center [479, 224] width 37 height 5
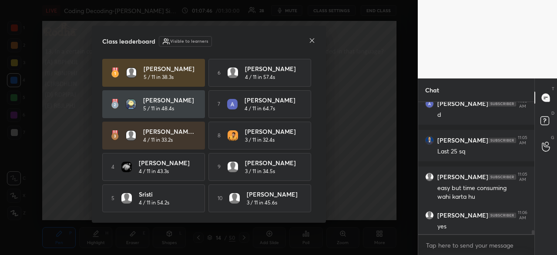
click at [312, 39] on icon at bounding box center [312, 40] width 4 height 4
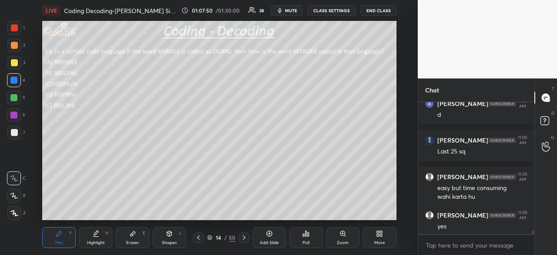
click at [16, 30] on div at bounding box center [14, 27] width 7 height 7
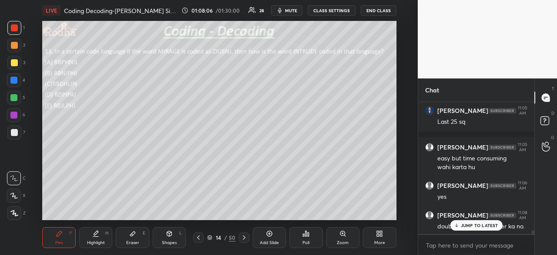
click at [135, 233] on icon at bounding box center [132, 233] width 5 height 5
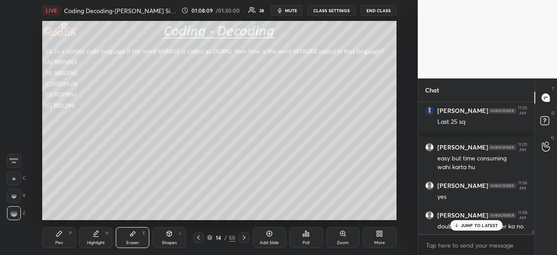
click at [56, 234] on icon at bounding box center [59, 233] width 7 height 7
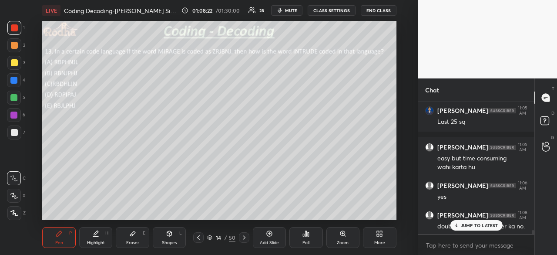
click at [15, 83] on div at bounding box center [13, 80] width 7 height 7
click at [128, 235] on div "Eraser E" at bounding box center [132, 237] width 33 height 21
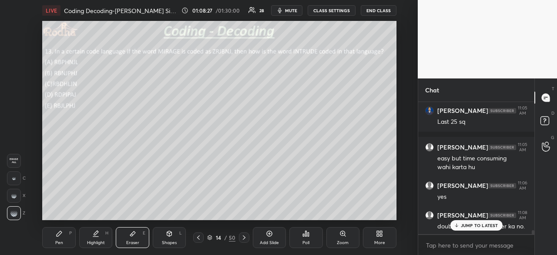
click at [59, 237] on icon at bounding box center [59, 233] width 7 height 7
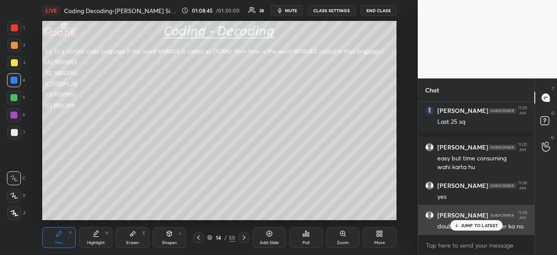
click at [480, 227] on p "JUMP TO LATEST" at bounding box center [479, 224] width 37 height 5
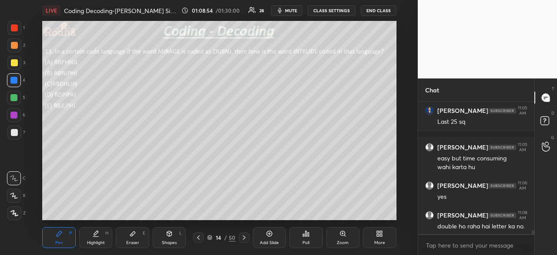
click at [16, 61] on div at bounding box center [14, 62] width 7 height 7
click at [132, 236] on icon at bounding box center [132, 233] width 7 height 7
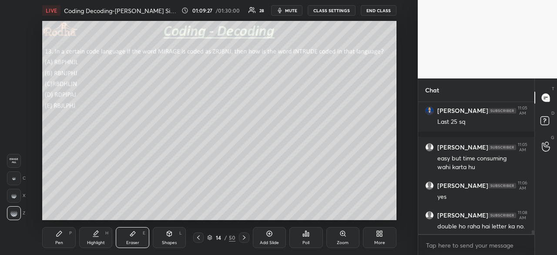
click at [55, 234] on div "Pen P" at bounding box center [58, 237] width 33 height 21
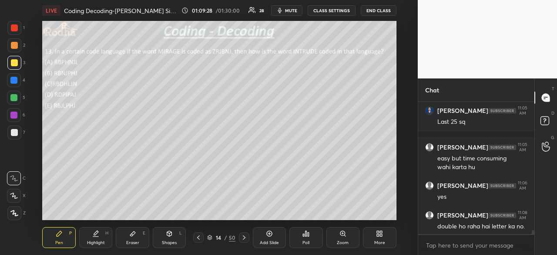
click at [15, 27] on div at bounding box center [14, 27] width 7 height 7
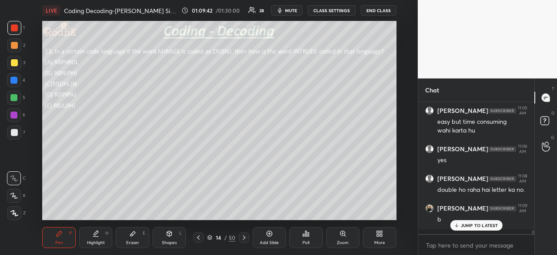
click at [17, 62] on div at bounding box center [14, 62] width 7 height 7
click at [17, 29] on div at bounding box center [14, 27] width 7 height 7
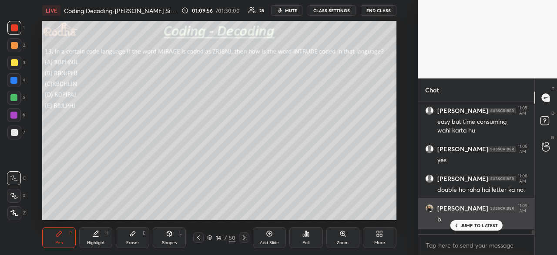
click at [469, 224] on p "JUMP TO LATEST" at bounding box center [479, 224] width 37 height 5
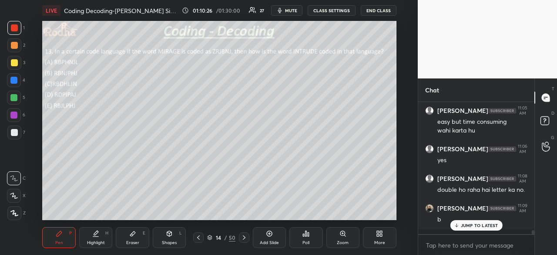
scroll to position [4512, 0]
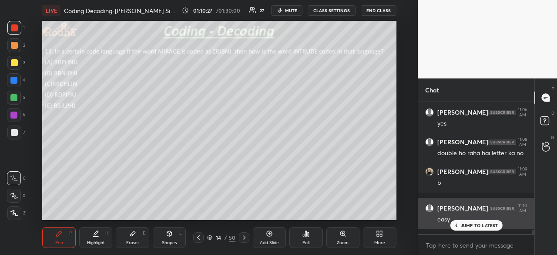
click at [470, 226] on p "JUMP TO LATEST" at bounding box center [479, 224] width 37 height 5
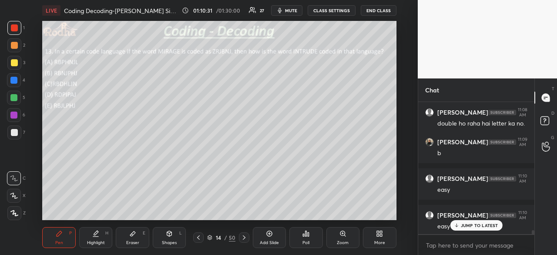
click at [469, 224] on p "JUMP TO LATEST" at bounding box center [479, 224] width 37 height 5
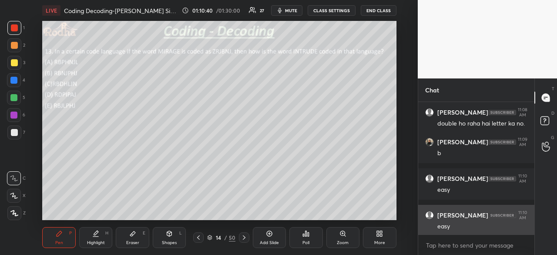
scroll to position [4578, 0]
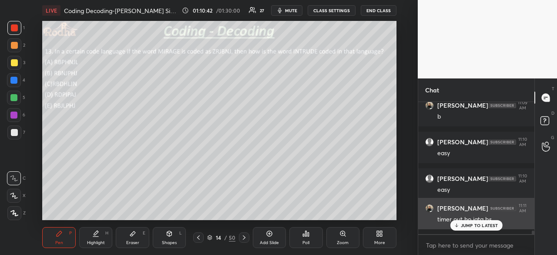
click at [479, 225] on p "JUMP TO LATEST" at bounding box center [479, 224] width 37 height 5
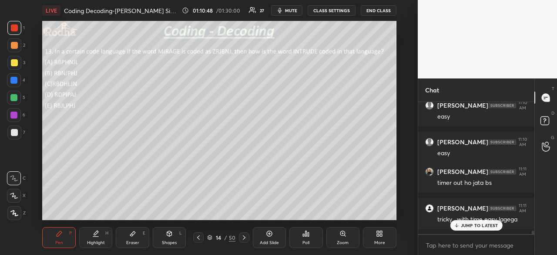
scroll to position [4645, 0]
click at [474, 229] on div "JUMP TO LATEST" at bounding box center [476, 225] width 52 height 10
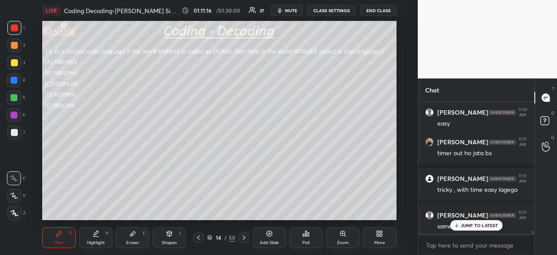
scroll to position [4681, 0]
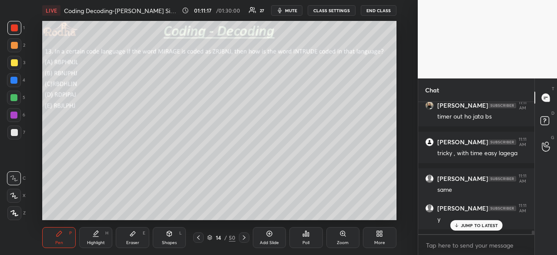
click at [486, 224] on p "JUMP TO LATEST" at bounding box center [479, 224] width 37 height 5
click at [243, 236] on icon at bounding box center [244, 237] width 3 height 4
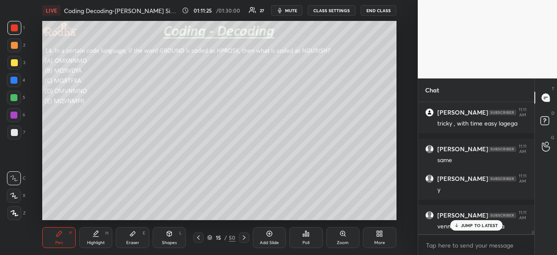
click at [477, 225] on p "JUMP TO LATEST" at bounding box center [479, 224] width 37 height 5
click at [301, 235] on div "Poll" at bounding box center [305, 237] width 33 height 21
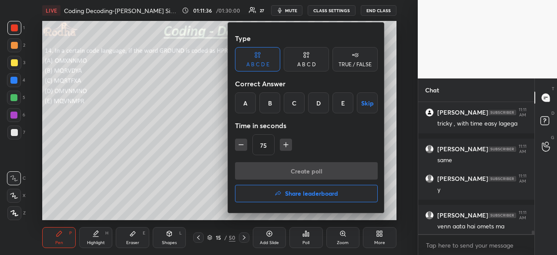
click at [277, 101] on div "B" at bounding box center [269, 102] width 21 height 21
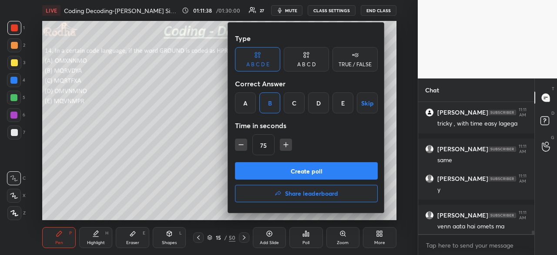
click at [340, 171] on button "Create poll" at bounding box center [306, 170] width 143 height 17
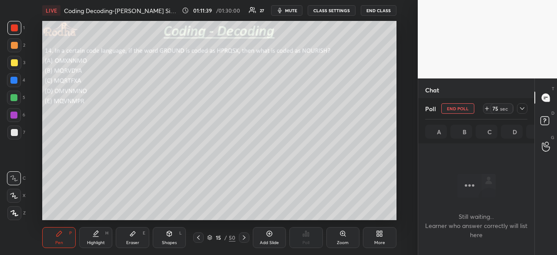
scroll to position [4418, 0]
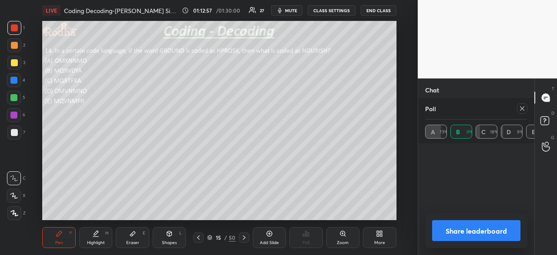
click at [483, 223] on button "Share leaderboard" at bounding box center [476, 230] width 88 height 21
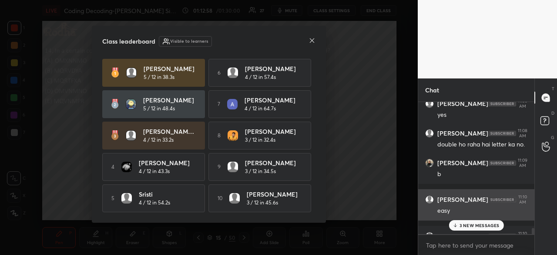
scroll to position [151, 114]
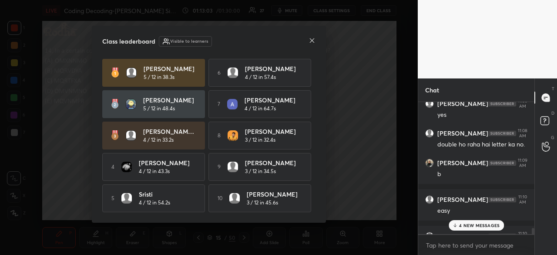
click at [310, 38] on icon at bounding box center [311, 40] width 7 height 7
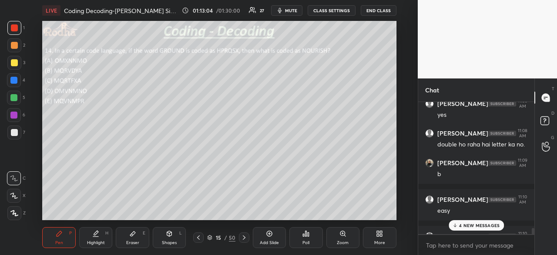
click at [476, 224] on p "4 NEW MESSAGES" at bounding box center [479, 224] width 40 height 5
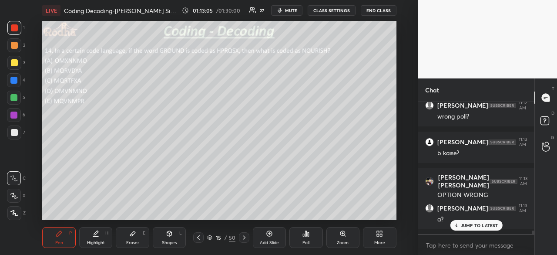
click at [476, 227] on p "JUMP TO LATEST" at bounding box center [479, 224] width 37 height 5
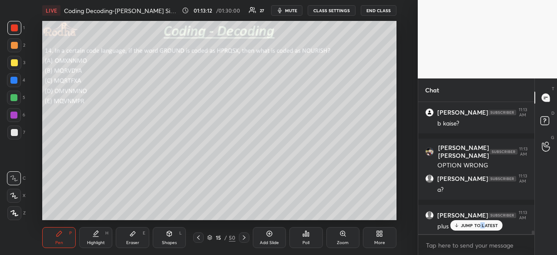
click at [483, 230] on div "JUMP TO LATEST" at bounding box center [476, 225] width 52 height 10
click at [14, 98] on div at bounding box center [13, 97] width 7 height 7
click at [18, 80] on div at bounding box center [14, 80] width 14 height 14
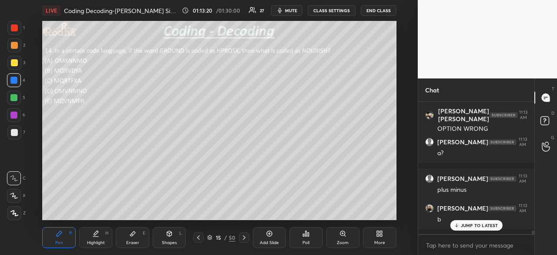
click at [14, 133] on div at bounding box center [14, 132] width 7 height 7
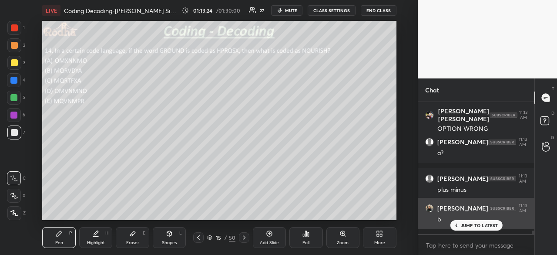
scroll to position [4843, 0]
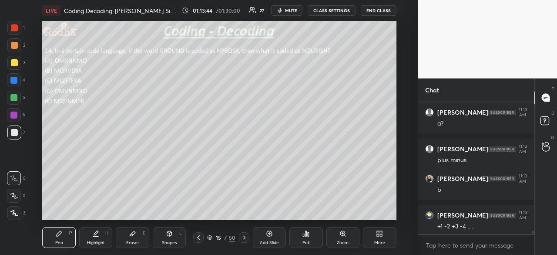
click at [15, 97] on div at bounding box center [13, 97] width 7 height 7
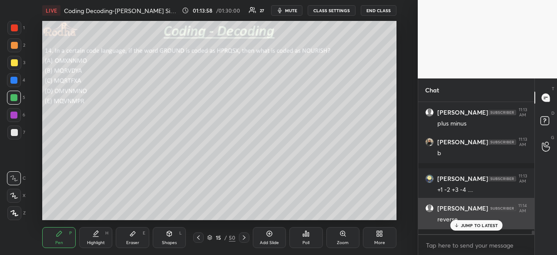
click at [471, 225] on p "JUMP TO LATEST" at bounding box center [479, 224] width 37 height 5
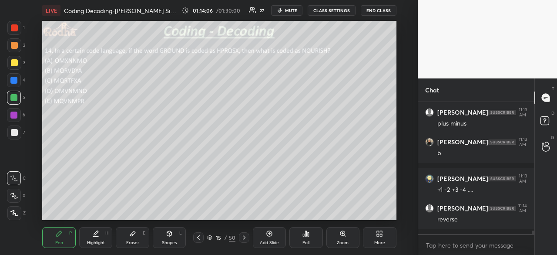
click at [16, 27] on div at bounding box center [14, 27] width 7 height 7
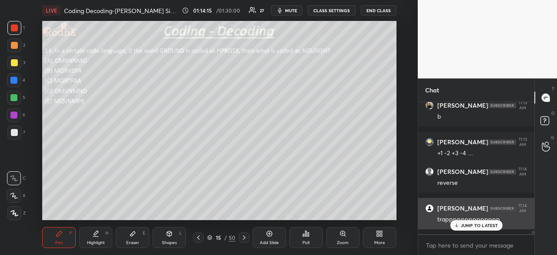
click at [478, 224] on p "JUMP TO LATEST" at bounding box center [479, 224] width 37 height 5
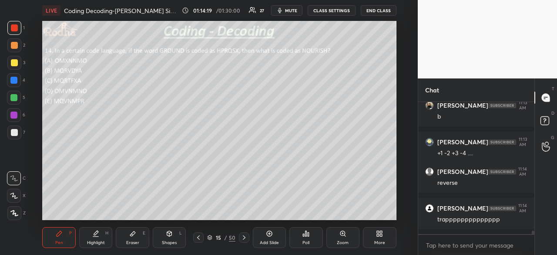
click at [14, 135] on div at bounding box center [14, 132] width 7 height 7
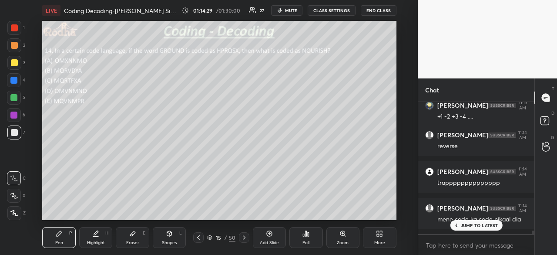
scroll to position [4989, 0]
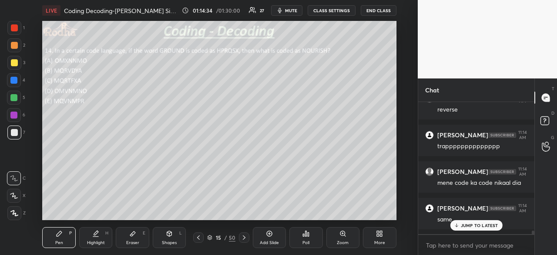
click at [16, 97] on div at bounding box center [13, 97] width 7 height 7
click at [16, 27] on div at bounding box center [14, 27] width 7 height 7
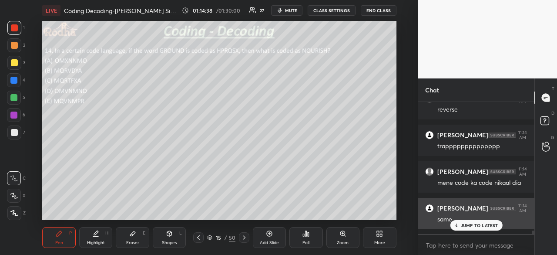
click at [469, 227] on p "JUMP TO LATEST" at bounding box center [479, 224] width 37 height 5
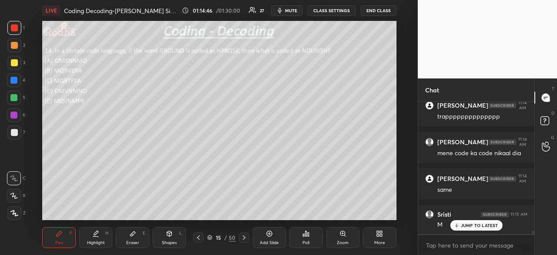
scroll to position [5048, 0]
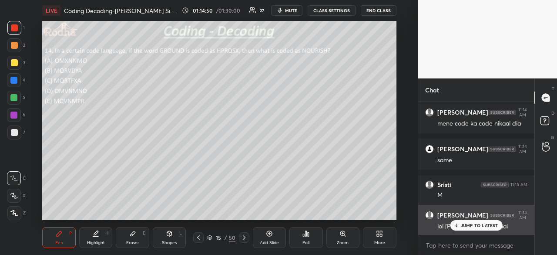
click at [472, 224] on p "JUMP TO LATEST" at bounding box center [479, 224] width 37 height 5
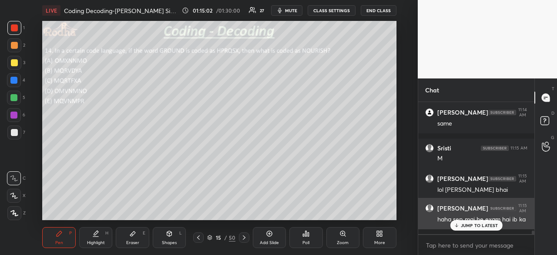
click at [482, 227] on p "JUMP TO LATEST" at bounding box center [479, 224] width 37 height 5
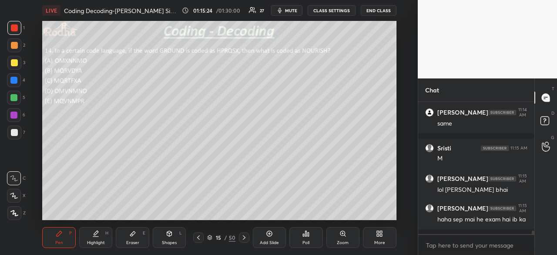
scroll to position [5094, 0]
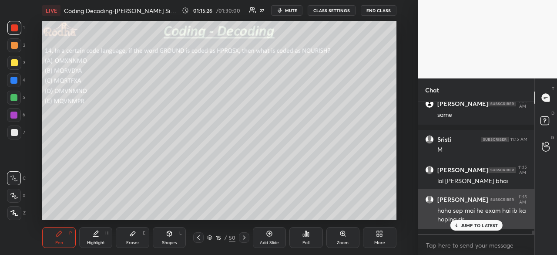
click at [465, 224] on p "JUMP TO LATEST" at bounding box center [479, 224] width 37 height 5
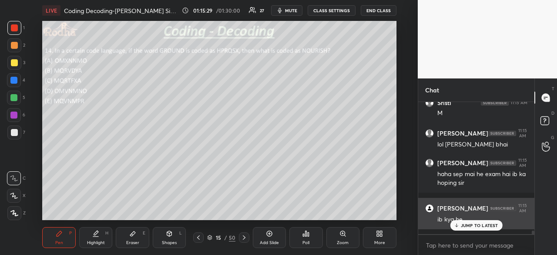
click at [462, 226] on p "JUMP TO LATEST" at bounding box center [479, 224] width 37 height 5
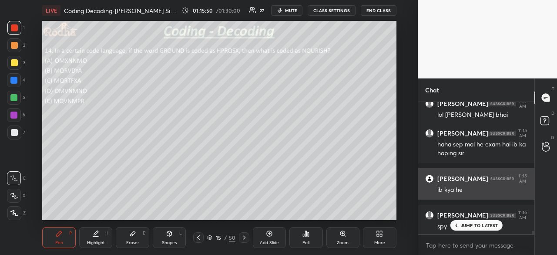
scroll to position [5191, 0]
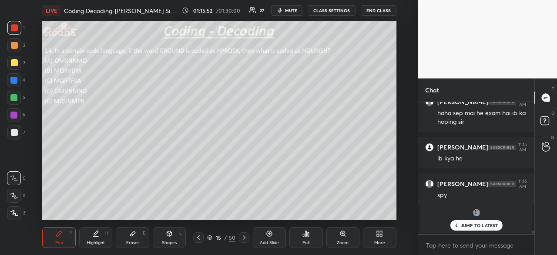
click at [473, 224] on p "JUMP TO LATEST" at bounding box center [479, 224] width 37 height 5
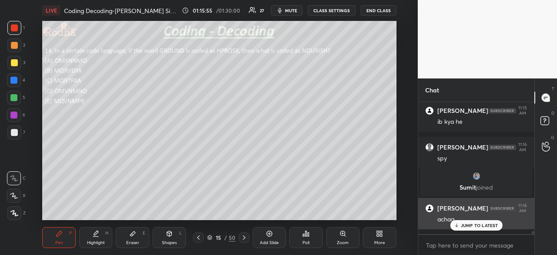
click at [470, 225] on p "JUMP TO LATEST" at bounding box center [479, 224] width 37 height 5
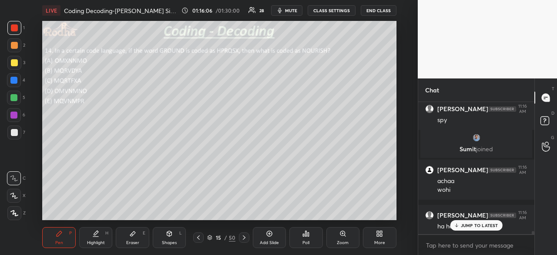
click at [462, 221] on div "JUMP TO LATEST" at bounding box center [476, 225] width 52 height 10
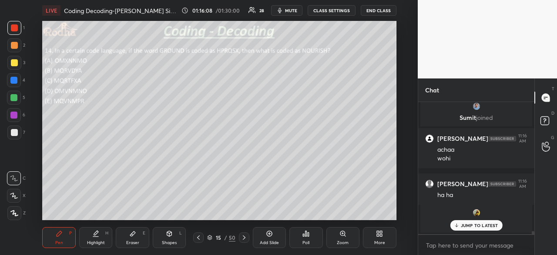
click at [478, 224] on p "JUMP TO LATEST" at bounding box center [479, 224] width 37 height 5
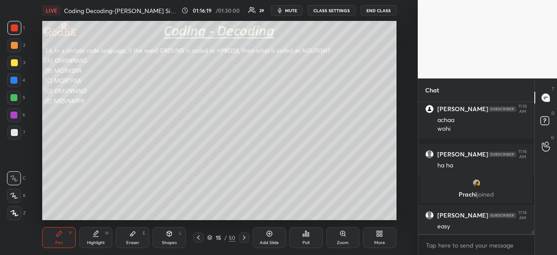
scroll to position [5051, 0]
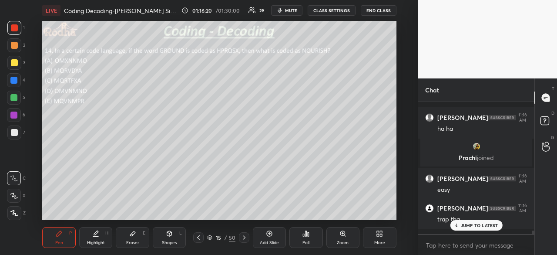
click at [470, 224] on p "JUMP TO LATEST" at bounding box center [479, 224] width 37 height 5
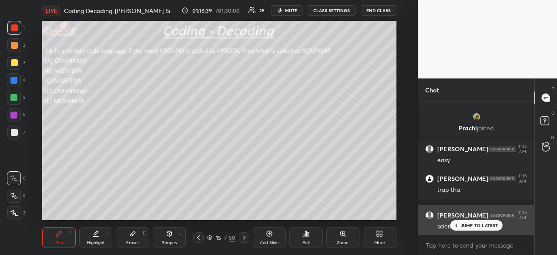
scroll to position [5117, 0]
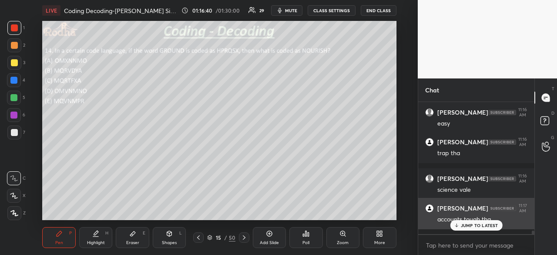
click at [464, 224] on p "JUMP TO LATEST" at bounding box center [479, 224] width 37 height 5
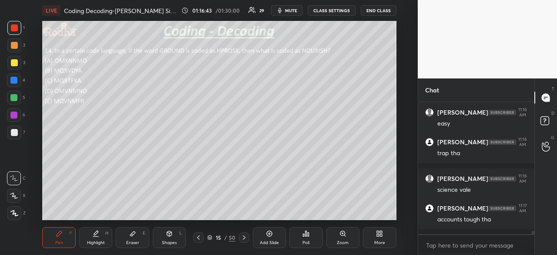
scroll to position [5147, 0]
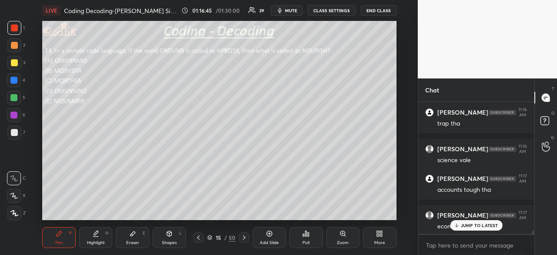
click at [464, 224] on p "JUMP TO LATEST" at bounding box center [479, 224] width 37 height 5
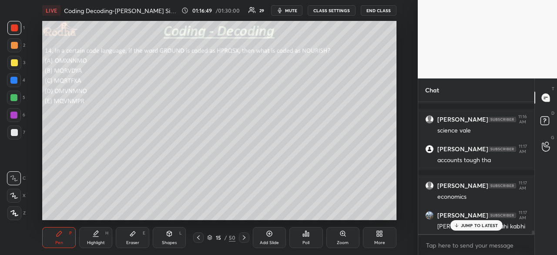
click at [471, 223] on p "JUMP TO LATEST" at bounding box center [479, 224] width 37 height 5
click at [248, 237] on div at bounding box center [244, 237] width 10 height 10
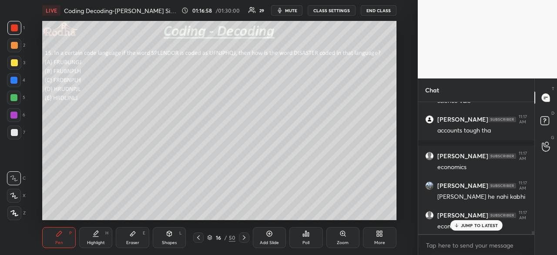
click at [476, 225] on p "JUMP TO LATEST" at bounding box center [479, 224] width 37 height 5
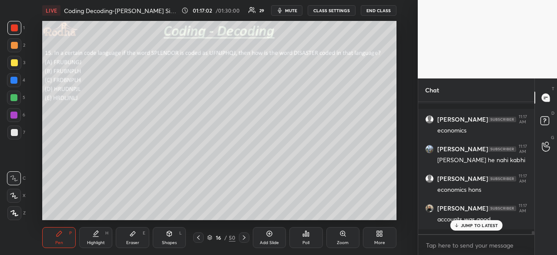
click at [467, 221] on div "JUMP TO LATEST" at bounding box center [476, 225] width 52 height 10
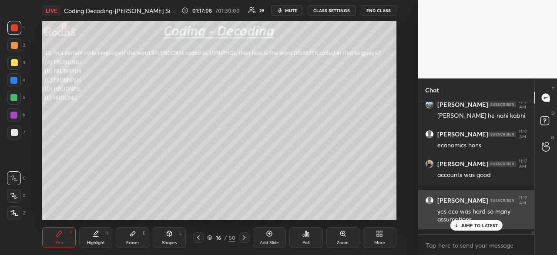
click at [476, 224] on p "JUMP TO LATEST" at bounding box center [479, 224] width 37 height 5
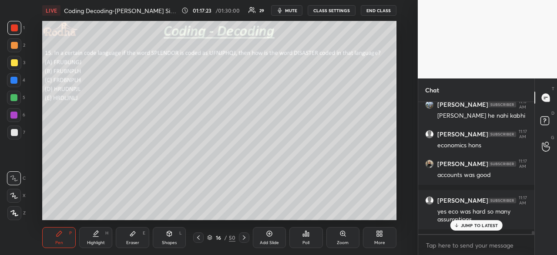
scroll to position [5323, 0]
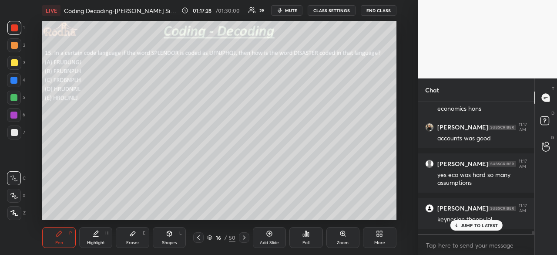
click at [311, 233] on div "Poll" at bounding box center [305, 237] width 33 height 21
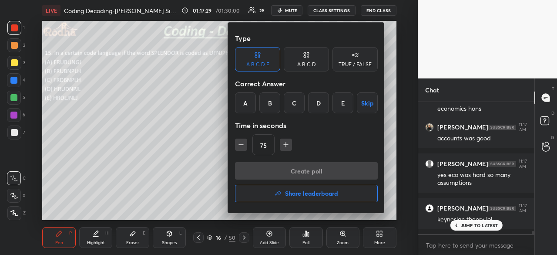
click at [248, 100] on div "A" at bounding box center [245, 102] width 21 height 21
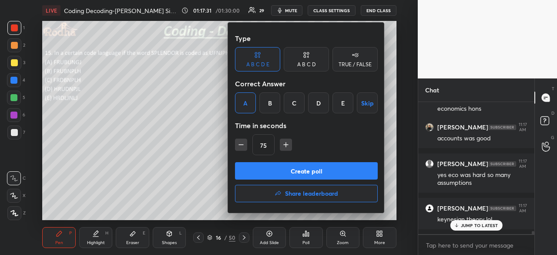
click at [310, 175] on button "Create poll" at bounding box center [306, 170] width 143 height 17
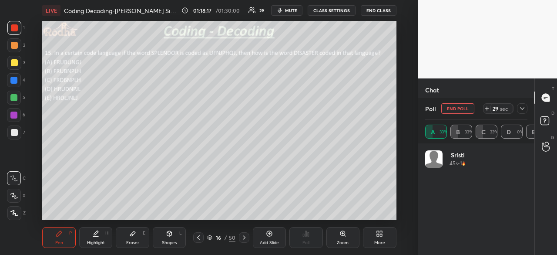
scroll to position [102, 100]
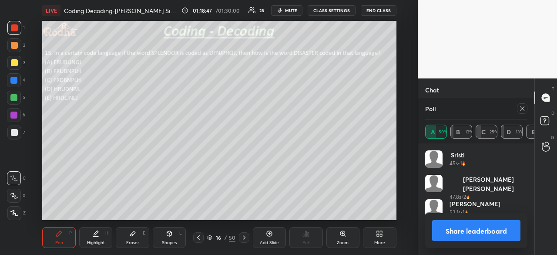
click at [477, 224] on button "Share leaderboard" at bounding box center [476, 230] width 88 height 21
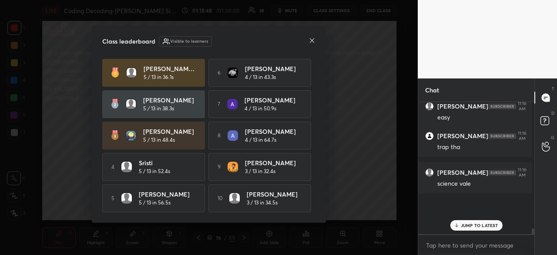
scroll to position [151, 114]
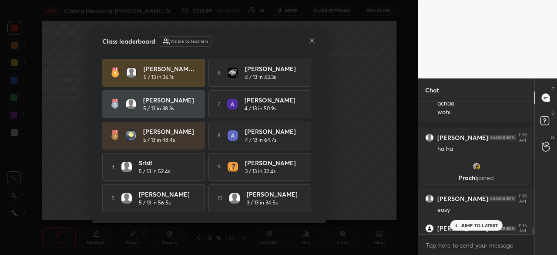
click at [476, 224] on p "JUMP TO LATEST" at bounding box center [479, 224] width 37 height 5
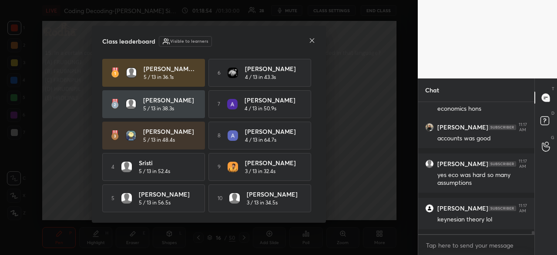
scroll to position [5345, 0]
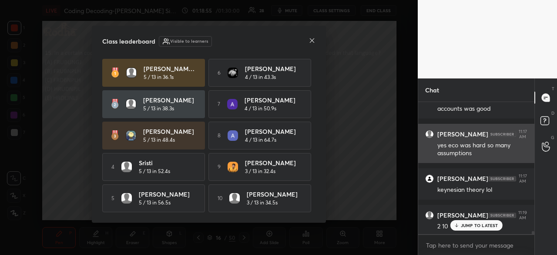
click at [310, 40] on icon at bounding box center [311, 40] width 7 height 7
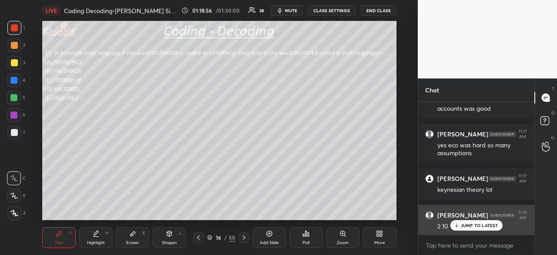
click at [466, 226] on p "JUMP TO LATEST" at bounding box center [479, 224] width 37 height 5
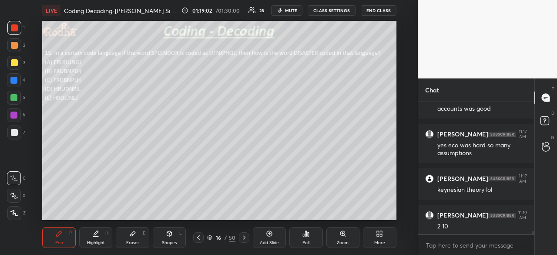
click at [16, 133] on div at bounding box center [14, 132] width 7 height 7
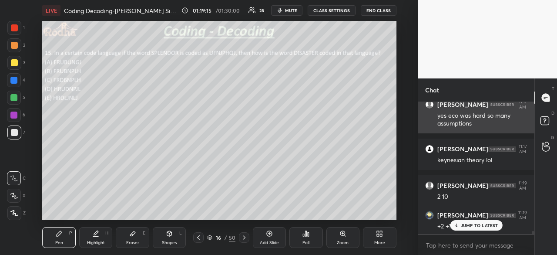
scroll to position [5411, 0]
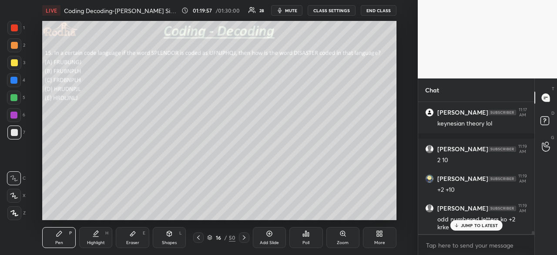
click at [13, 99] on div at bounding box center [13, 97] width 7 height 7
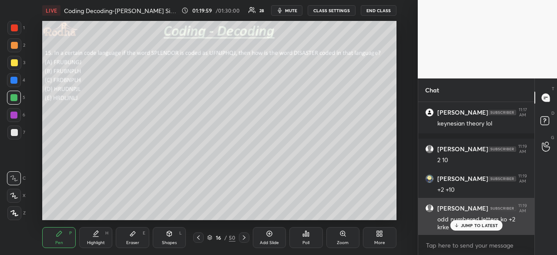
click at [472, 225] on p "JUMP TO LATEST" at bounding box center [479, 224] width 37 height 5
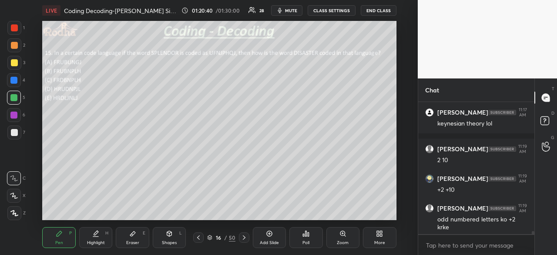
click at [131, 238] on div "Eraser E" at bounding box center [132, 237] width 33 height 21
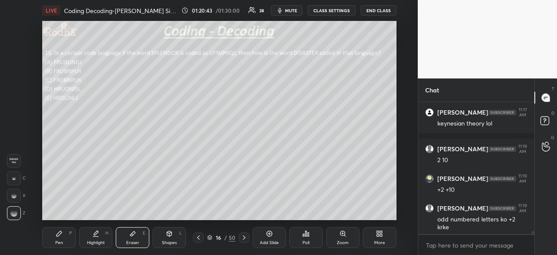
click at [57, 238] on div "Pen P" at bounding box center [58, 237] width 33 height 21
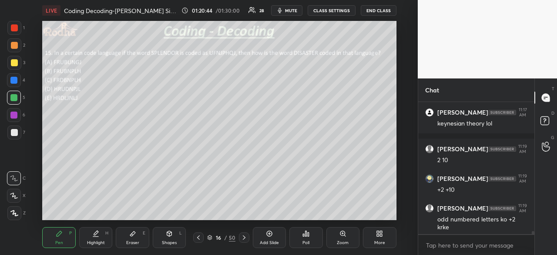
click at [17, 29] on div at bounding box center [14, 27] width 7 height 7
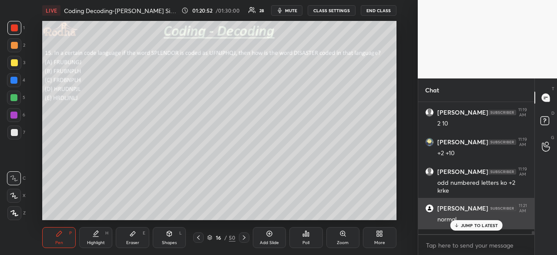
click at [461, 223] on p "JUMP TO LATEST" at bounding box center [479, 224] width 37 height 5
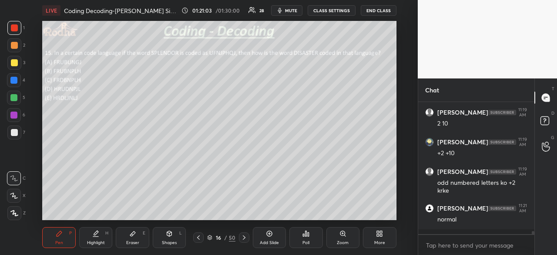
click at [12, 136] on div at bounding box center [14, 132] width 14 height 14
click at [15, 98] on div at bounding box center [13, 97] width 7 height 7
click at [17, 29] on div at bounding box center [14, 27] width 7 height 7
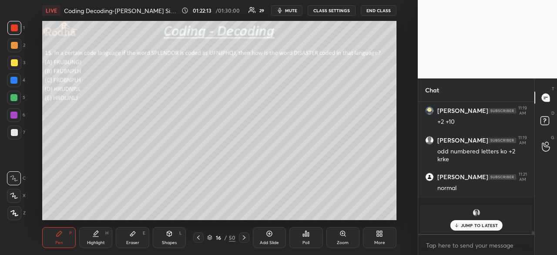
click at [466, 229] on div "JUMP TO LATEST" at bounding box center [476, 225] width 52 height 10
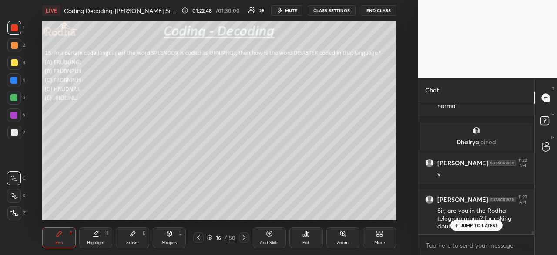
scroll to position [5411, 0]
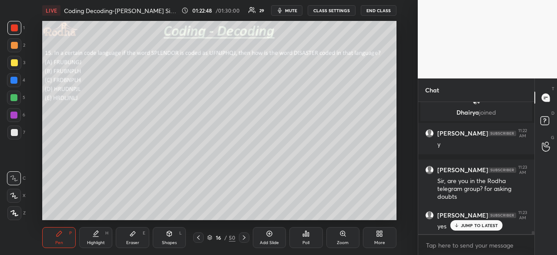
click at [476, 222] on p "JUMP TO LATEST" at bounding box center [479, 224] width 37 height 5
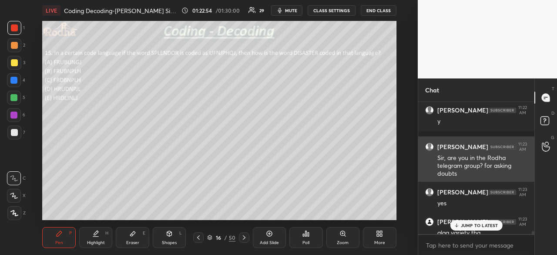
scroll to position [5448, 0]
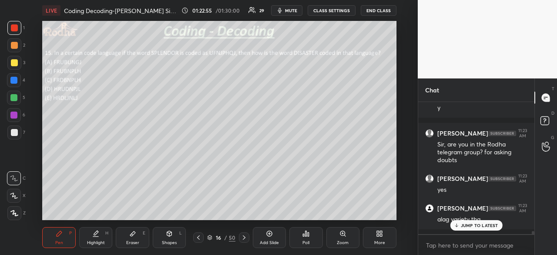
click at [484, 228] on div "JUMP TO LATEST" at bounding box center [476, 225] width 52 height 10
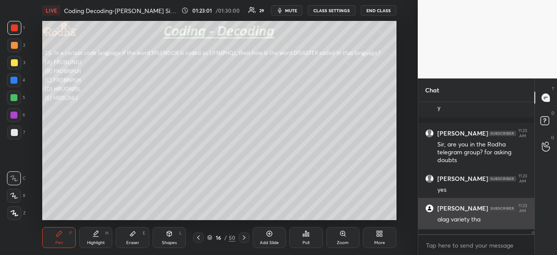
scroll to position [5484, 0]
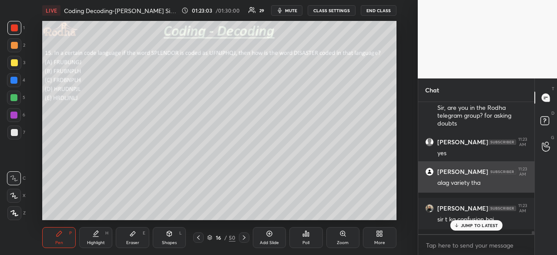
click at [489, 230] on div "JUMP TO LATEST" at bounding box center [476, 225] width 52 height 10
click at [489, 229] on div "[PERSON_NAME] 11:23 AM sir t ka confusion hai" at bounding box center [476, 213] width 116 height 31
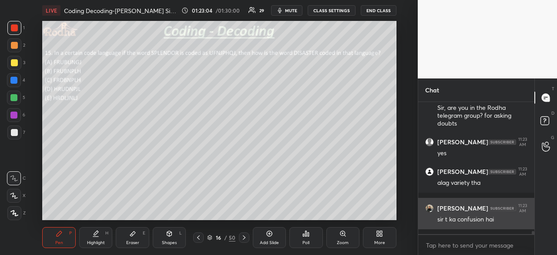
click at [510, 213] on div "[PERSON_NAME] 11:23 AM" at bounding box center [476, 208] width 102 height 10
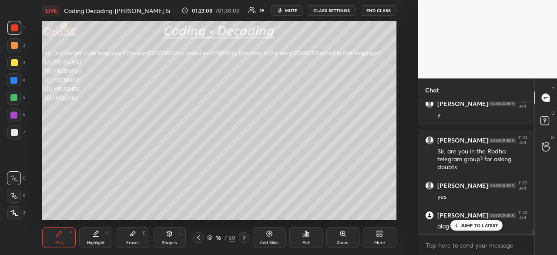
click at [480, 225] on p "JUMP TO LATEST" at bounding box center [479, 224] width 37 height 5
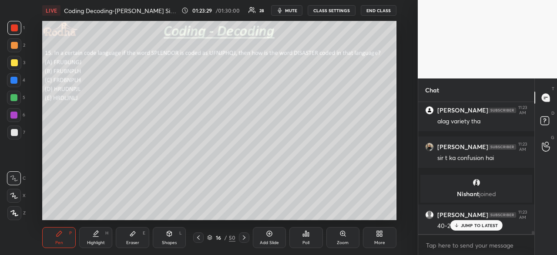
scroll to position [5484, 0]
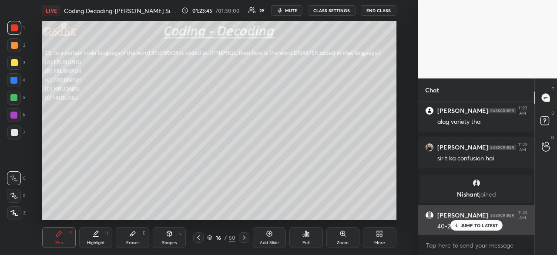
click at [475, 222] on p "JUMP TO LATEST" at bounding box center [479, 224] width 37 height 5
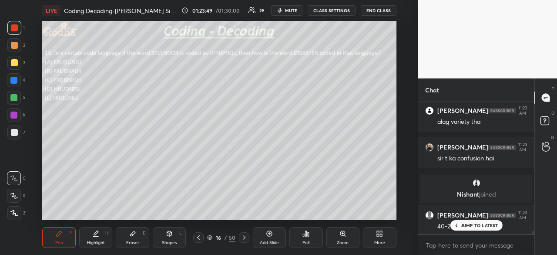
scroll to position [5529, 0]
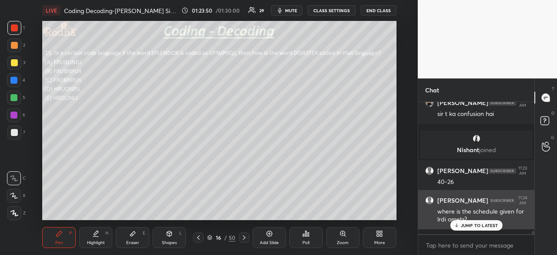
click at [484, 226] on p "JUMP TO LATEST" at bounding box center [479, 224] width 37 height 5
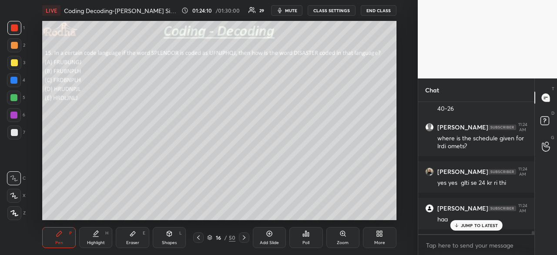
scroll to position [5631, 0]
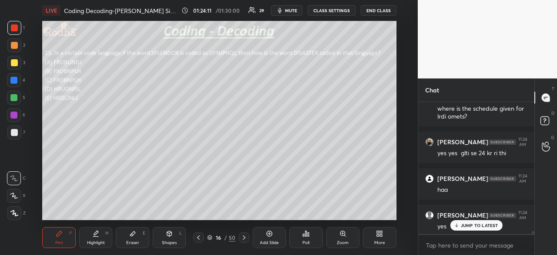
click at [486, 221] on div "JUMP TO LATEST" at bounding box center [476, 225] width 52 height 10
click at [470, 223] on p "JUMP TO LATEST" at bounding box center [479, 224] width 37 height 5
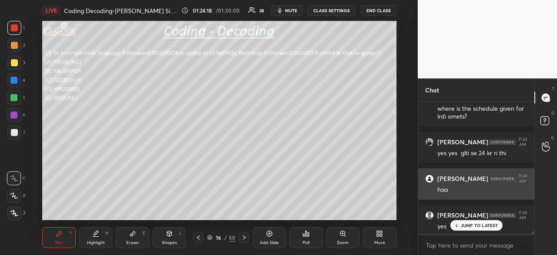
scroll to position [5661, 0]
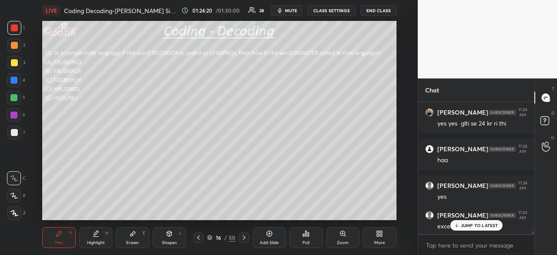
click at [486, 222] on p "JUMP TO LATEST" at bounding box center [479, 224] width 37 height 5
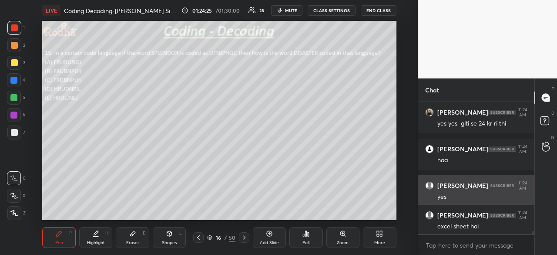
scroll to position [5697, 0]
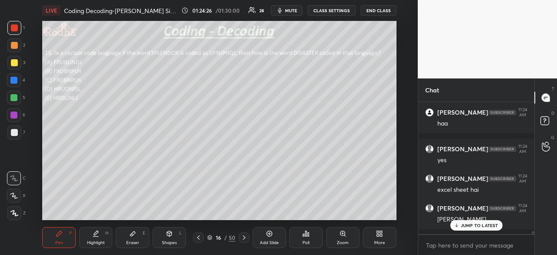
click at [473, 228] on div "JUMP TO LATEST" at bounding box center [476, 225] width 52 height 10
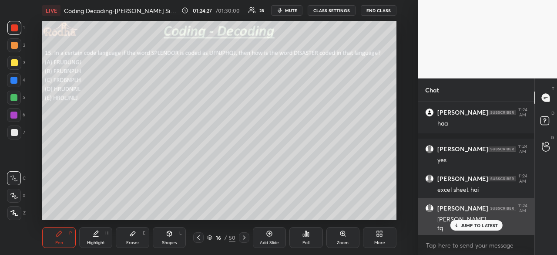
scroll to position [5706, 0]
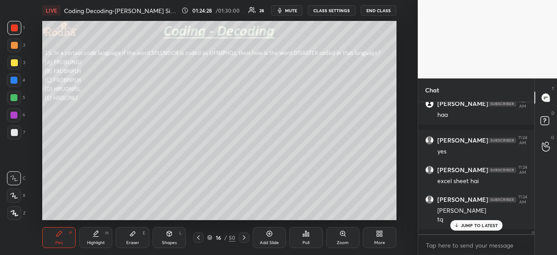
click at [480, 227] on p "JUMP TO LATEST" at bounding box center [479, 224] width 37 height 5
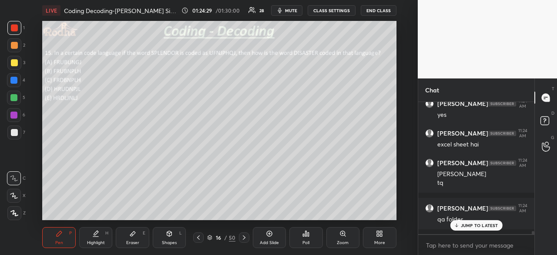
click at [479, 222] on p "JUMP TO LATEST" at bounding box center [479, 224] width 37 height 5
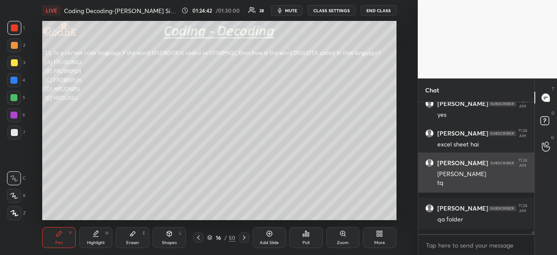
scroll to position [5772, 0]
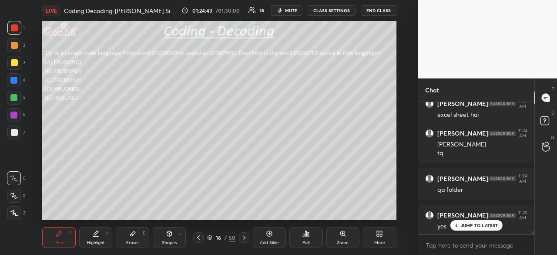
click at [479, 227] on p "JUMP TO LATEST" at bounding box center [479, 224] width 37 height 5
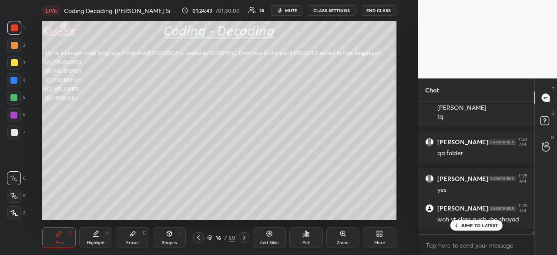
click at [484, 225] on p "JUMP TO LATEST" at bounding box center [479, 224] width 37 height 5
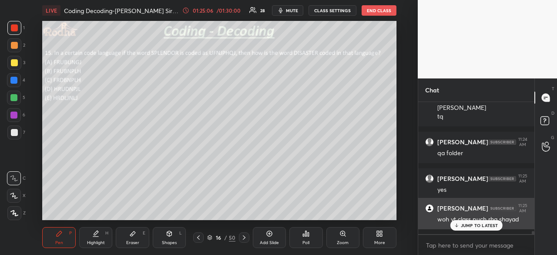
scroll to position [5838, 0]
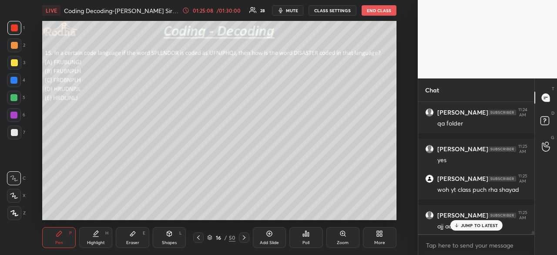
click at [487, 221] on div "JUMP TO LATEST" at bounding box center [476, 225] width 52 height 10
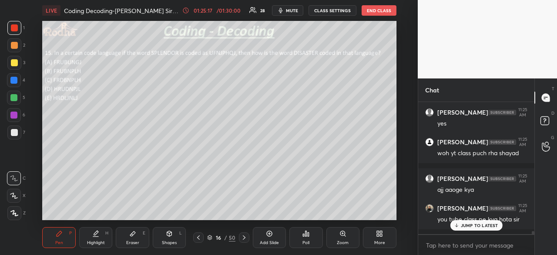
click at [476, 221] on div "JUMP TO LATEST" at bounding box center [476, 225] width 52 height 10
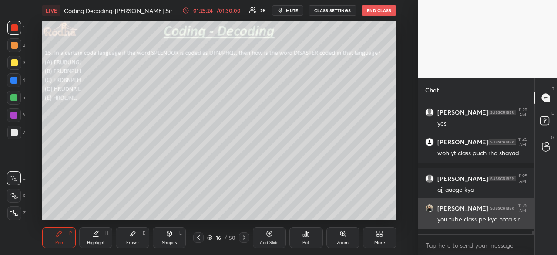
scroll to position [5884, 0]
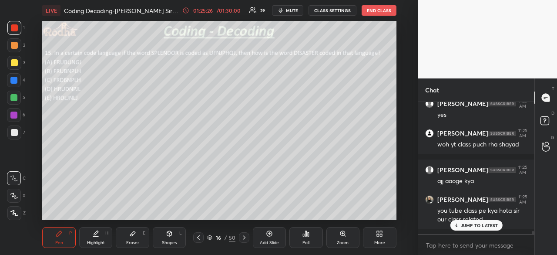
click at [476, 228] on div "JUMP TO LATEST" at bounding box center [476, 225] width 52 height 10
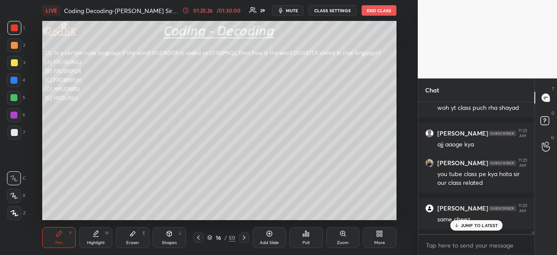
click at [476, 228] on div "JUMP TO LATEST" at bounding box center [476, 225] width 52 height 10
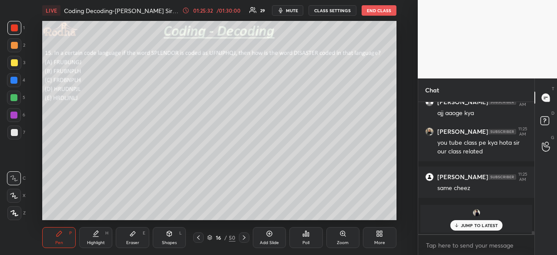
click at [243, 236] on icon at bounding box center [244, 237] width 7 height 7
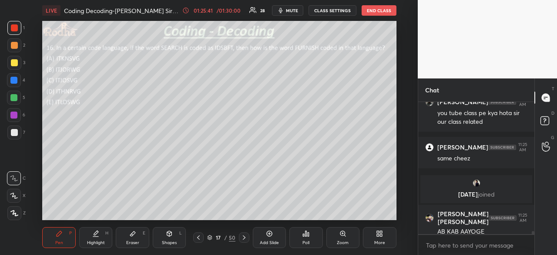
scroll to position [5818, 0]
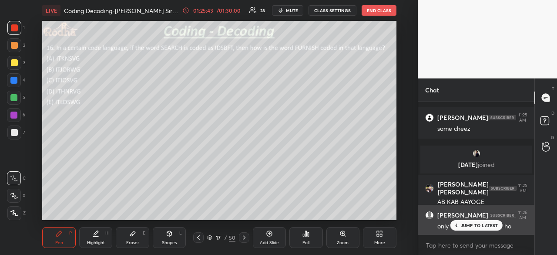
click at [476, 226] on p "JUMP TO LATEST" at bounding box center [479, 224] width 37 height 5
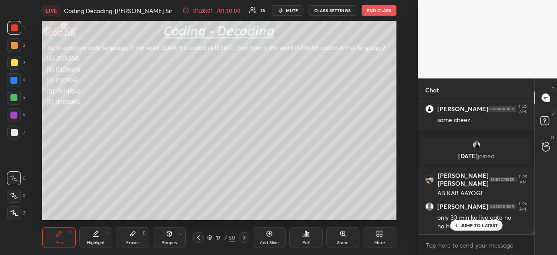
click at [466, 226] on p "JUMP TO LATEST" at bounding box center [479, 224] width 37 height 5
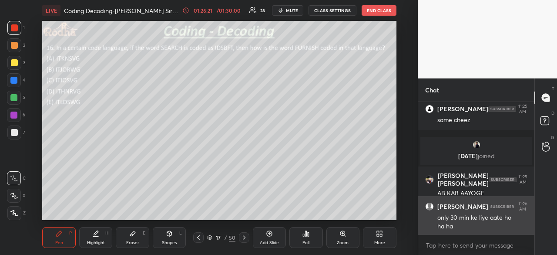
scroll to position [5864, 0]
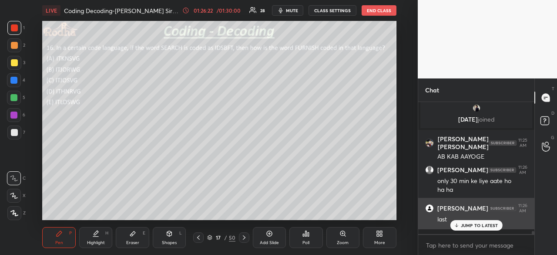
click at [472, 228] on p "JUMP TO LATEST" at bounding box center [479, 224] width 37 height 5
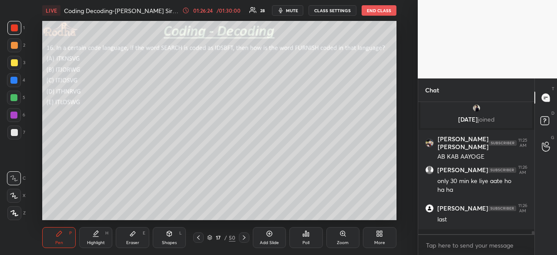
click at [134, 238] on div "Eraser E" at bounding box center [132, 237] width 33 height 21
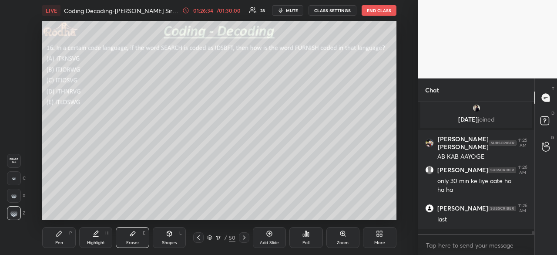
click at [59, 241] on div "Pen" at bounding box center [59, 242] width 8 height 4
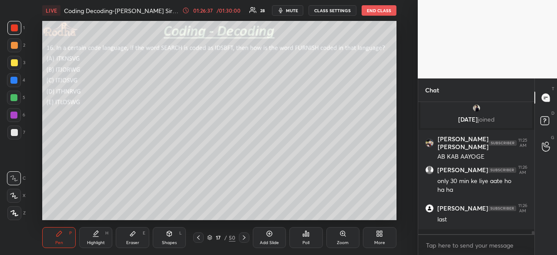
scroll to position [5893, 0]
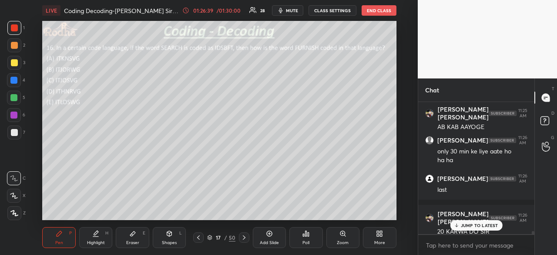
click at [463, 226] on p "JUMP TO LATEST" at bounding box center [479, 224] width 37 height 5
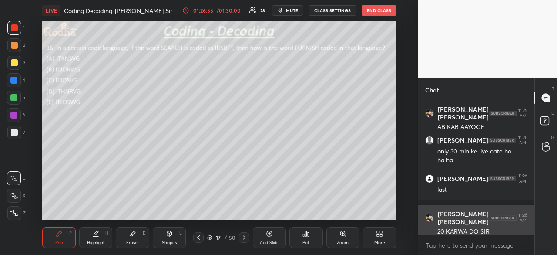
scroll to position [5923, 0]
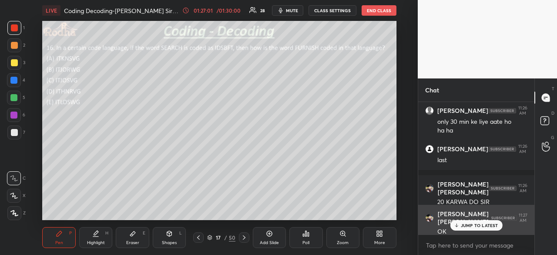
click at [465, 226] on p "JUMP TO LATEST" at bounding box center [479, 224] width 37 height 5
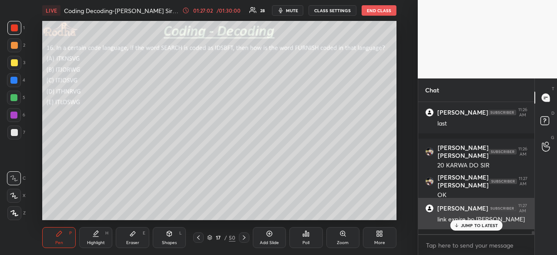
click at [476, 227] on p "JUMP TO LATEST" at bounding box center [479, 224] width 37 height 5
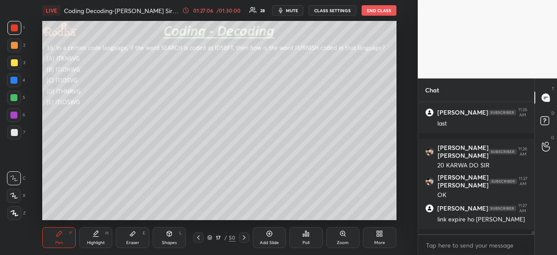
click at [15, 134] on div at bounding box center [14, 132] width 7 height 7
click at [303, 240] on div "Poll" at bounding box center [305, 242] width 7 height 4
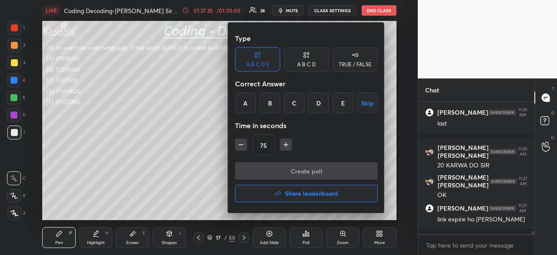
click at [297, 100] on div "C" at bounding box center [294, 102] width 21 height 21
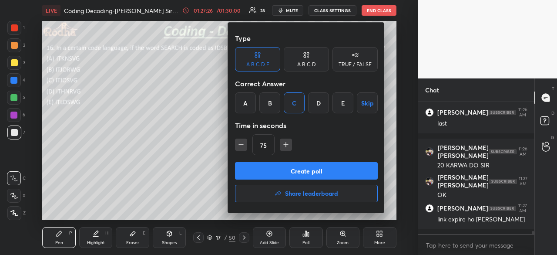
click at [300, 170] on button "Create poll" at bounding box center [306, 170] width 143 height 17
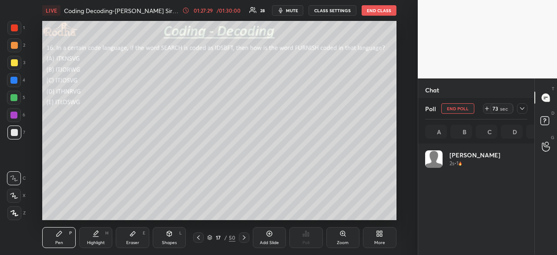
scroll to position [102, 100]
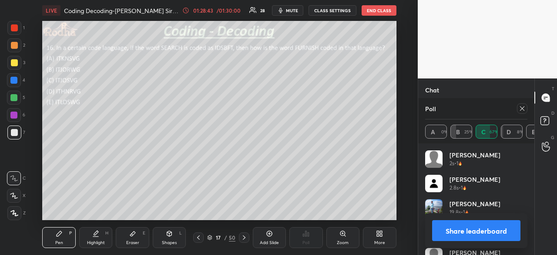
click at [476, 226] on button "Share leaderboard" at bounding box center [476, 230] width 88 height 21
type textarea "x"
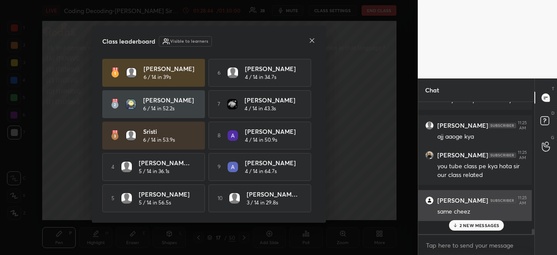
scroll to position [127, 111]
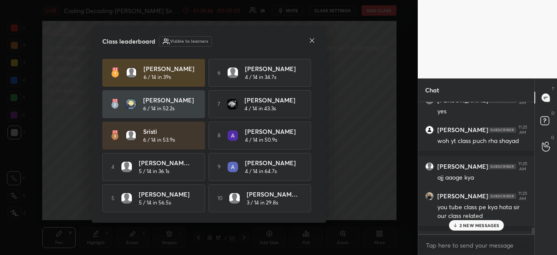
click at [491, 229] on div "2 NEW MESSAGES" at bounding box center [476, 225] width 55 height 10
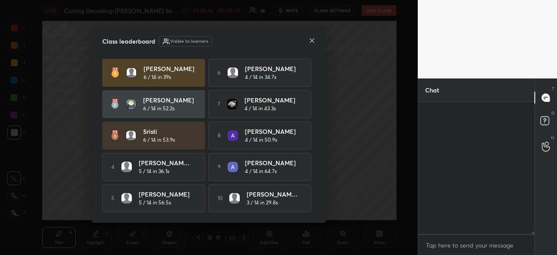
scroll to position [6029, 0]
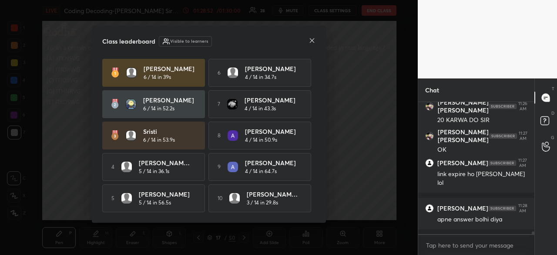
click at [313, 37] on icon at bounding box center [311, 40] width 7 height 7
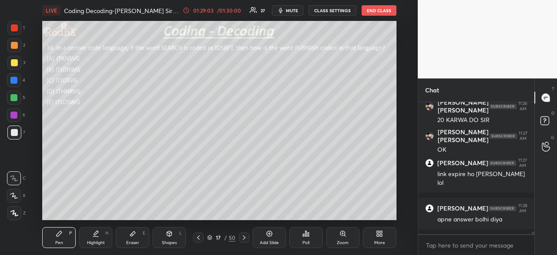
click at [136, 235] on icon at bounding box center [132, 233] width 7 height 7
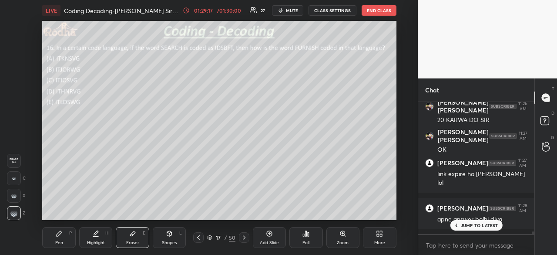
scroll to position [6065, 0]
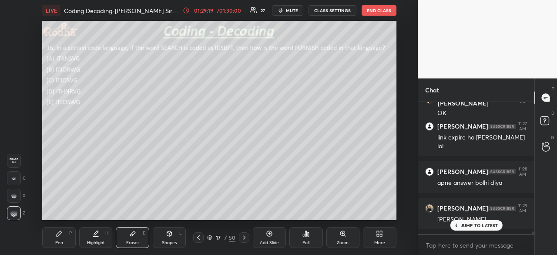
click at [483, 224] on p "JUMP TO LATEST" at bounding box center [479, 224] width 37 height 5
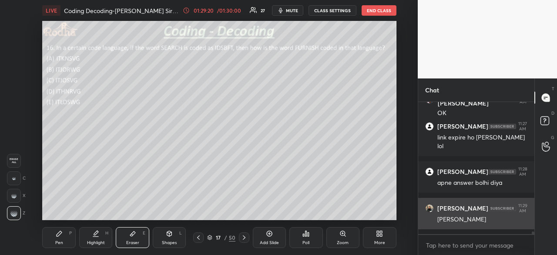
scroll to position [6095, 0]
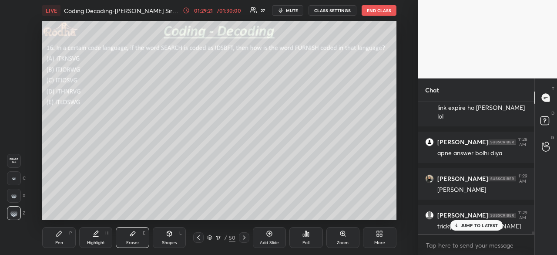
click at [473, 228] on div "JUMP TO LATEST" at bounding box center [476, 225] width 52 height 10
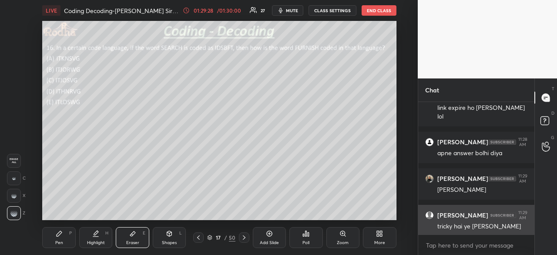
scroll to position [6125, 0]
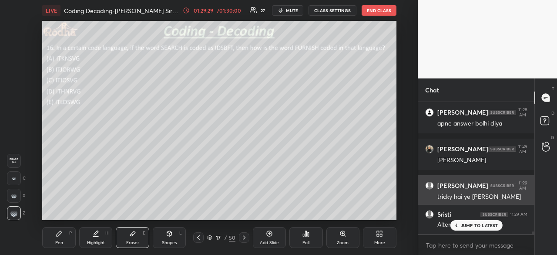
click at [483, 227] on p "JUMP TO LATEST" at bounding box center [479, 224] width 37 height 5
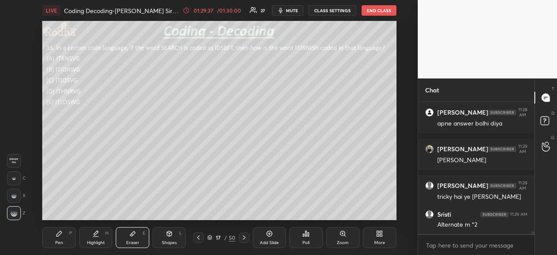
click at [60, 238] on div "Pen P" at bounding box center [58, 237] width 33 height 21
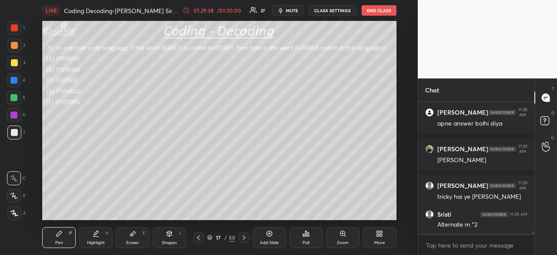
click at [16, 29] on div at bounding box center [14, 27] width 7 height 7
click at [128, 234] on div "Eraser E" at bounding box center [132, 237] width 33 height 21
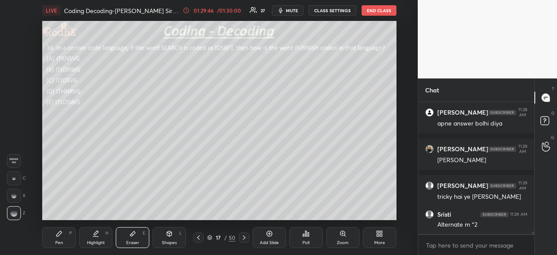
click at [59, 236] on icon at bounding box center [59, 233] width 7 height 7
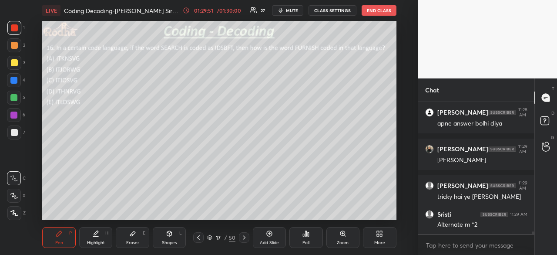
click at [14, 131] on div at bounding box center [14, 132] width 7 height 7
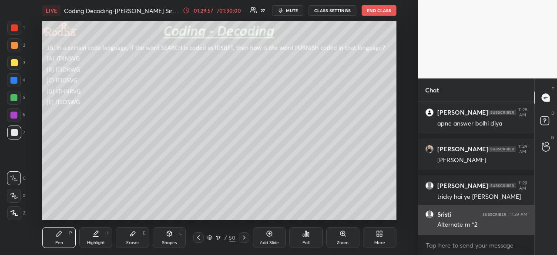
scroll to position [6161, 0]
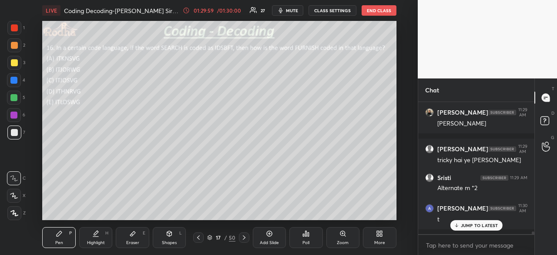
click at [17, 28] on div at bounding box center [14, 27] width 7 height 7
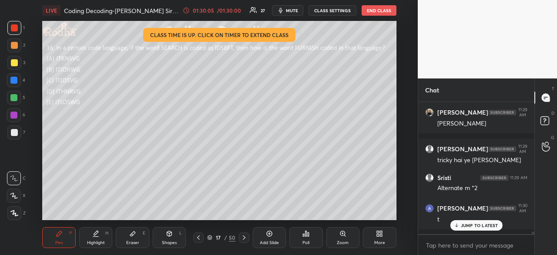
click at [16, 96] on div at bounding box center [13, 97] width 7 height 7
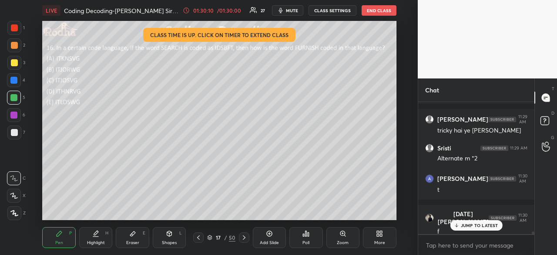
scroll to position [6227, 0]
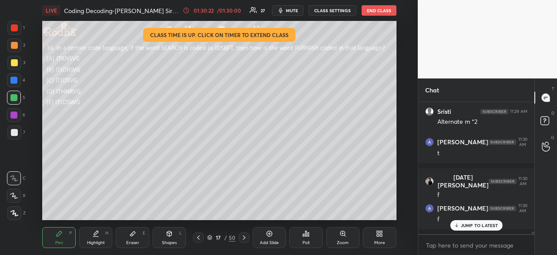
click at [14, 29] on div at bounding box center [14, 27] width 7 height 7
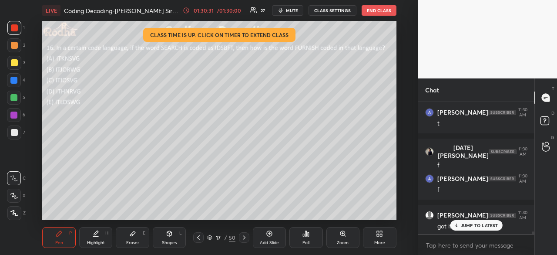
click at [17, 129] on div at bounding box center [14, 132] width 14 height 14
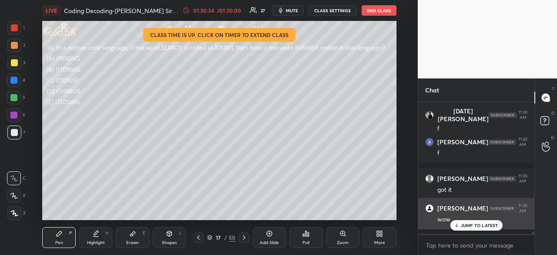
click at [461, 225] on p "JUMP TO LATEST" at bounding box center [479, 224] width 37 height 5
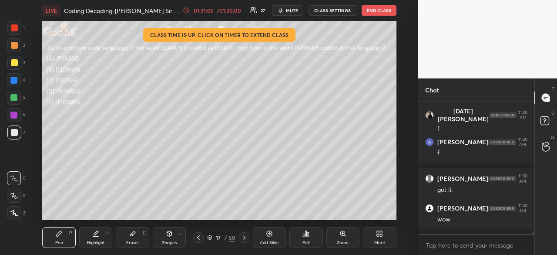
click at [16, 30] on div at bounding box center [14, 27] width 7 height 7
click at [13, 133] on div at bounding box center [14, 132] width 7 height 7
click at [15, 30] on div at bounding box center [14, 27] width 7 height 7
click at [15, 98] on div at bounding box center [13, 97] width 7 height 7
click at [15, 28] on div at bounding box center [14, 27] width 7 height 7
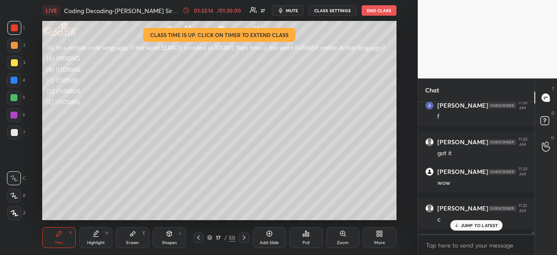
scroll to position [6360, 0]
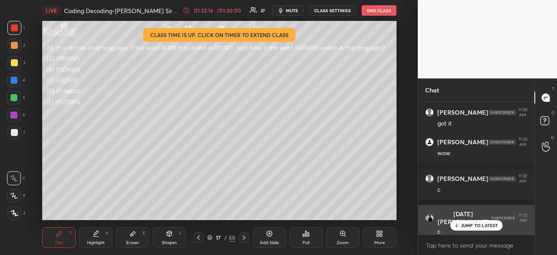
click at [471, 224] on p "JUMP TO LATEST" at bounding box center [479, 224] width 37 height 5
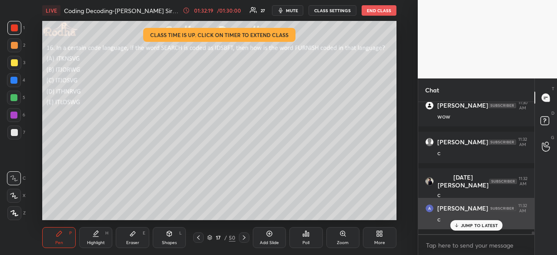
click at [480, 224] on p "JUMP TO LATEST" at bounding box center [479, 224] width 37 height 5
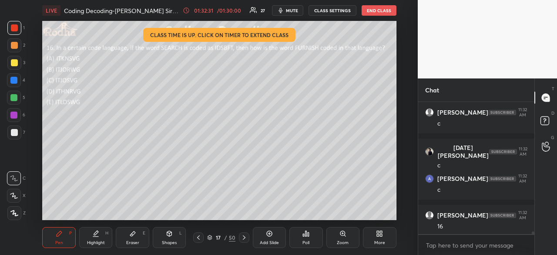
scroll to position [6462, 0]
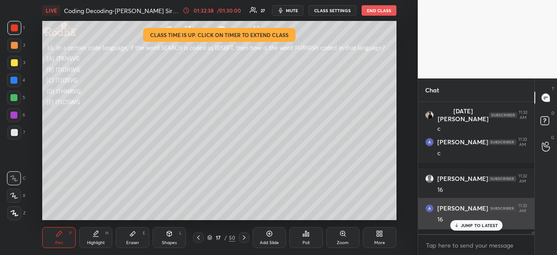
click at [466, 212] on h6 "[PERSON_NAME]" at bounding box center [462, 208] width 51 height 8
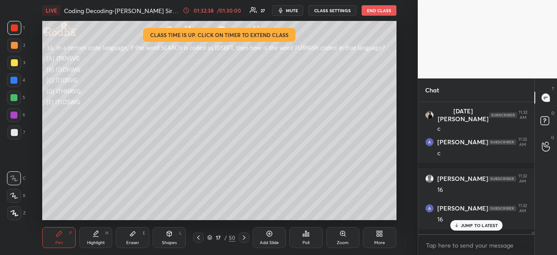
scroll to position [6499, 0]
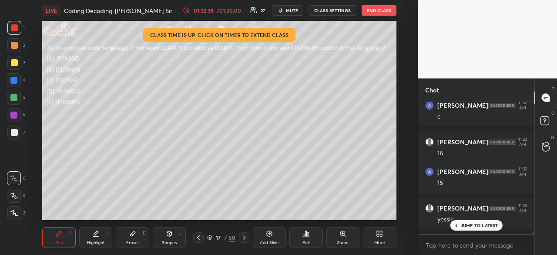
click at [473, 221] on div "JUMP TO LATEST" at bounding box center [476, 225] width 52 height 10
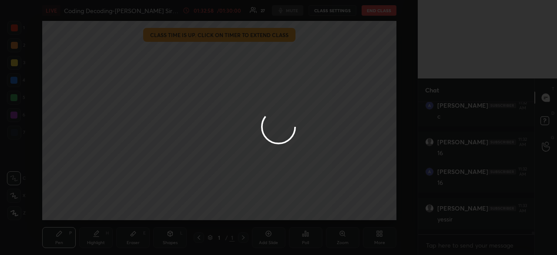
click at [258, 38] on div at bounding box center [278, 127] width 557 height 255
click at [211, 49] on div at bounding box center [278, 127] width 557 height 255
click at [358, 112] on div at bounding box center [278, 127] width 557 height 255
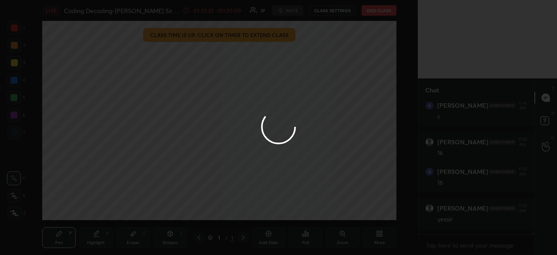
click at [364, 121] on div at bounding box center [278, 127] width 557 height 255
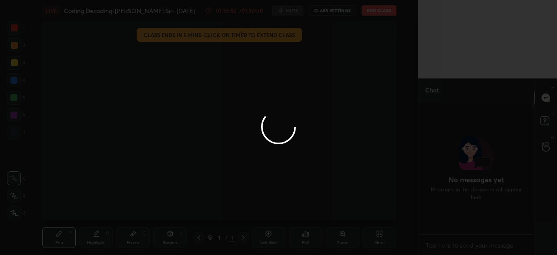
scroll to position [1016, 0]
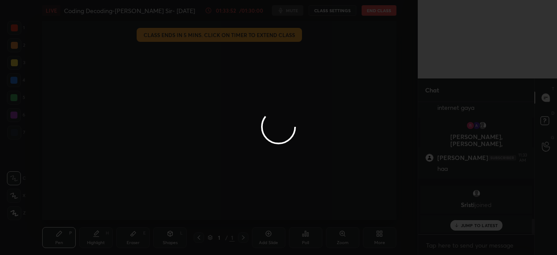
click at [271, 35] on div at bounding box center [278, 127] width 557 height 255
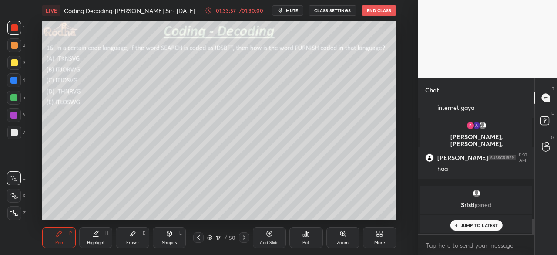
click at [465, 231] on div "RODHA joined" at bounding box center [476, 223] width 112 height 17
click at [471, 225] on p "JUMP TO LATEST" at bounding box center [479, 224] width 37 height 5
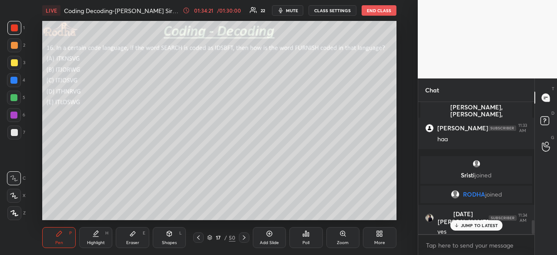
scroll to position [1135, 0]
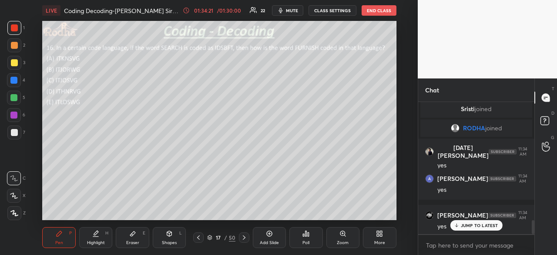
click at [472, 227] on p "JUMP TO LATEST" at bounding box center [479, 224] width 37 height 5
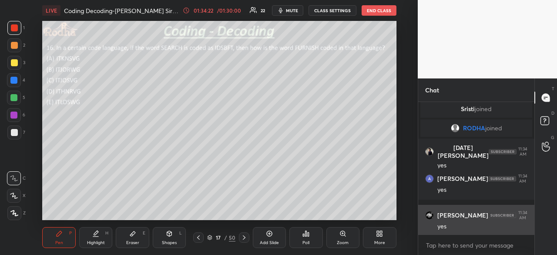
scroll to position [1164, 0]
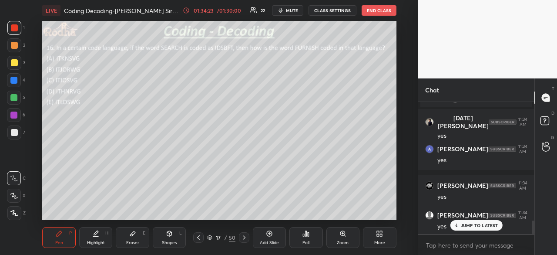
click at [490, 223] on p "JUMP TO LATEST" at bounding box center [479, 224] width 37 height 5
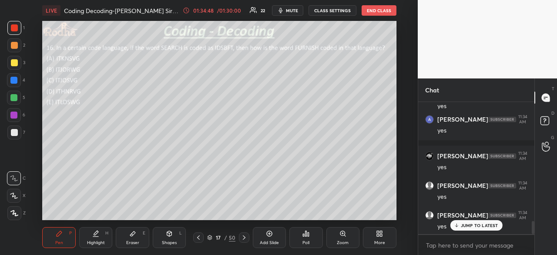
scroll to position [1223, 0]
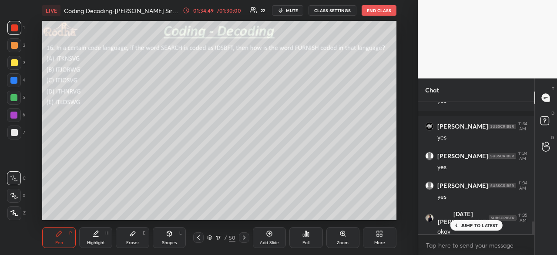
click at [490, 223] on p "JUMP TO LATEST" at bounding box center [479, 224] width 37 height 5
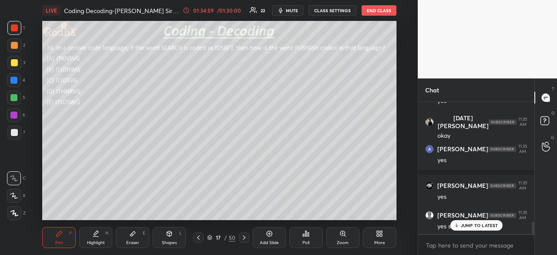
scroll to position [1349, 0]
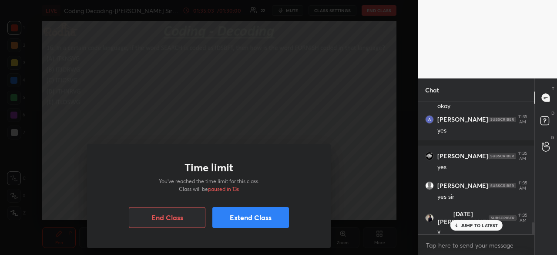
click at [260, 216] on button "Extend Class" at bounding box center [250, 217] width 77 height 21
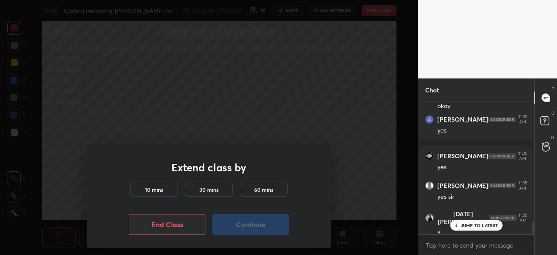
click at [160, 191] on h5 "10 mins" at bounding box center [154, 189] width 18 height 8
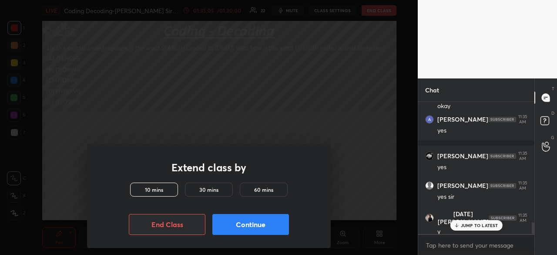
click at [258, 229] on button "Continue" at bounding box center [250, 224] width 77 height 21
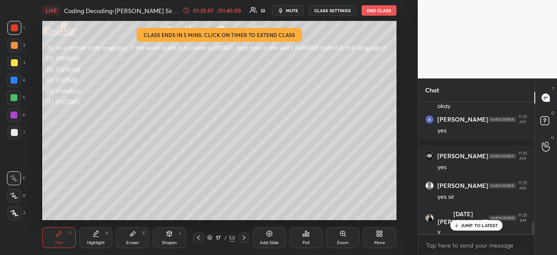
click at [483, 224] on p "JUMP TO LATEST" at bounding box center [479, 224] width 37 height 5
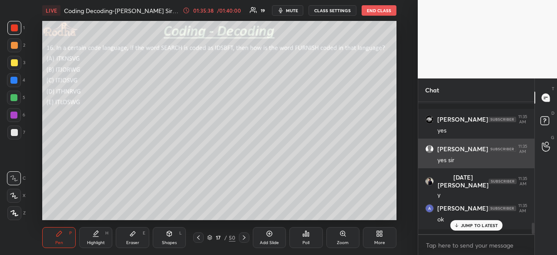
scroll to position [1394, 0]
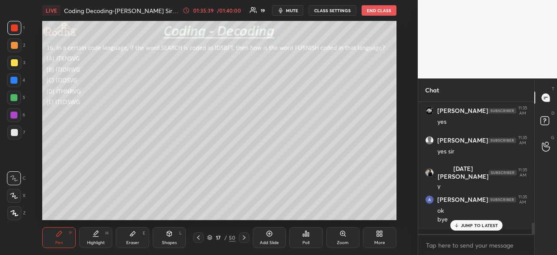
click at [477, 226] on p "JUMP TO LATEST" at bounding box center [479, 224] width 37 height 5
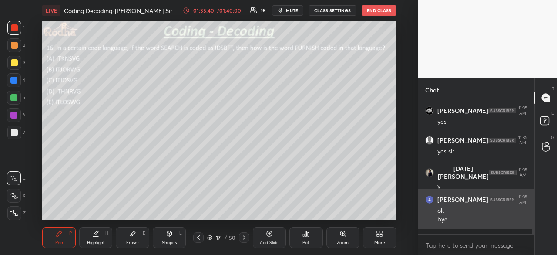
scroll to position [1423, 0]
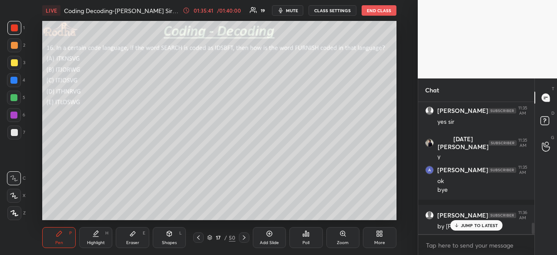
click at [484, 222] on p "JUMP TO LATEST" at bounding box center [479, 224] width 37 height 5
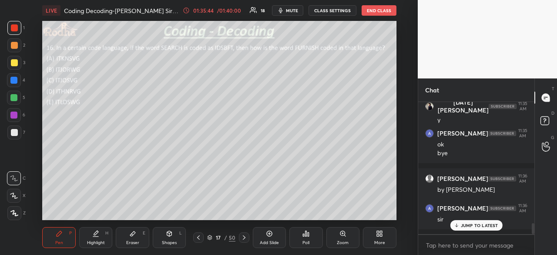
click at [481, 227] on p "JUMP TO LATEST" at bounding box center [479, 224] width 37 height 5
click at [478, 225] on p "JUMP TO LATEST" at bounding box center [479, 224] width 37 height 5
click at [384, 7] on button "END CLASS" at bounding box center [379, 10] width 35 height 10
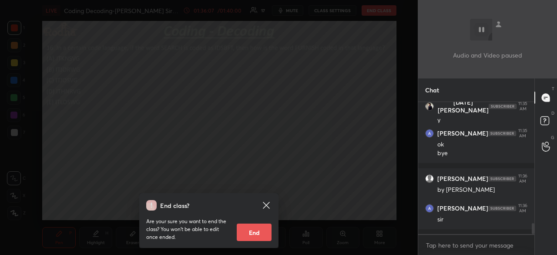
click at [264, 233] on button "End" at bounding box center [254, 231] width 35 height 17
type textarea "x"
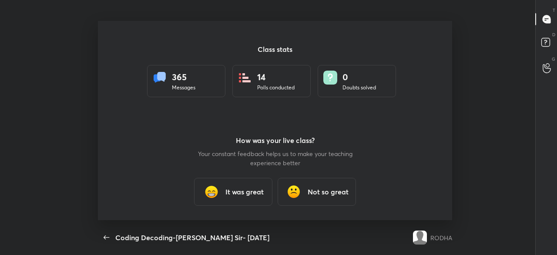
scroll to position [0, 0]
click at [242, 194] on h3 "It was great" at bounding box center [244, 191] width 38 height 10
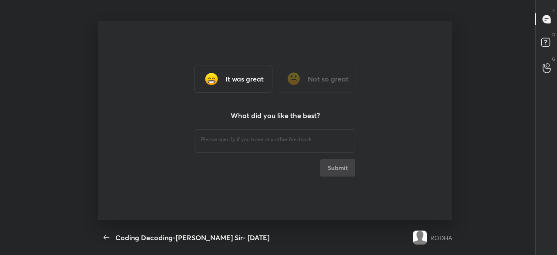
click at [288, 145] on div "​" at bounding box center [275, 139] width 160 height 24
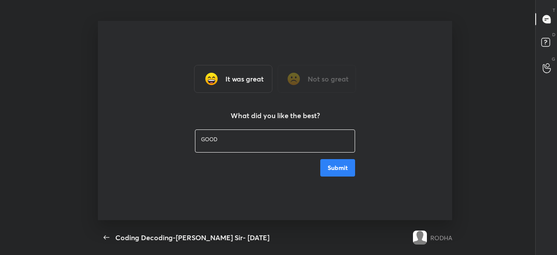
scroll to position [7, 0]
type textarea "GOOD"
click at [346, 167] on button "Submit" at bounding box center [337, 167] width 35 height 17
